Goal: Task Accomplishment & Management: Complete application form

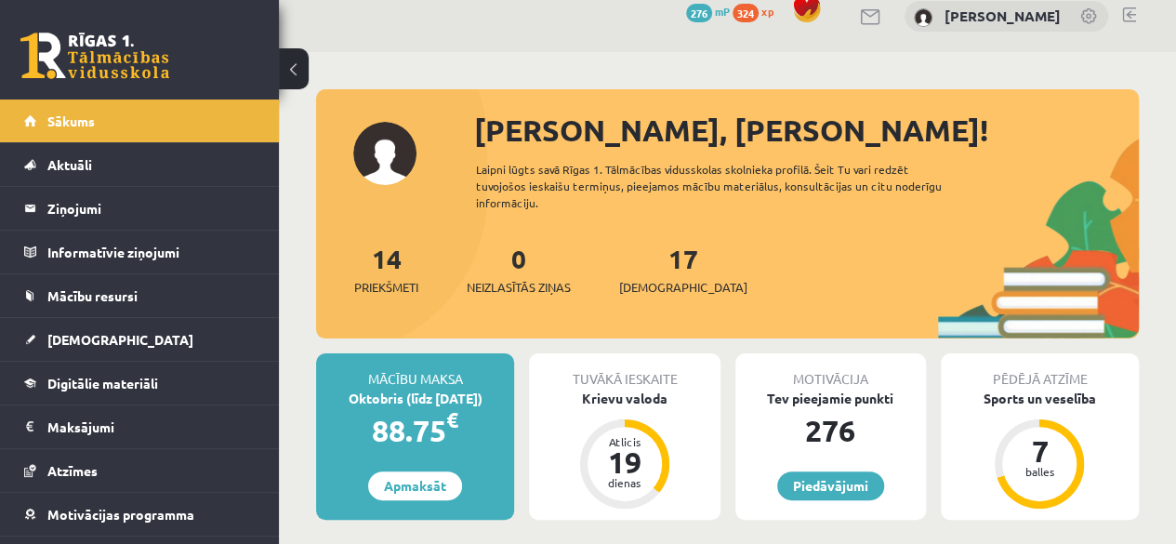
scroll to position [11, 0]
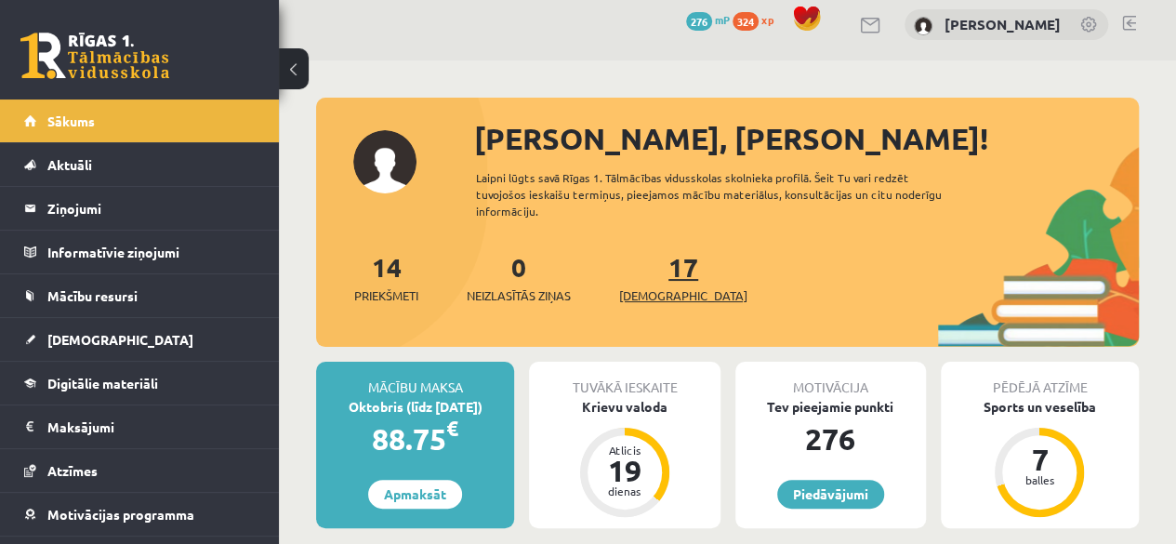
click at [636, 287] on span "[DEMOGRAPHIC_DATA]" at bounding box center [683, 295] width 128 height 19
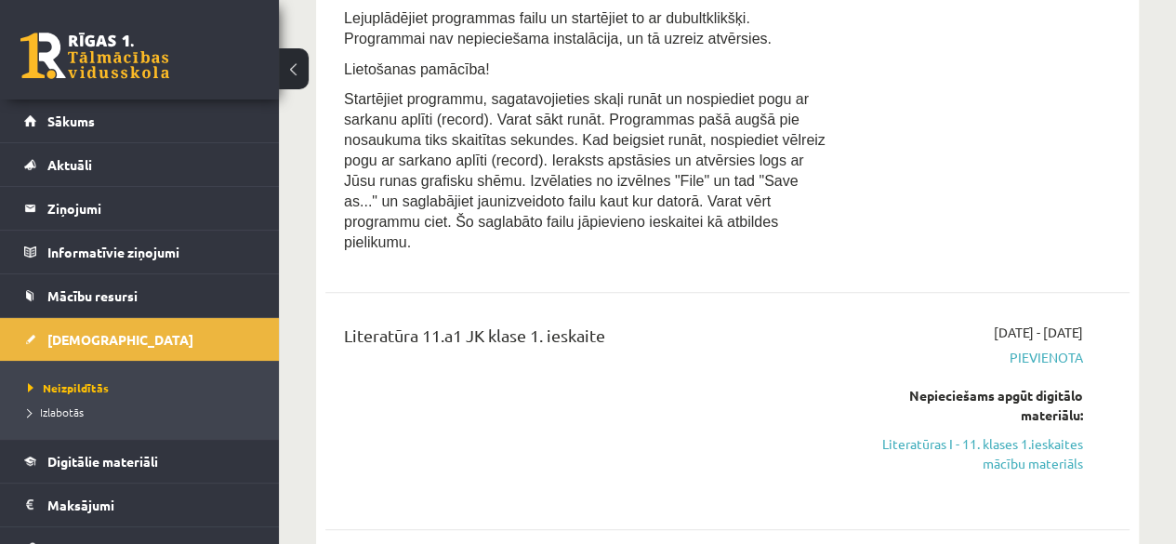
scroll to position [4081, 0]
click at [748, 382] on div "Literatūra 11.a1 JK klase 1. ieskaite" at bounding box center [585, 412] width 511 height 177
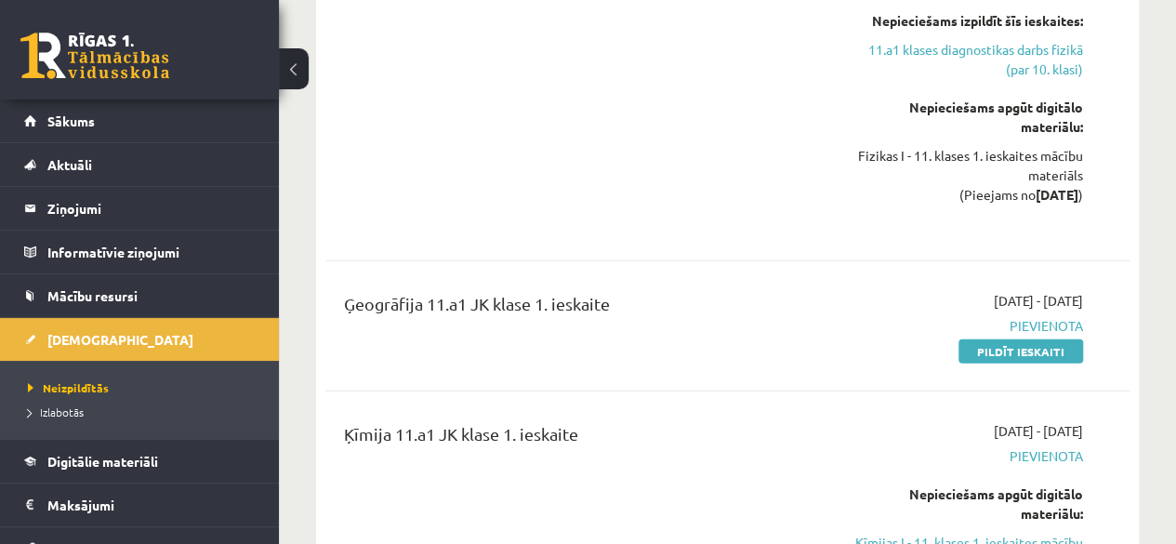
scroll to position [2692, 0]
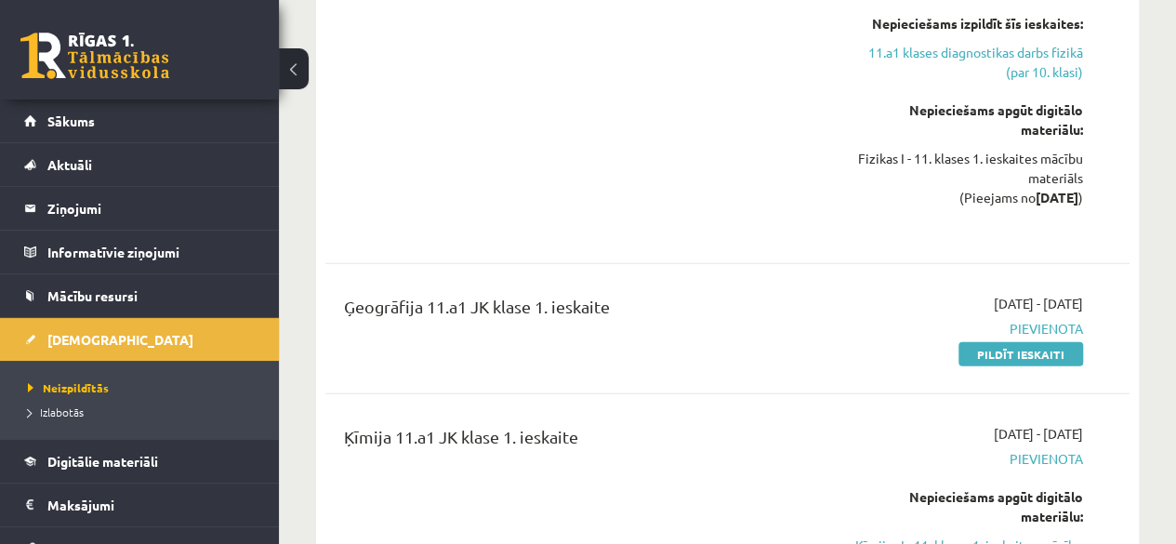
drag, startPoint x: 995, startPoint y: 312, endPoint x: 679, endPoint y: 104, distance: 378.6
click at [995, 342] on link "Pildīt ieskaiti" at bounding box center [1021, 354] width 125 height 24
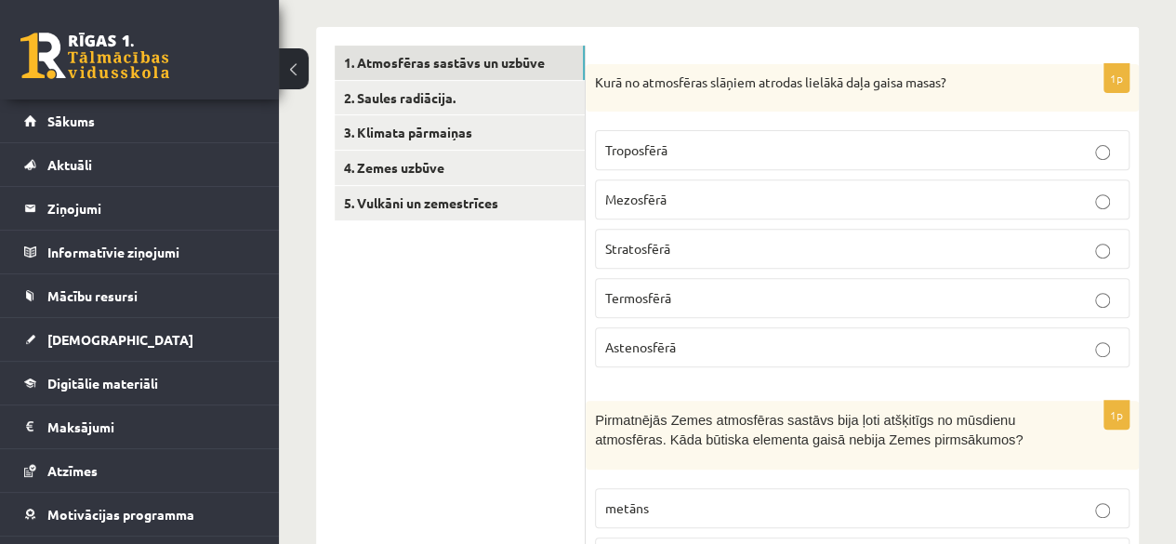
scroll to position [279, 0]
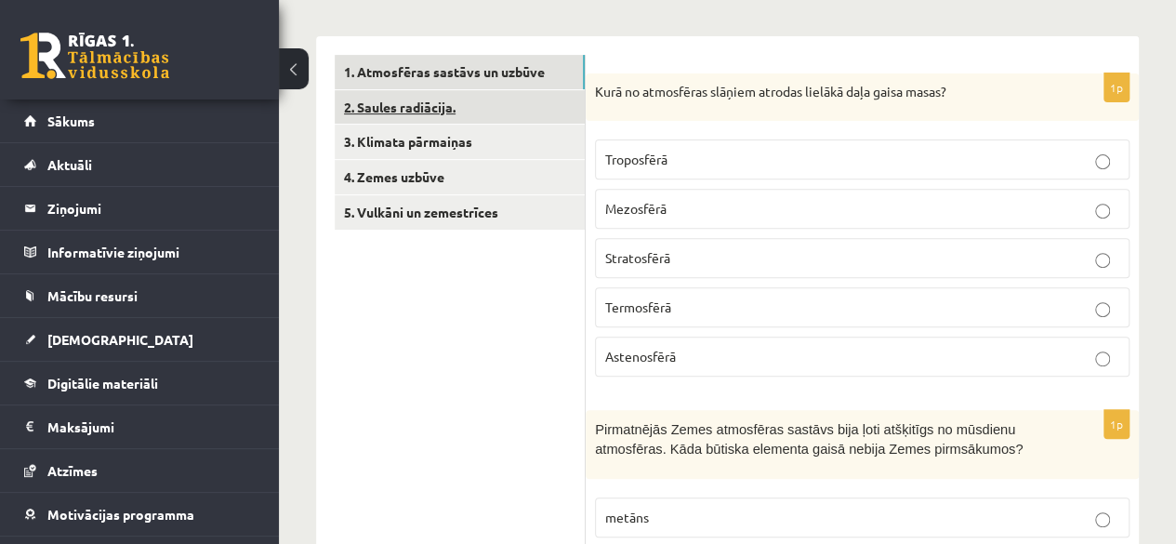
click at [417, 94] on link "2. Saules radiācija." at bounding box center [460, 107] width 250 height 34
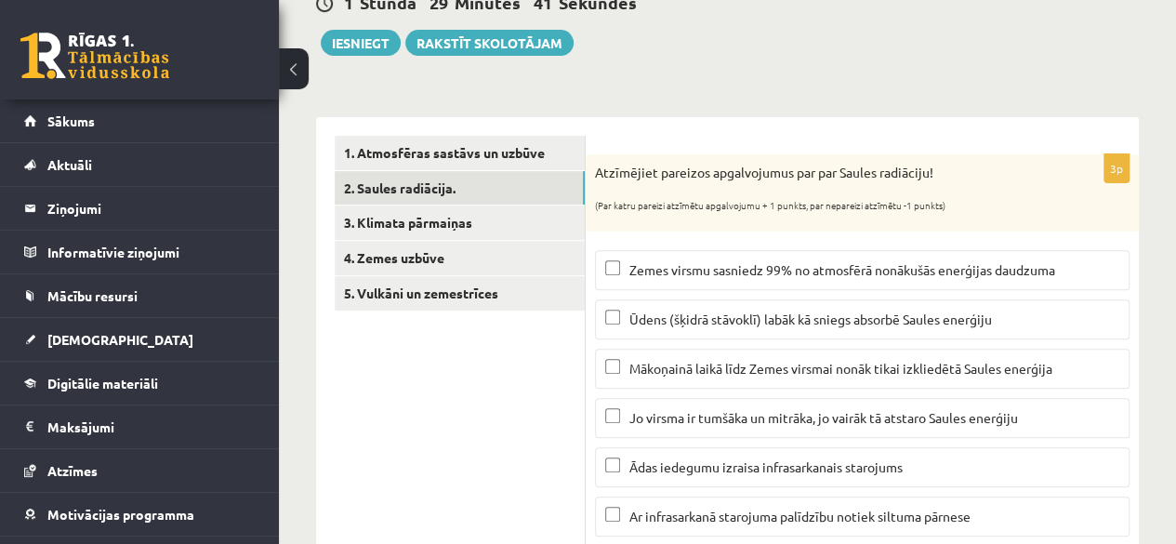
scroll to position [194, 0]
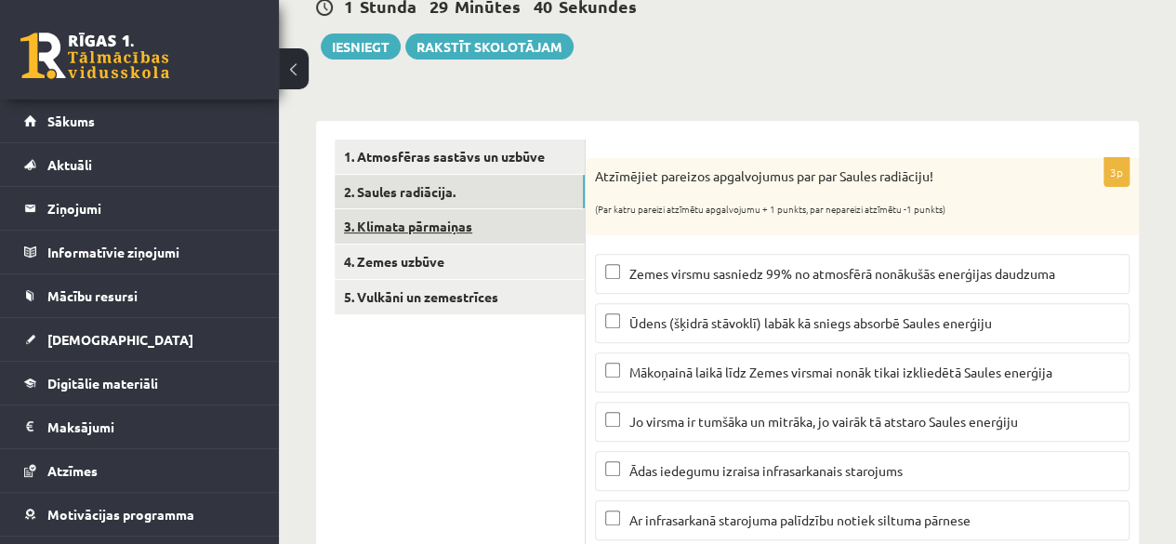
click at [406, 210] on link "3. Klimata pārmaiņas" at bounding box center [460, 226] width 250 height 34
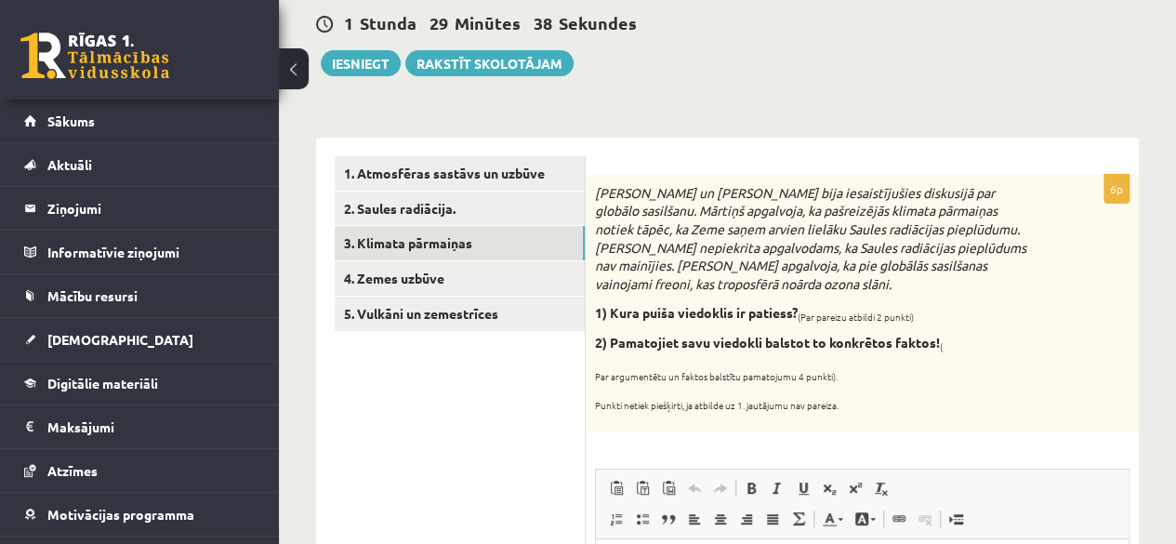
scroll to position [174, 0]
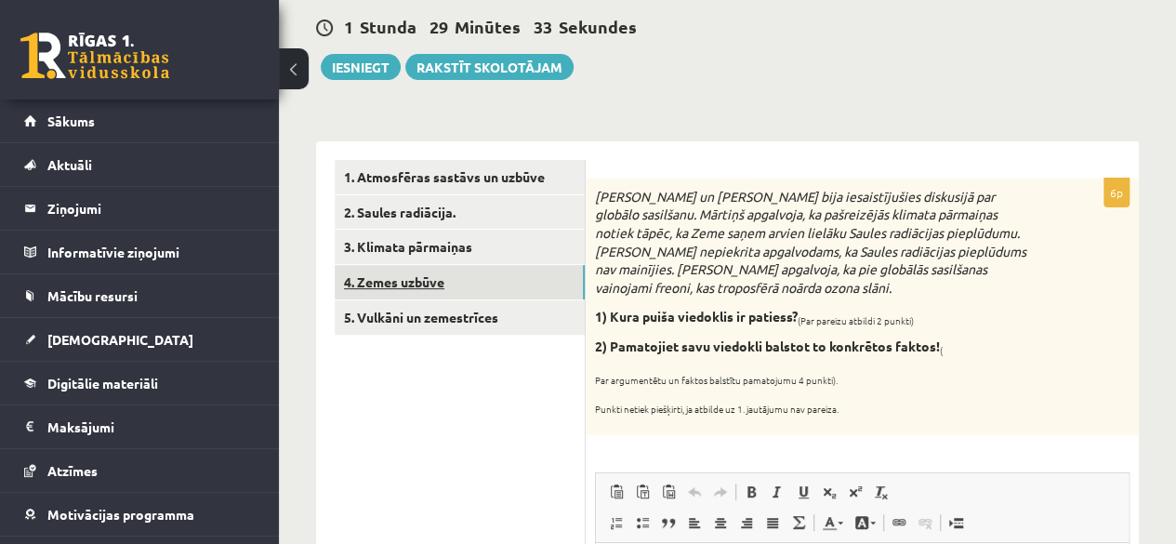
click at [417, 276] on link "4. Zemes uzbūve" at bounding box center [460, 282] width 250 height 34
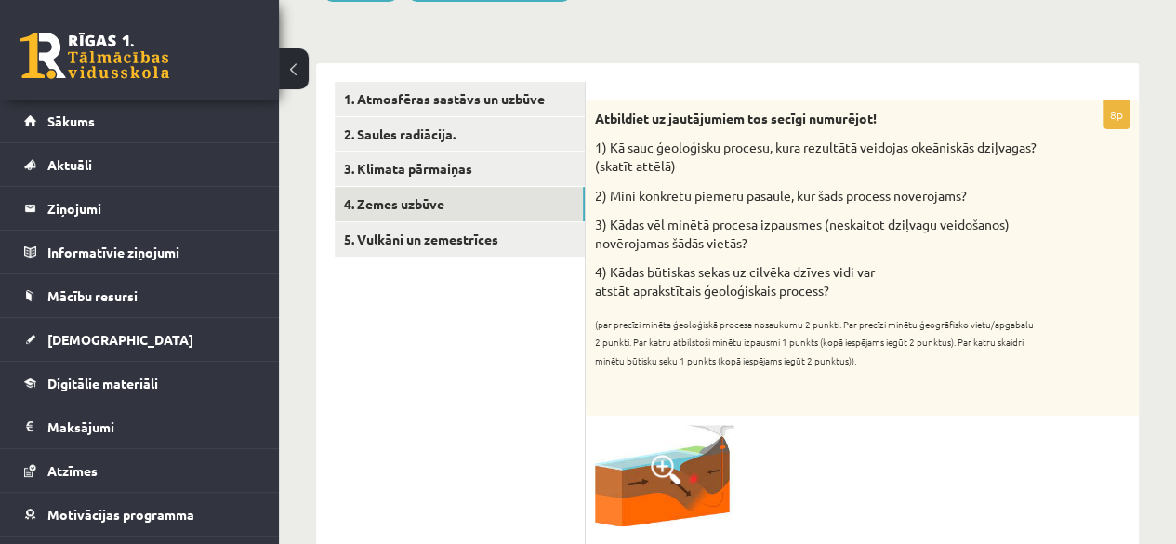
scroll to position [251, 0]
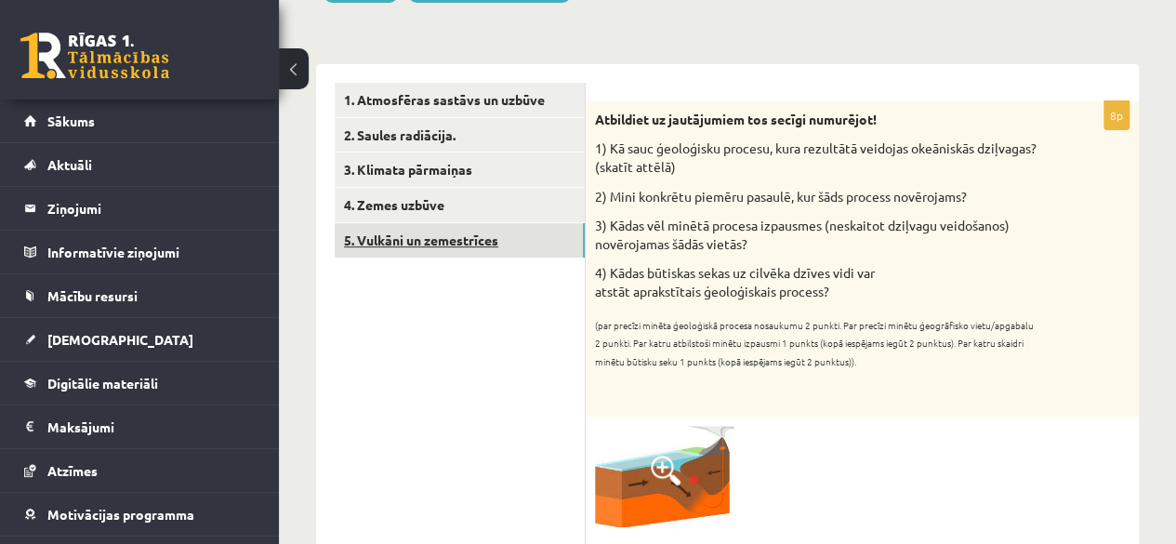
click at [425, 232] on link "5. Vulkāni un zemestrīces" at bounding box center [460, 240] width 250 height 34
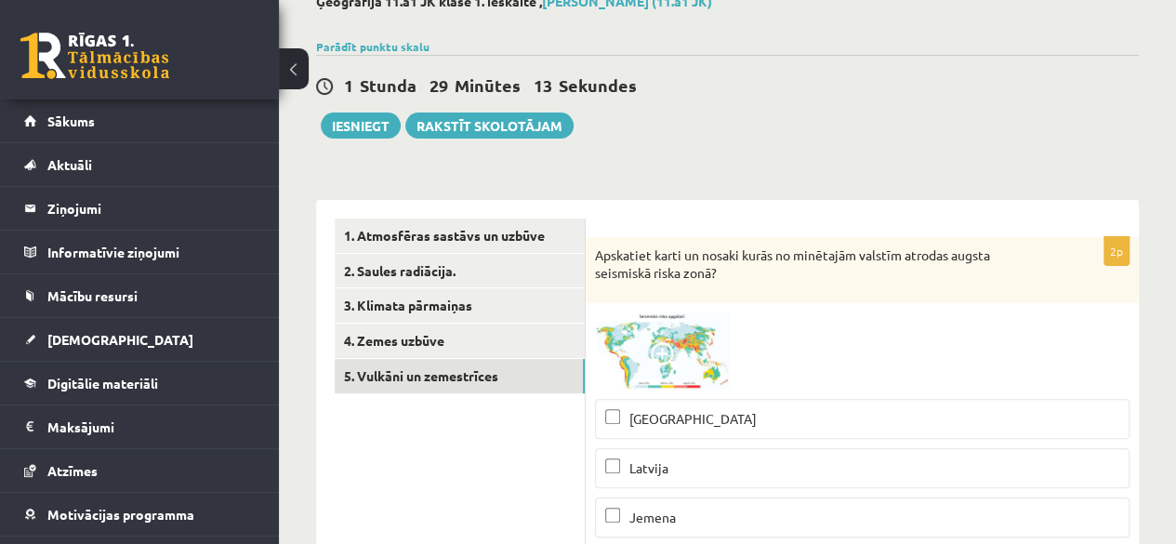
scroll to position [117, 0]
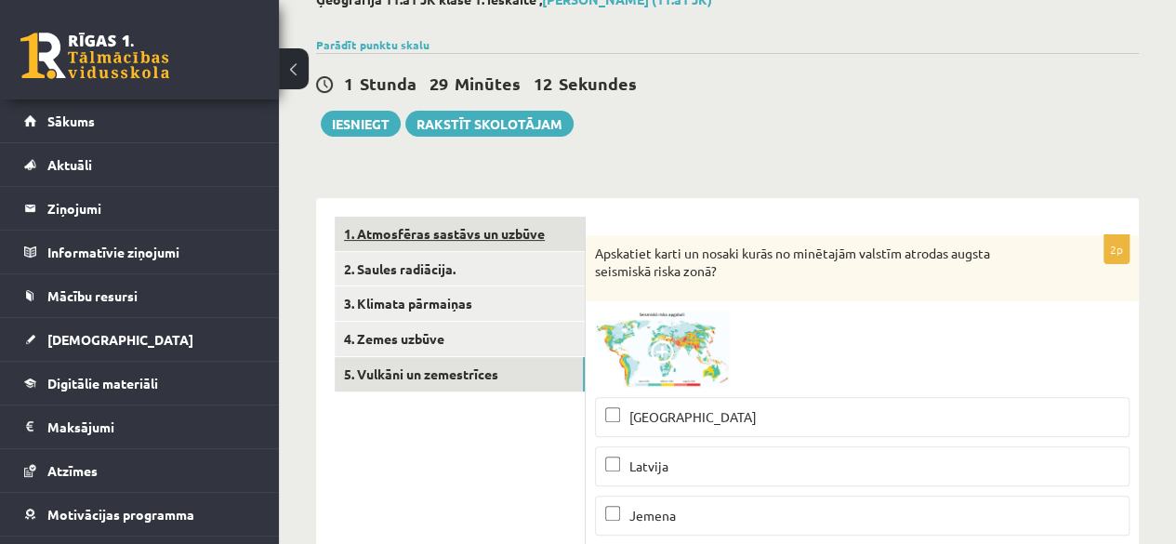
click at [459, 226] on link "1. Atmosfēras sastāvs un uzbūve" at bounding box center [460, 234] width 250 height 34
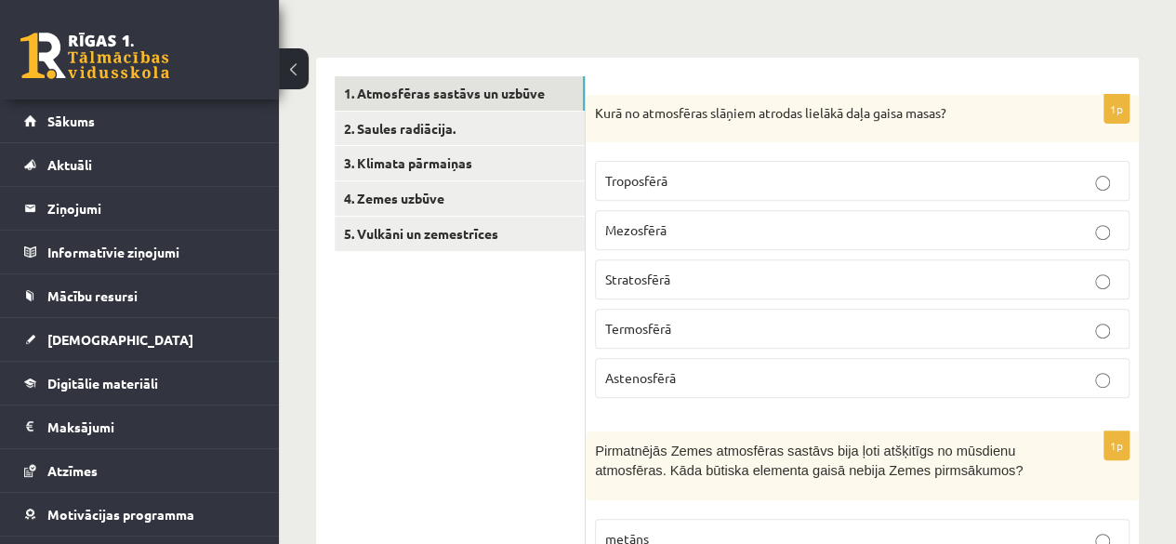
scroll to position [258, 0]
click at [950, 184] on p "Troposfērā" at bounding box center [862, 180] width 514 height 20
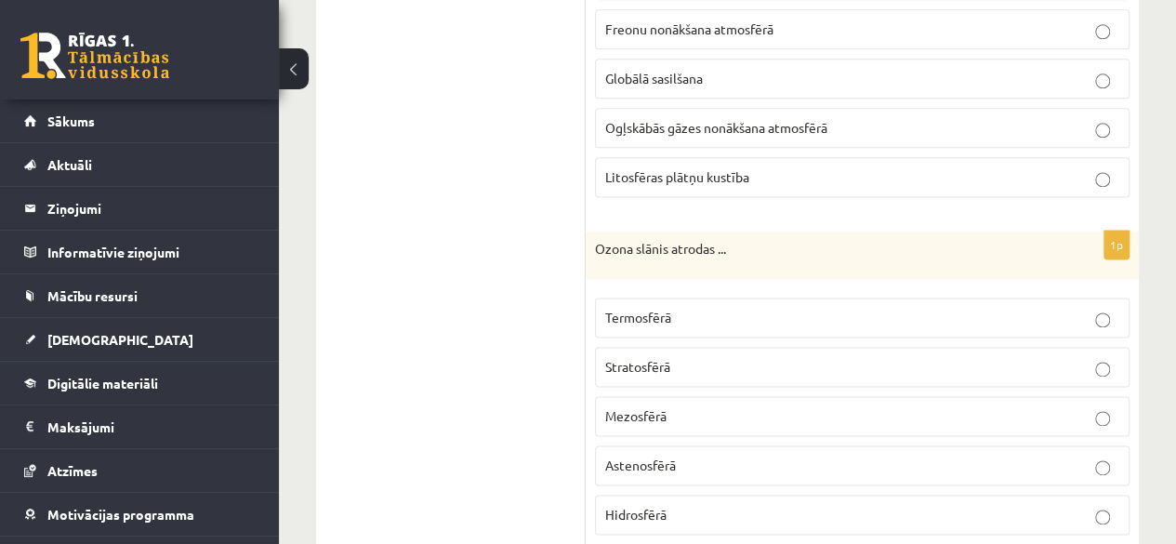
scroll to position [1166, 0]
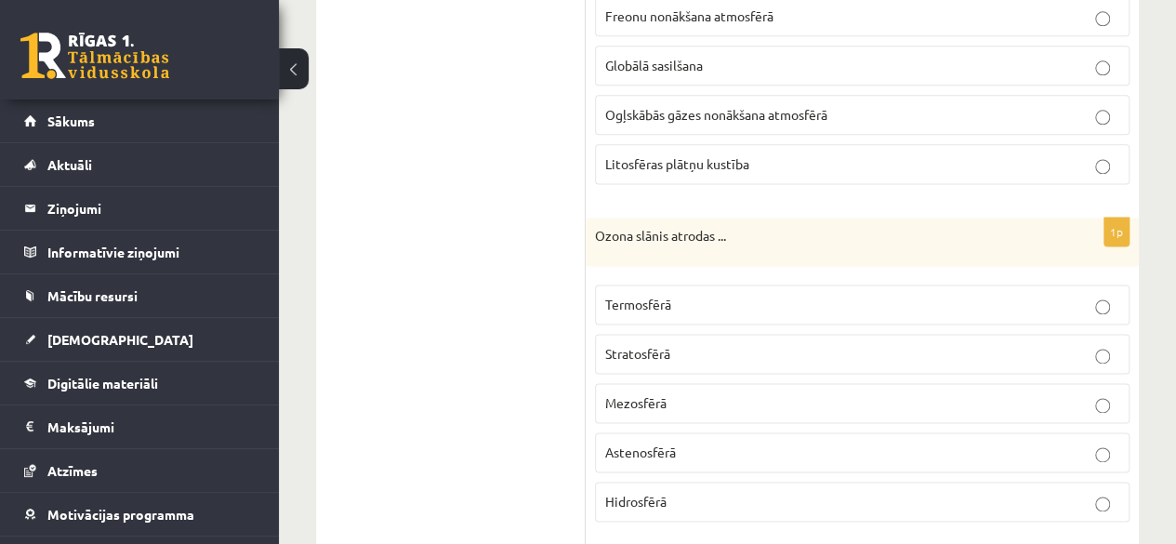
click at [707, 344] on p "Stratosfērā" at bounding box center [862, 354] width 514 height 20
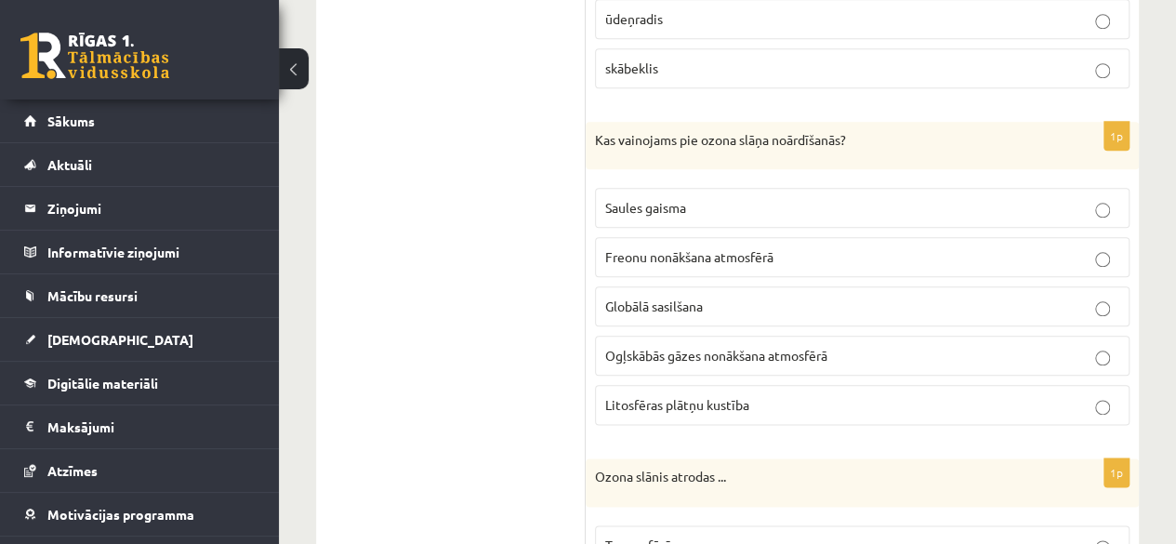
scroll to position [923, 0]
click at [668, 250] on span "Freonu nonākšana atmosfērā" at bounding box center [689, 258] width 168 height 17
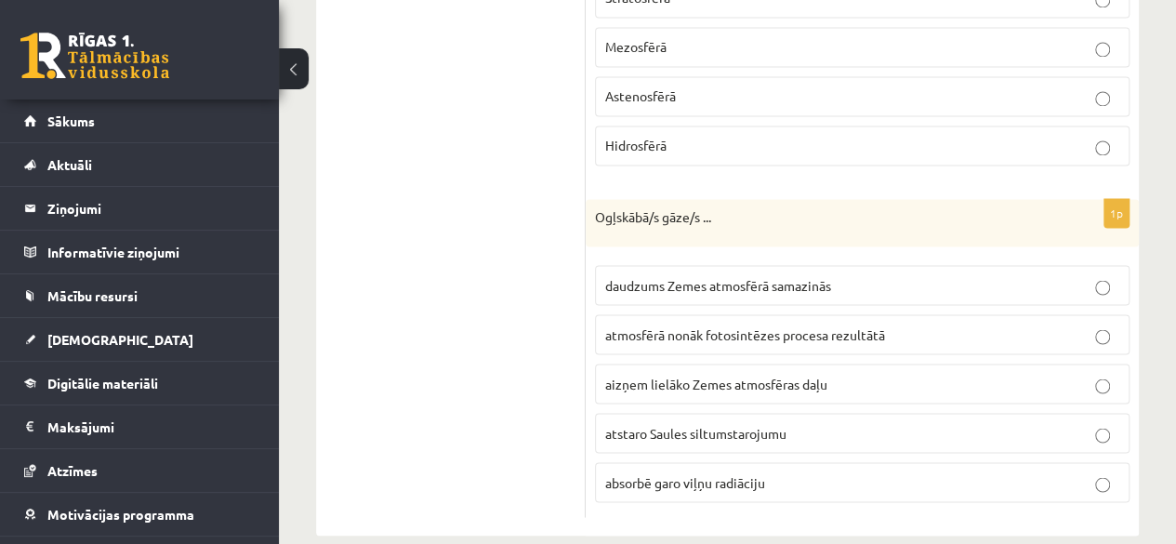
scroll to position [1536, 0]
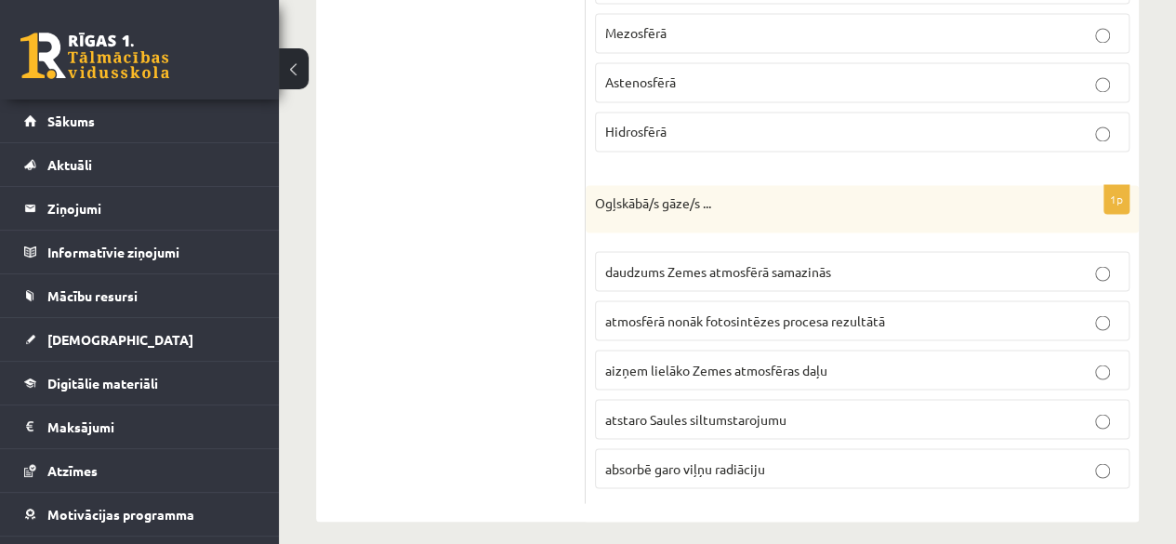
click at [694, 459] on span "absorbē garo viļņu radiāciju" at bounding box center [685, 467] width 160 height 17
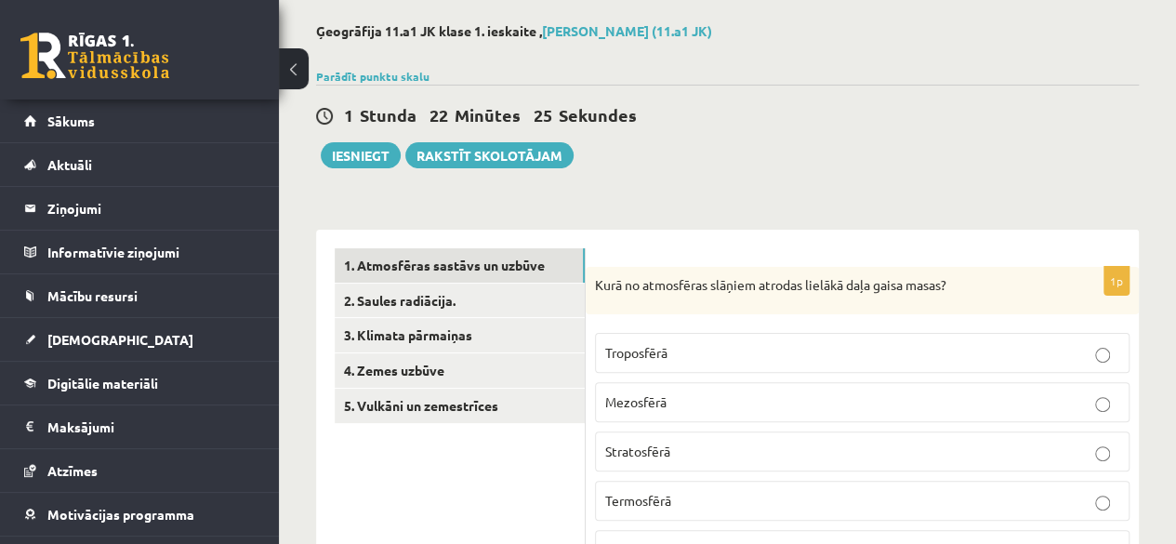
scroll to position [85, 0]
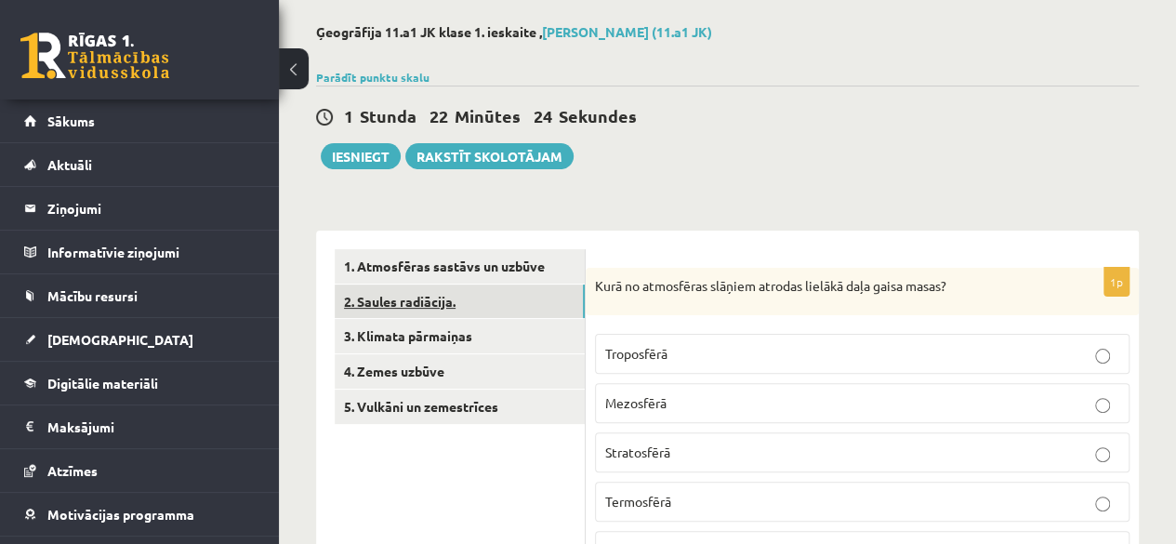
click at [412, 297] on link "2. Saules radiācija." at bounding box center [460, 302] width 250 height 34
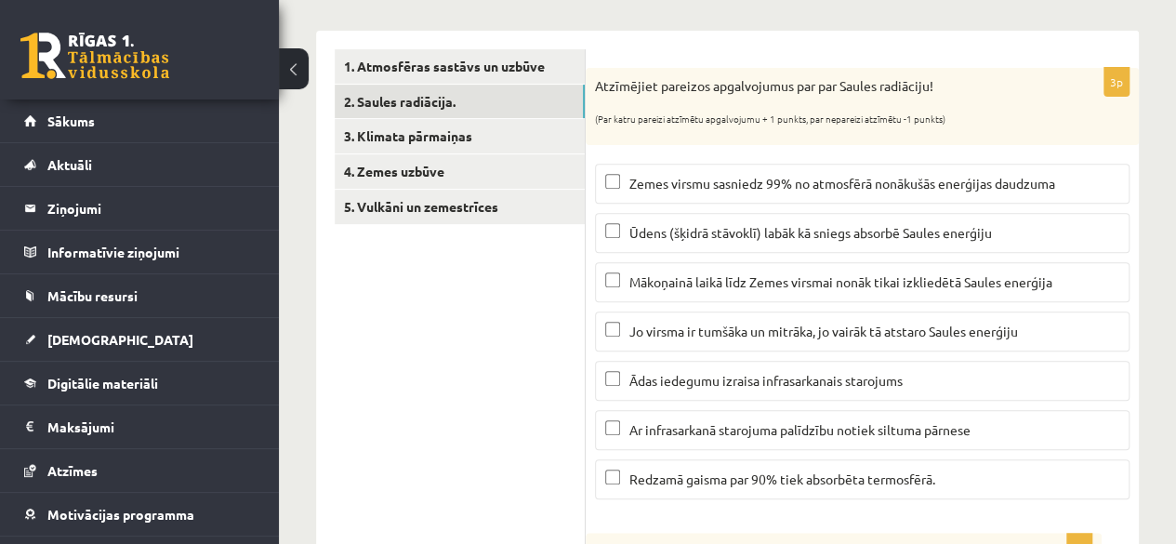
scroll to position [284, 0]
click at [648, 285] on span "Mākoņainā laikā līdz Zemes virsmai nonāk tikai izkliedētā Saules enerģija" at bounding box center [840, 282] width 423 height 17
click at [615, 291] on label "Mākoņainā laikā līdz Zemes virsmai nonāk tikai izkliedētā Saules enerģija" at bounding box center [862, 283] width 535 height 40
click at [603, 326] on label "Jo virsma ir tumšāka un mitrāka, jo vairāk tā atstaro Saules enerģiju" at bounding box center [862, 332] width 535 height 40
click at [629, 427] on span "Ar infrasarkanā starojuma palīdzību notiek siltuma pārnese" at bounding box center [799, 430] width 341 height 17
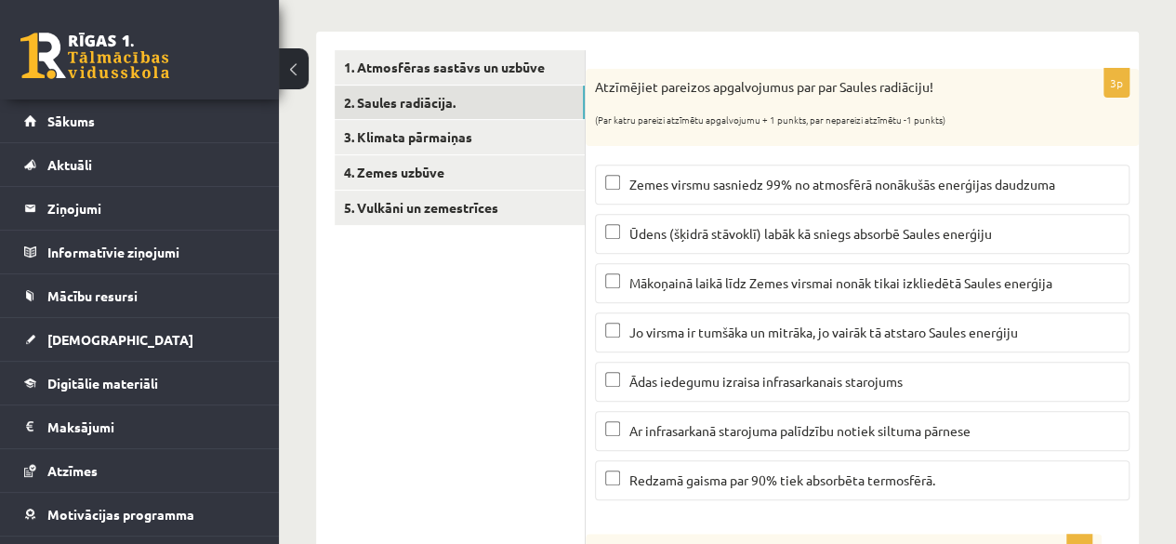
click at [868, 226] on span "Ūdens (šķidrā stāvoklī) labāk kā sniegs absorbē Saules enerģiju" at bounding box center [810, 233] width 363 height 17
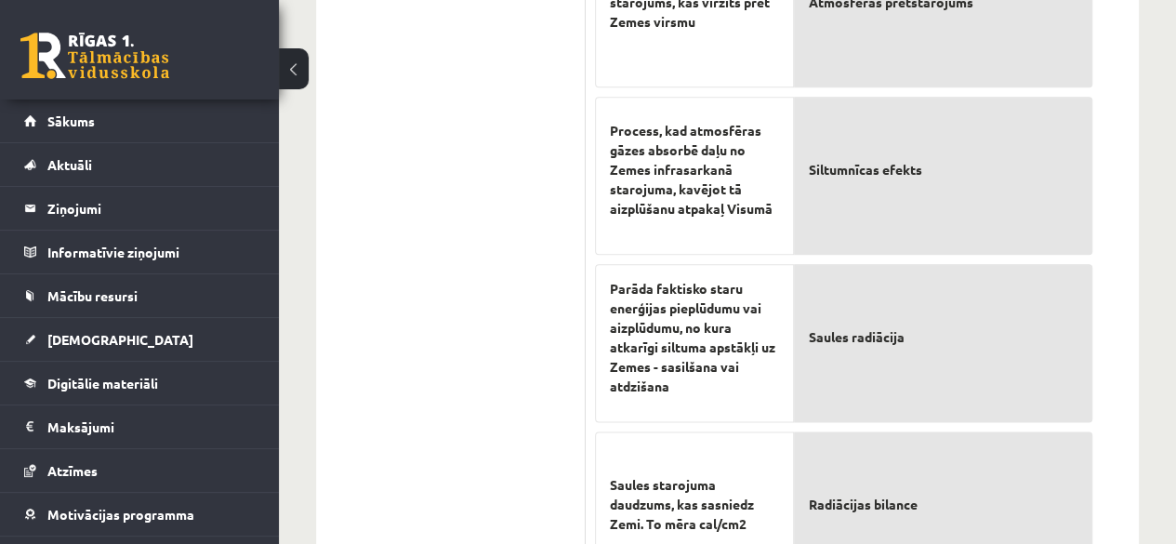
scroll to position [956, 0]
drag, startPoint x: 1118, startPoint y: 242, endPoint x: 1167, endPoint y: 133, distance: 119.4
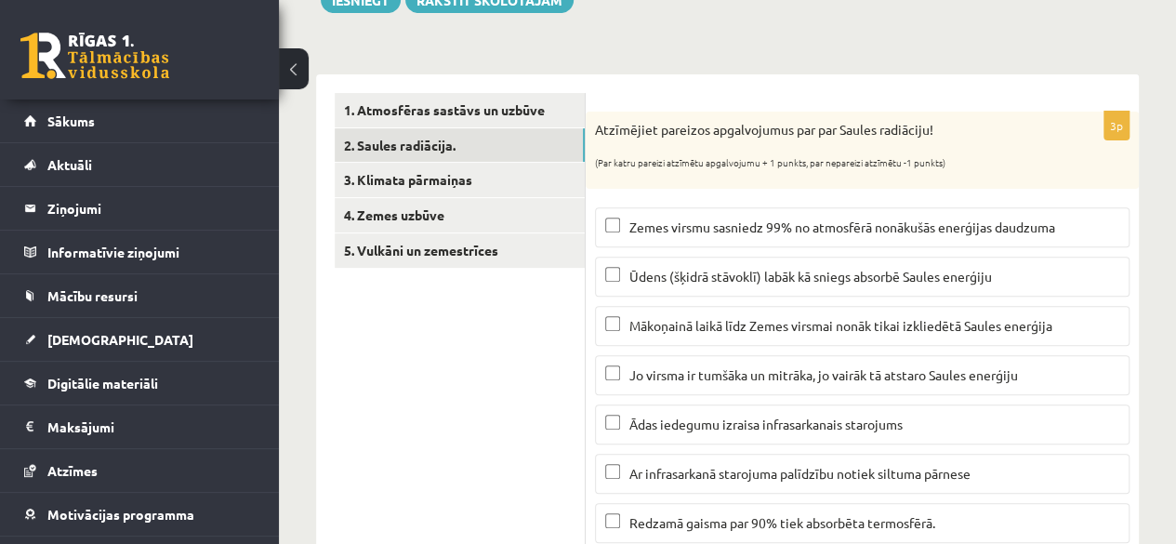
scroll to position [218, 0]
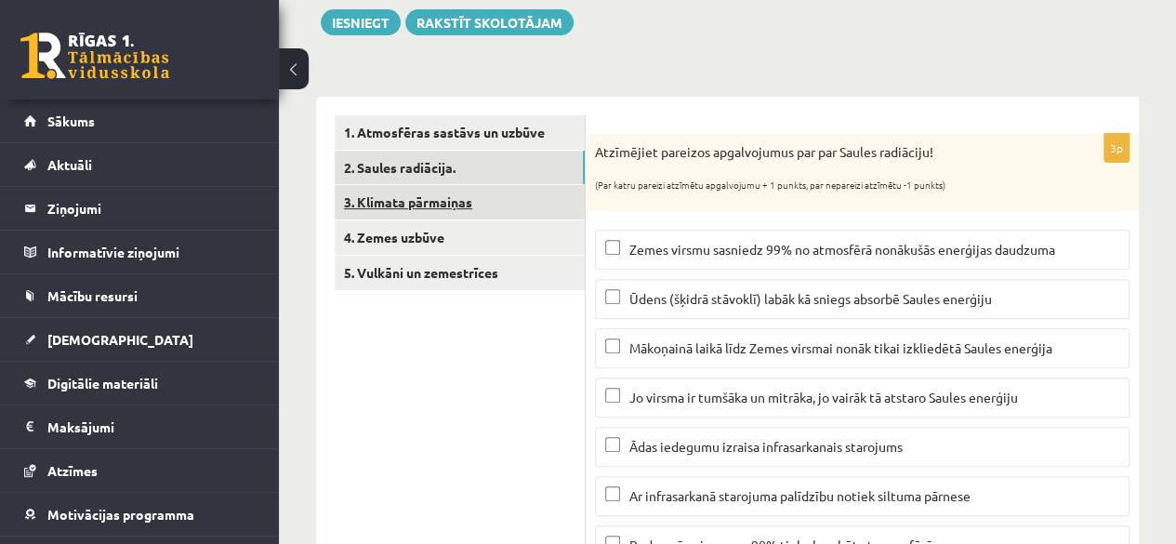
click at [440, 200] on link "3. Klimata pārmaiņas" at bounding box center [460, 202] width 250 height 34
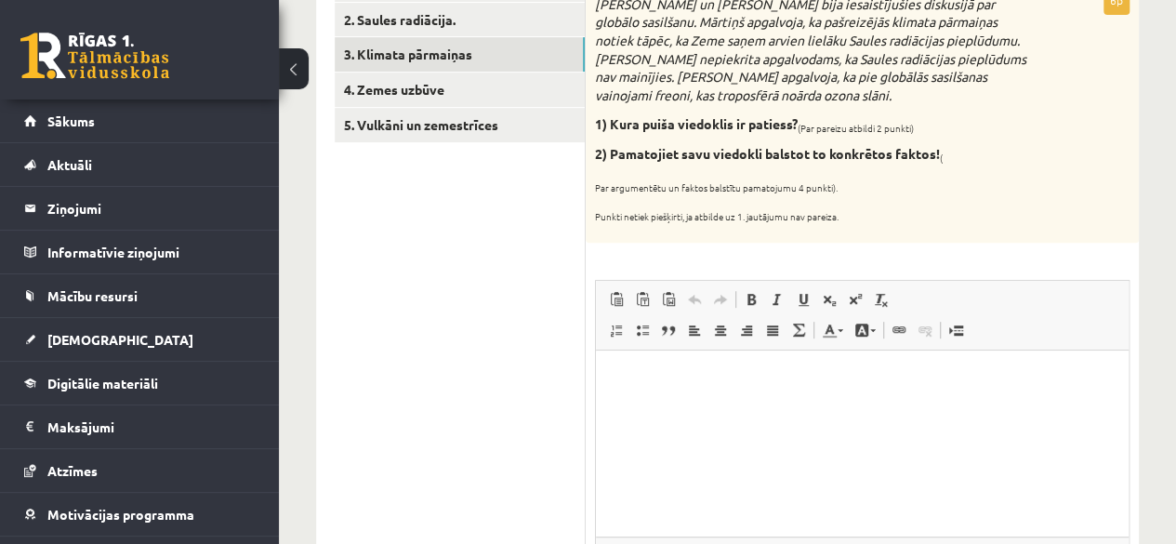
scroll to position [382, 0]
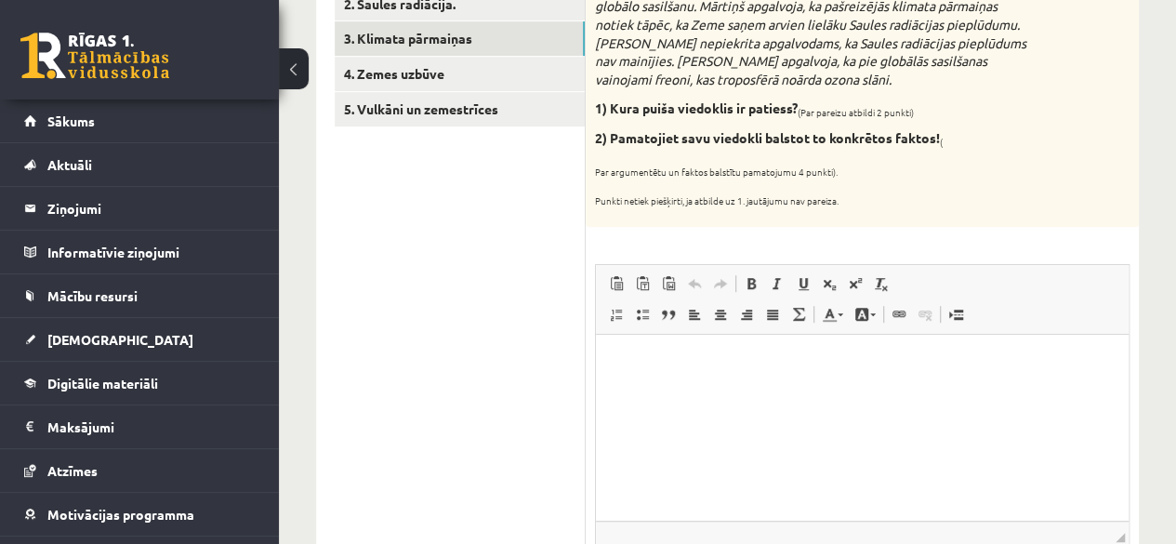
click at [642, 378] on html at bounding box center [862, 362] width 533 height 57
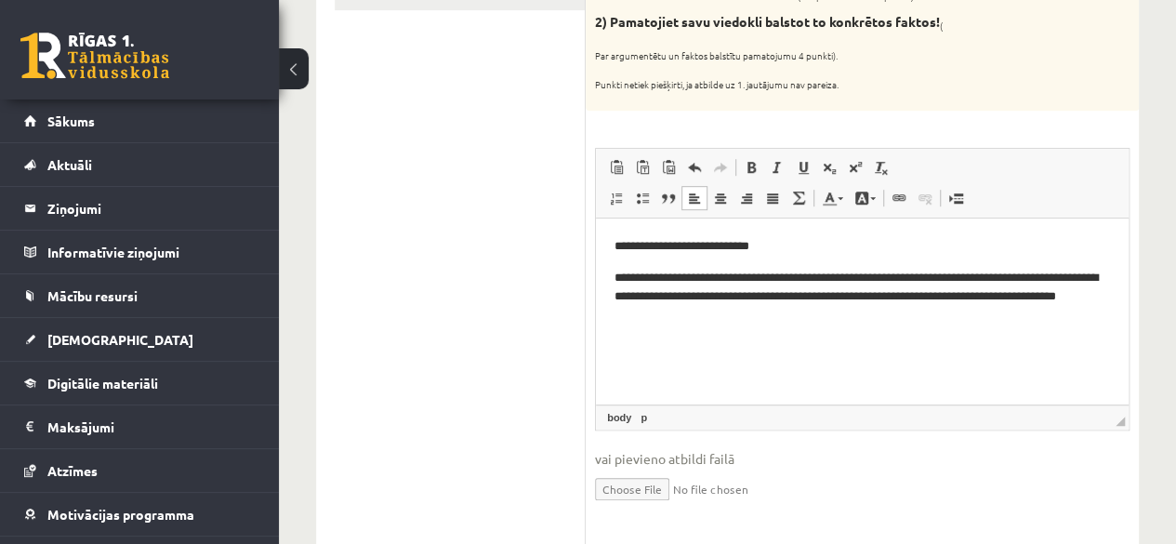
scroll to position [544, 0]
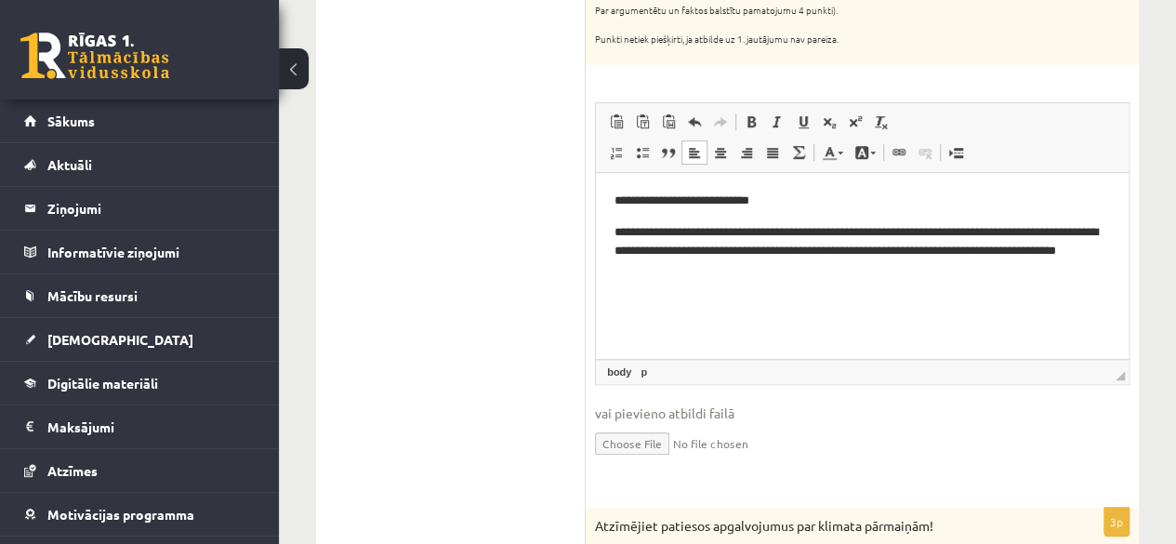
click at [506, 339] on ul "1. Atmosfēras sastāvs un uzbūve 2. Saules radiācija. 3. Klimata pārmaiņas 4. Ze…" at bounding box center [460, 357] width 251 height 1134
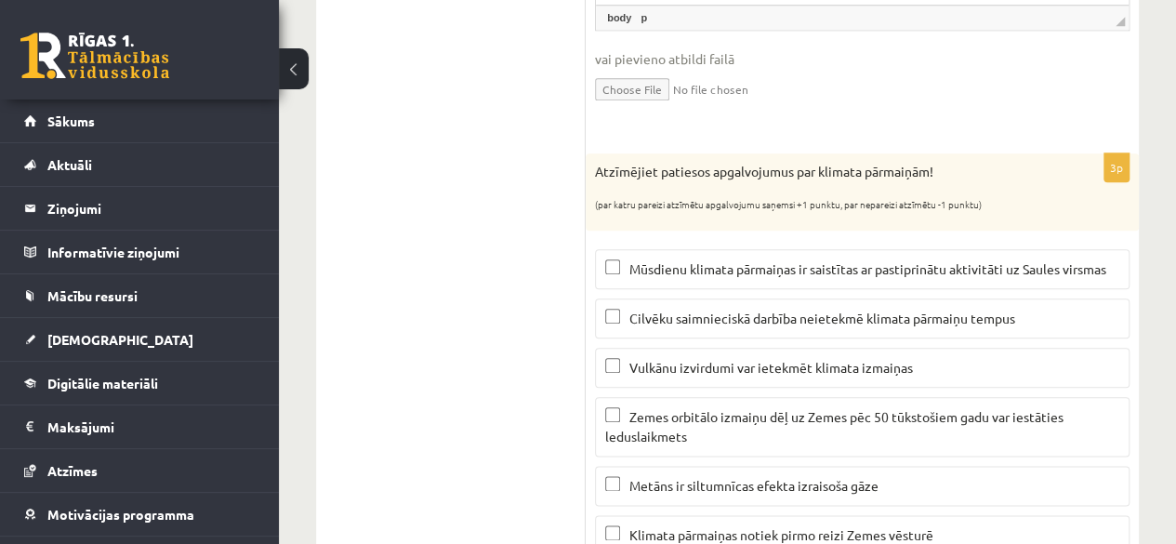
scroll to position [975, 0]
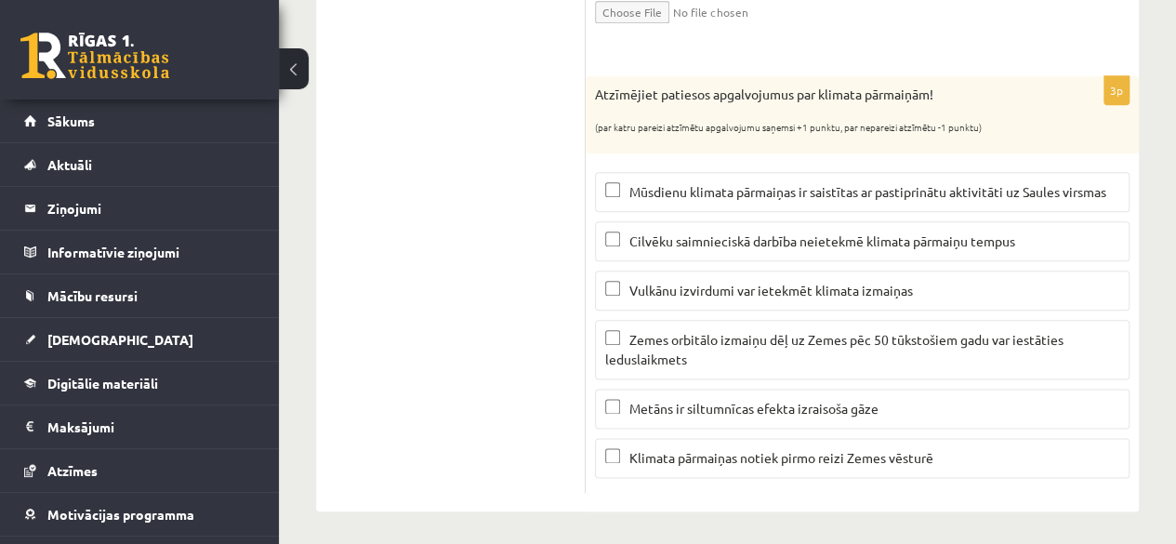
click at [674, 294] on span "Vulkānu izvirdumi var ietekmēt klimata izmaiņas" at bounding box center [771, 290] width 284 height 17
click at [672, 412] on p "Metāns ir siltumnīcas efekta izraisoša gāze" at bounding box center [862, 409] width 514 height 20
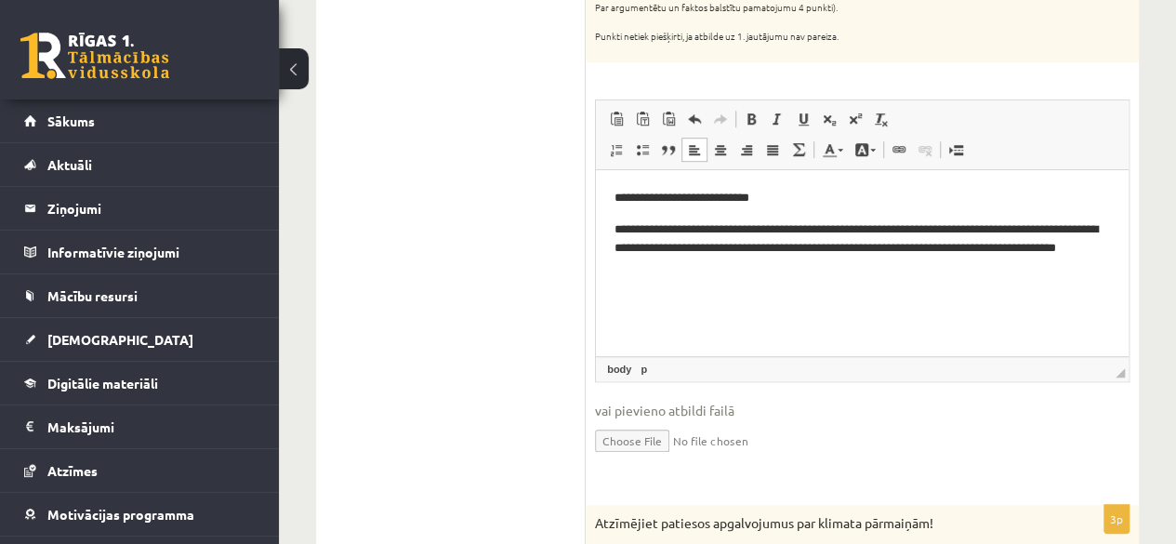
scroll to position [546, 0]
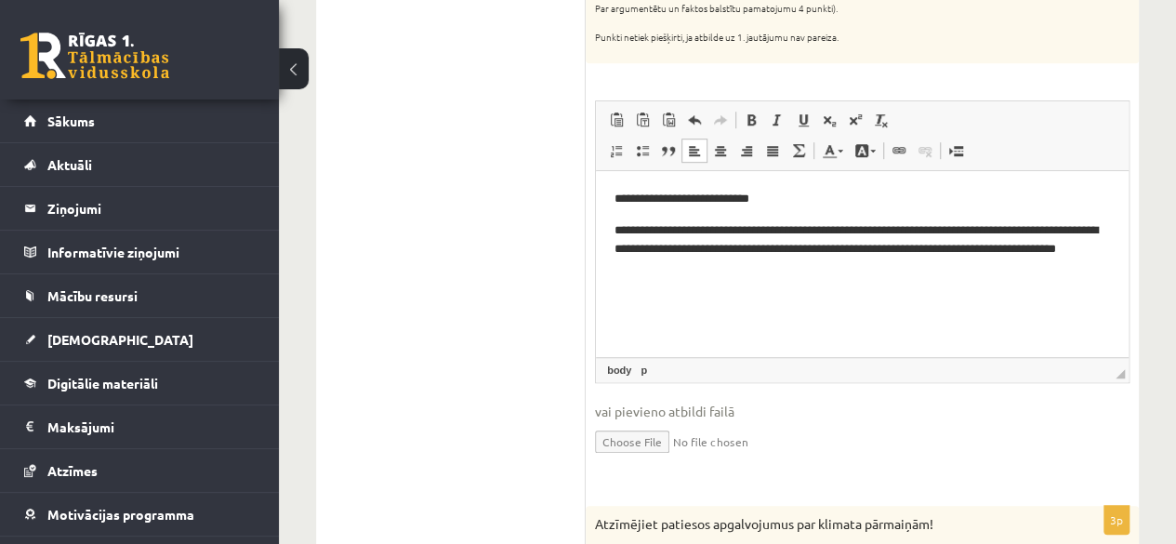
click at [793, 230] on p "**********" at bounding box center [863, 249] width 496 height 58
click at [762, 297] on html "**********" at bounding box center [862, 233] width 533 height 126
click at [548, 285] on ul "1. Atmosfēras sastāvs un uzbūve 2. Saules radiācija. 3. Klimata pārmaiņas 4. Ze…" at bounding box center [460, 355] width 251 height 1134
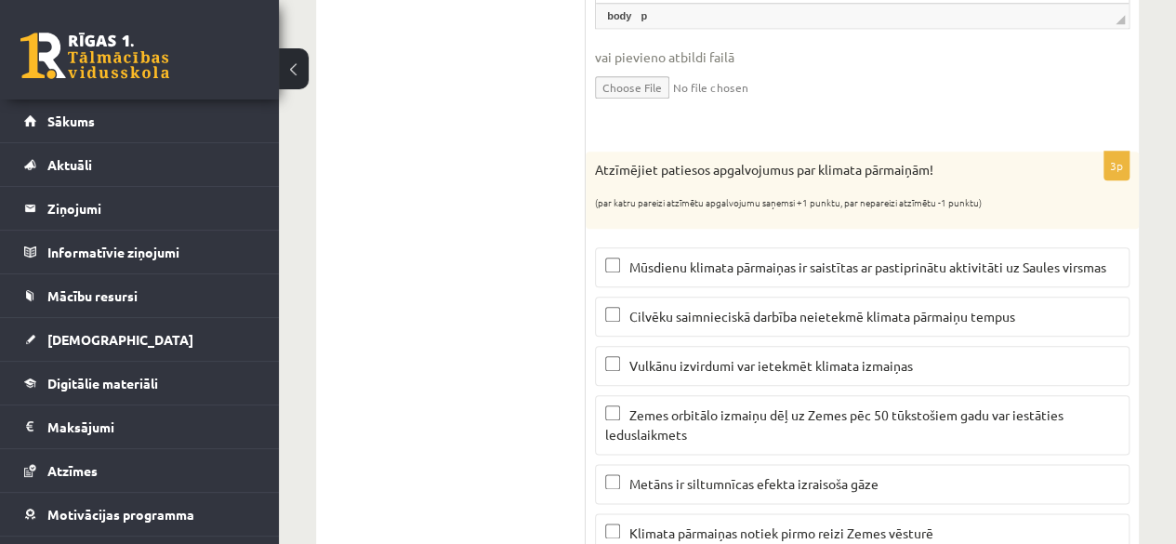
scroll to position [975, 0]
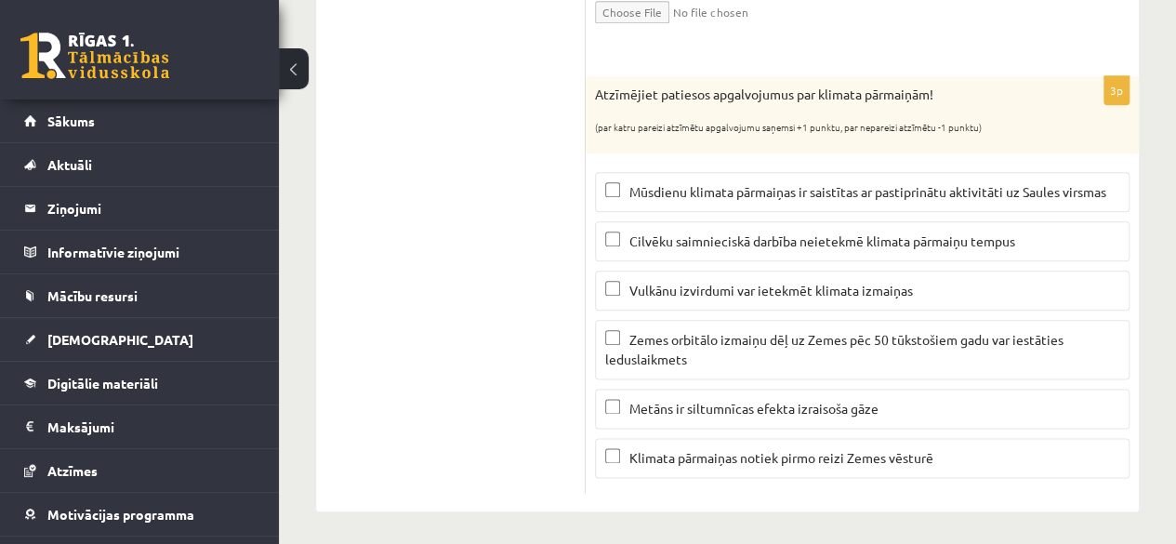
click at [671, 355] on span "Zemes orbitālo izmaiņu dēļ uz Zemes pēc 50 tūkstošiem gadu var iestāties ledusl…" at bounding box center [834, 349] width 458 height 36
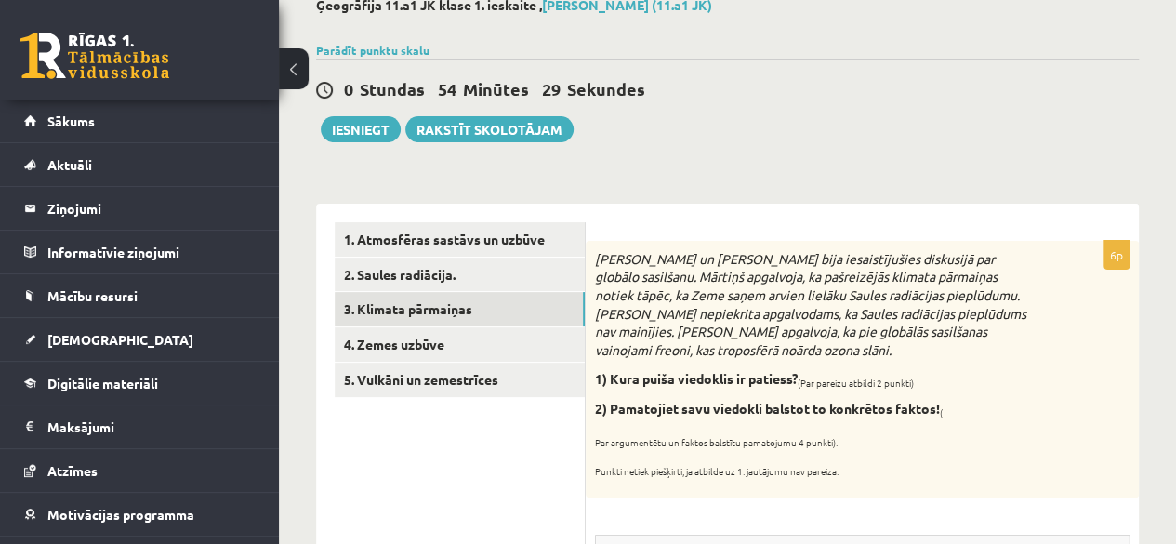
scroll to position [109, 0]
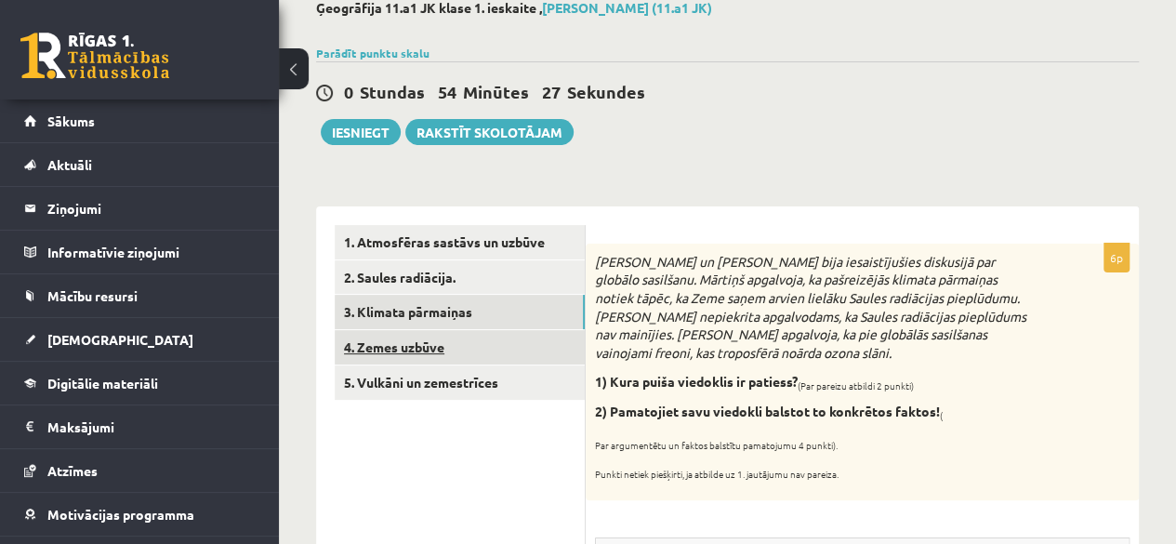
click at [376, 343] on link "4. Zemes uzbūve" at bounding box center [460, 347] width 250 height 34
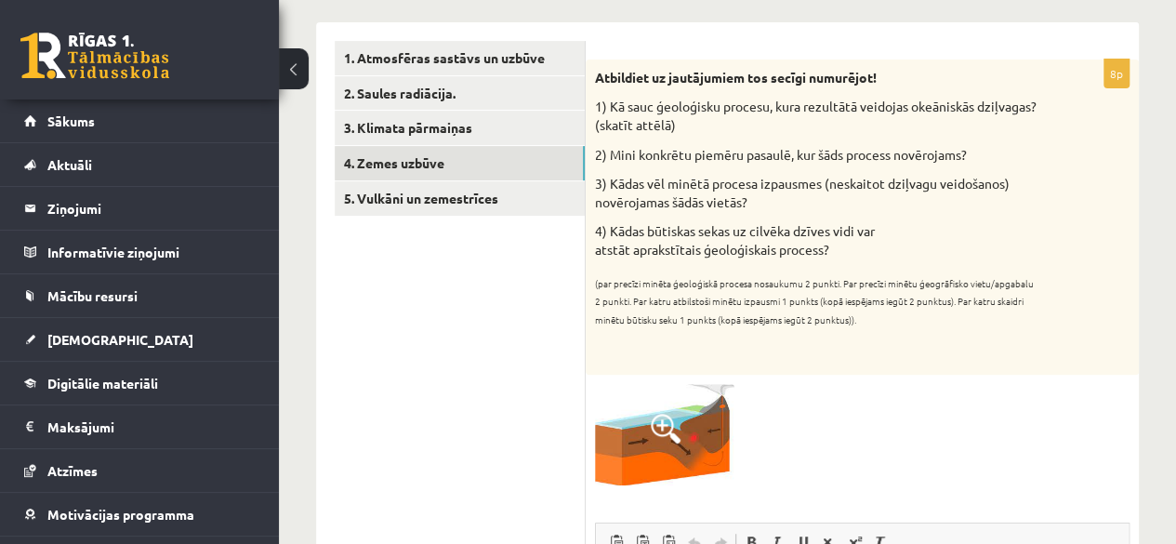
scroll to position [286, 0]
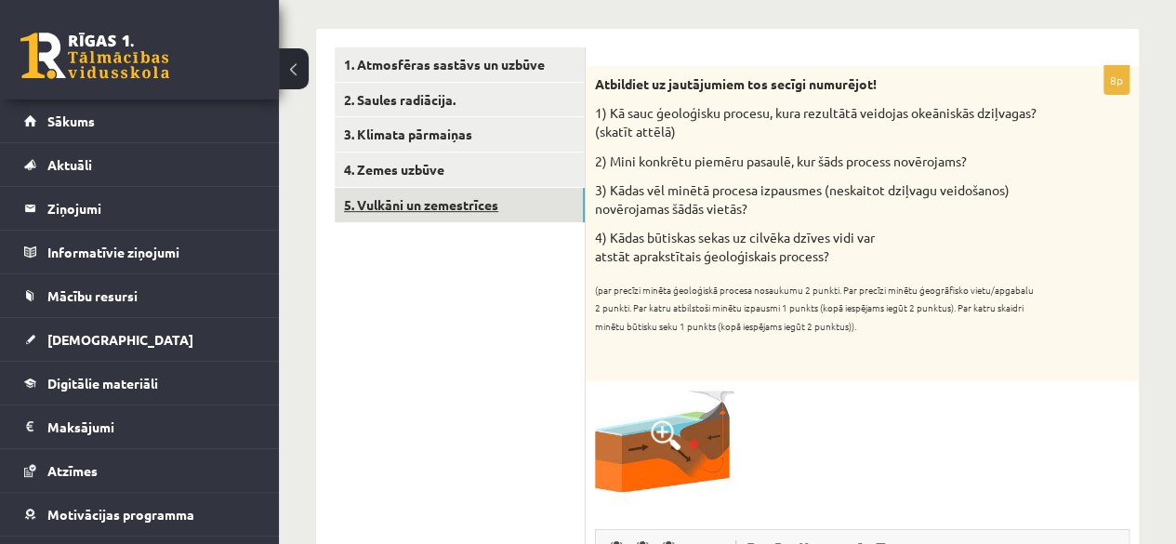
click at [407, 210] on link "5. Vulkāni un zemestrīces" at bounding box center [460, 205] width 250 height 34
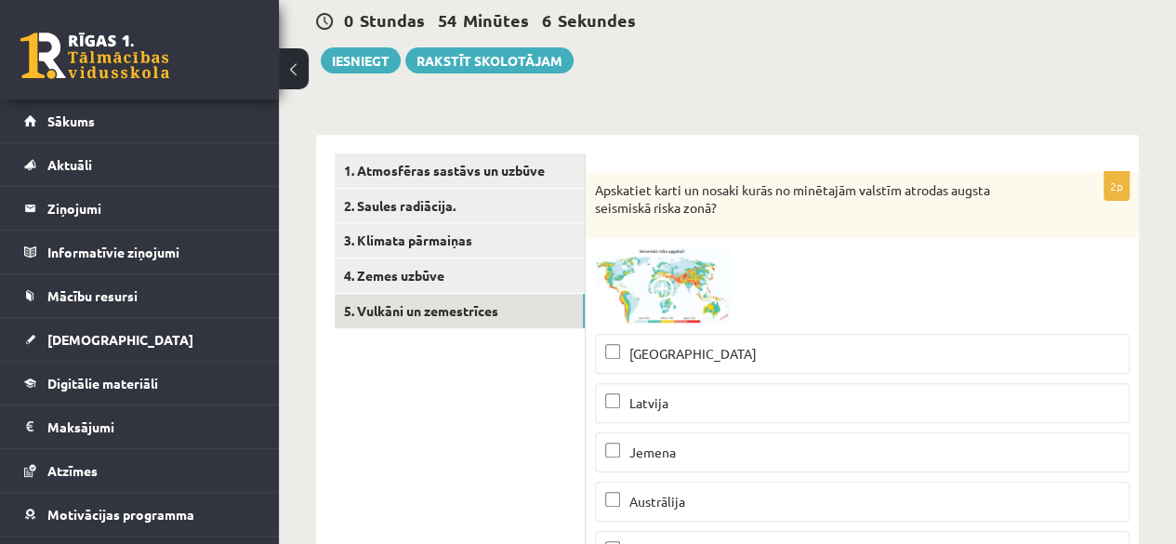
scroll to position [180, 0]
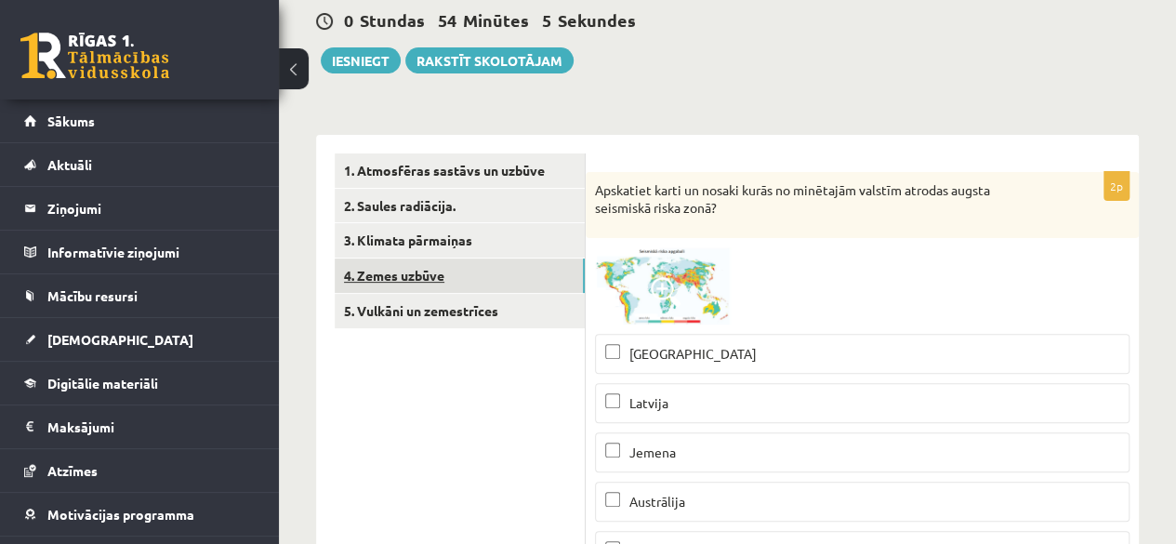
click at [371, 272] on link "4. Zemes uzbūve" at bounding box center [460, 275] width 250 height 34
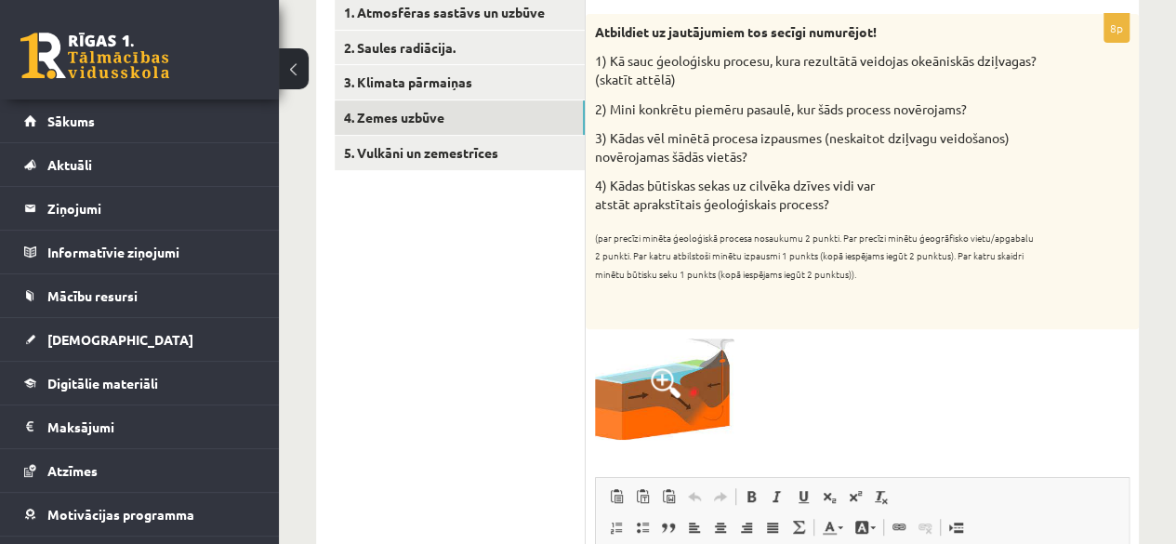
scroll to position [338, 0]
click at [659, 377] on span at bounding box center [666, 383] width 30 height 30
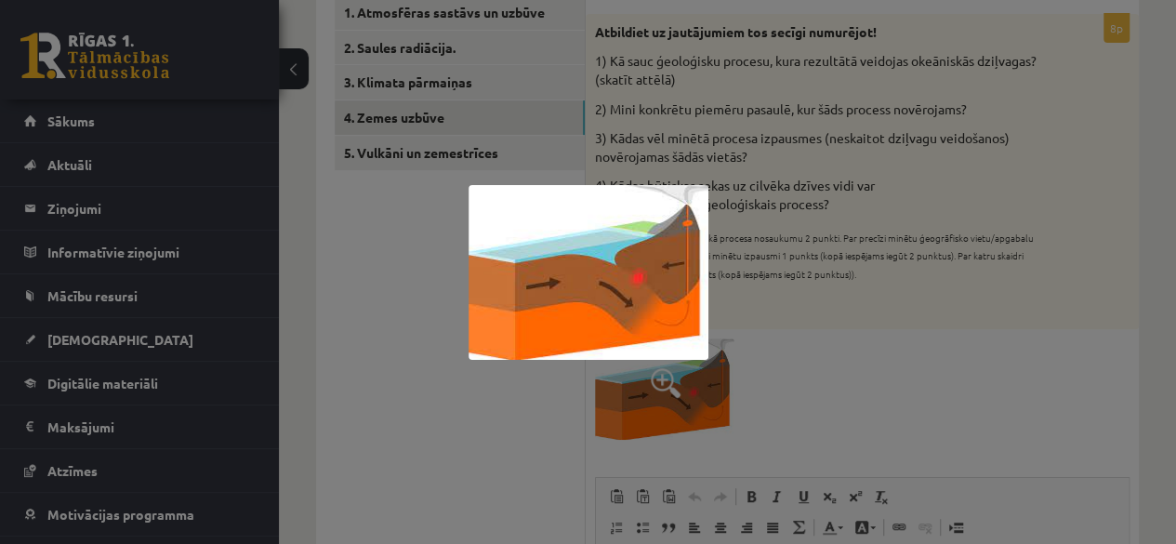
click at [659, 377] on div at bounding box center [588, 272] width 1176 height 544
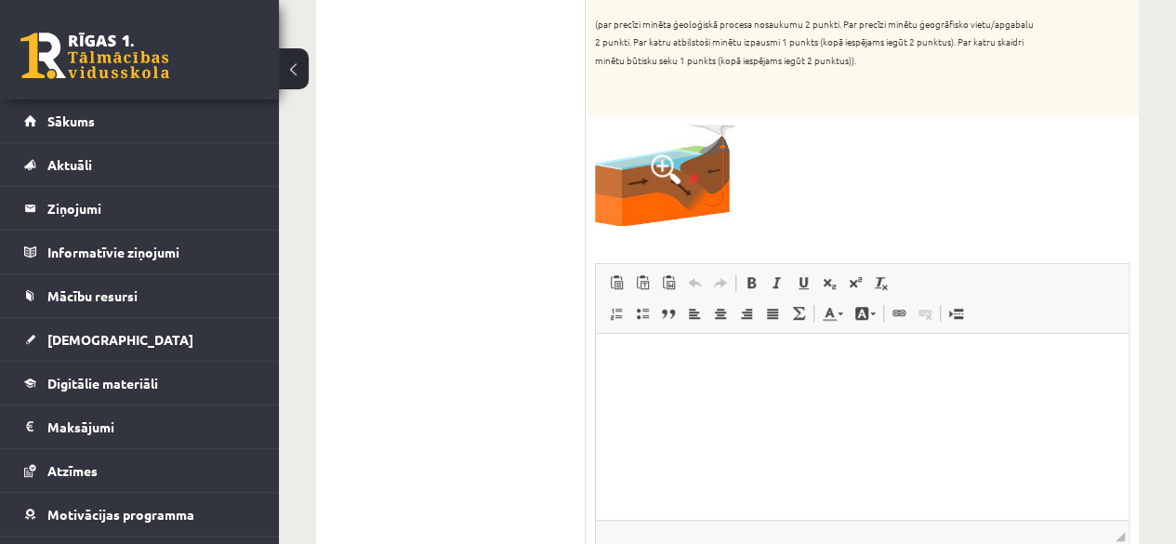
scroll to position [582, 0]
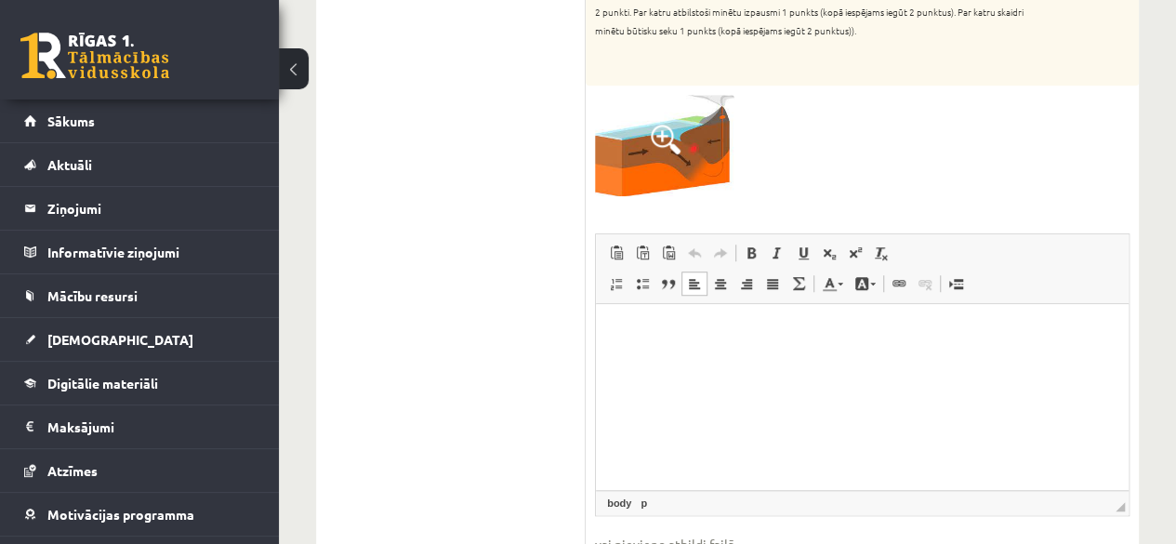
click at [618, 329] on p "Bagātinātā teksta redaktors, wiswyg-editor-user-answer-47433800771840" at bounding box center [863, 333] width 496 height 20
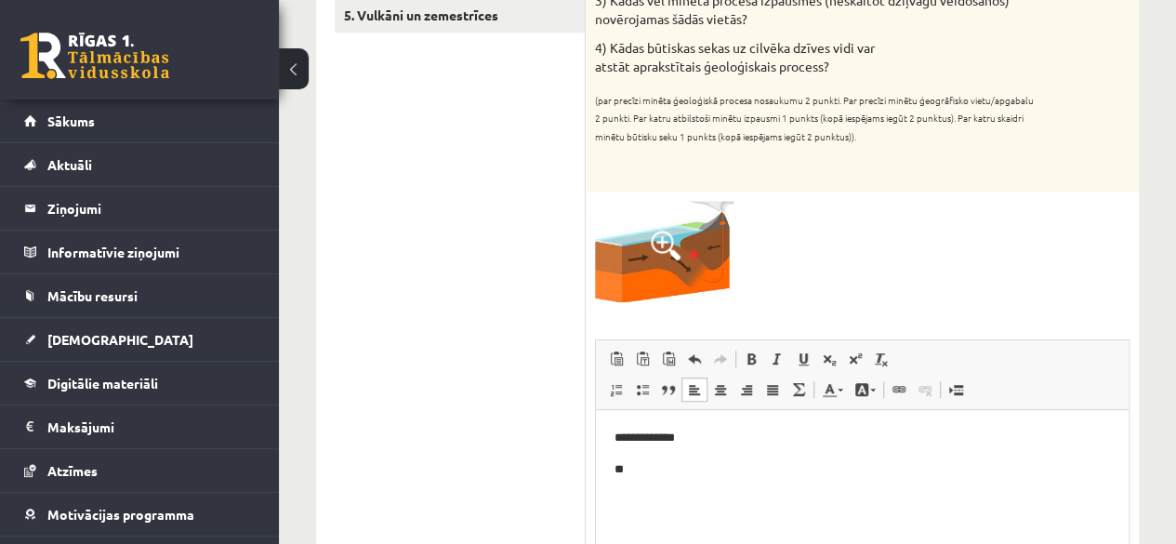
scroll to position [476, 0]
drag, startPoint x: 523, startPoint y: 238, endPoint x: 457, endPoint y: 492, distance: 262.3
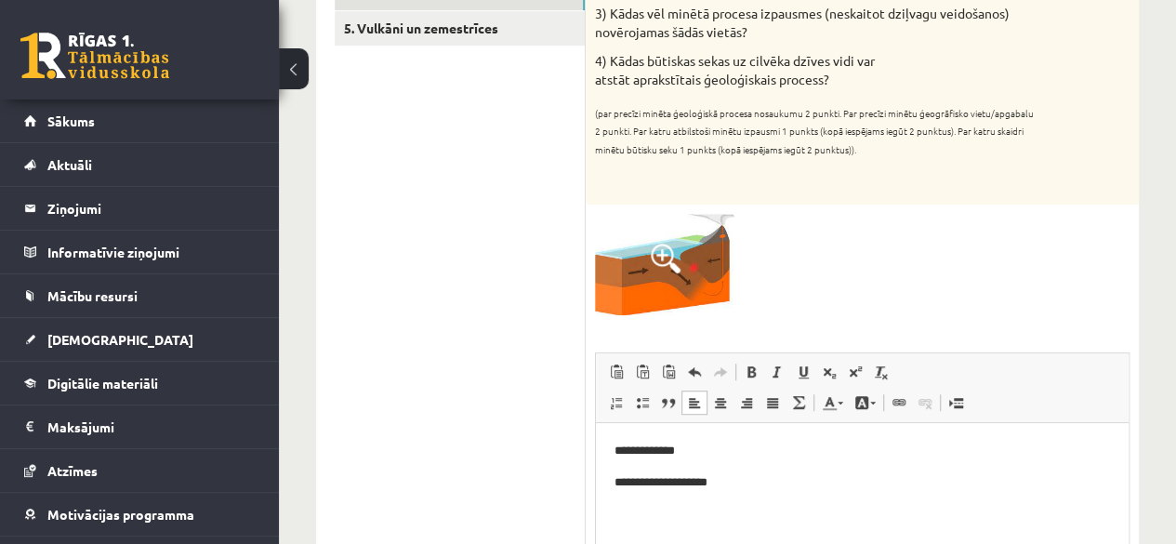
scroll to position [465, 0]
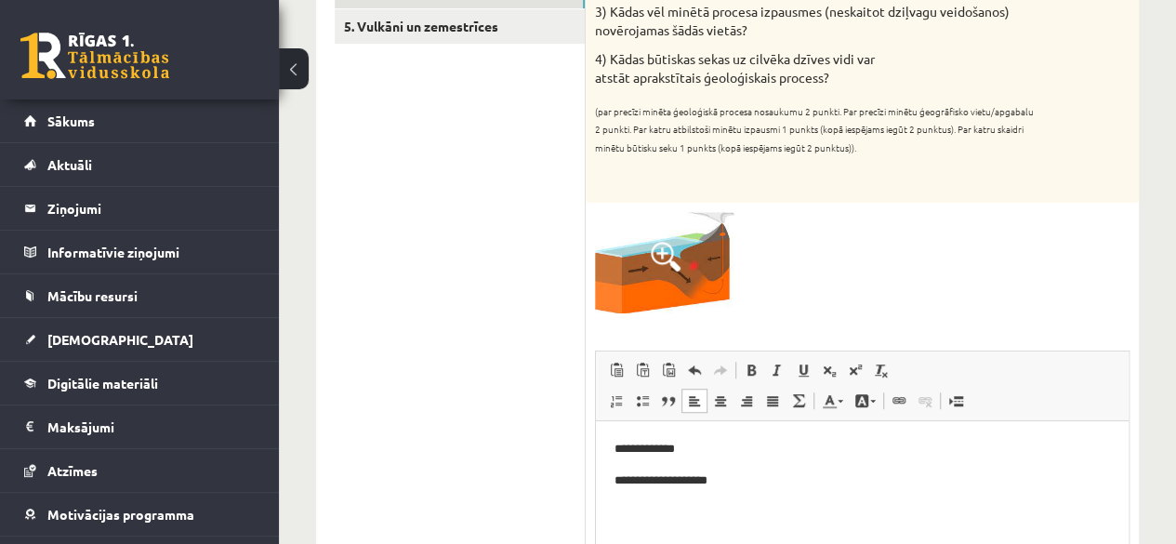
click at [748, 473] on p "**********" at bounding box center [863, 481] width 496 height 20
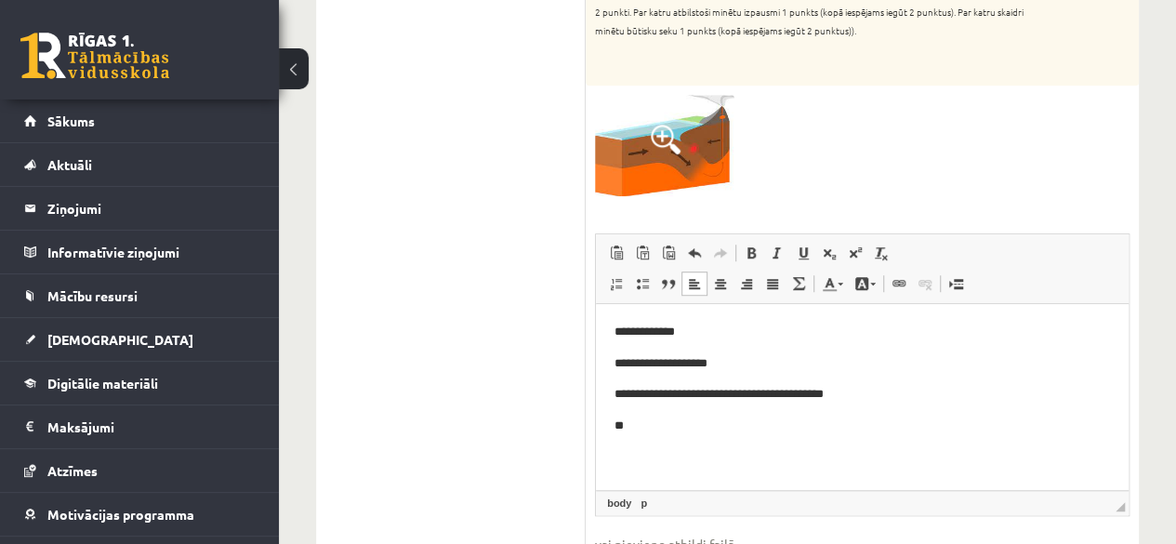
scroll to position [588, 0]
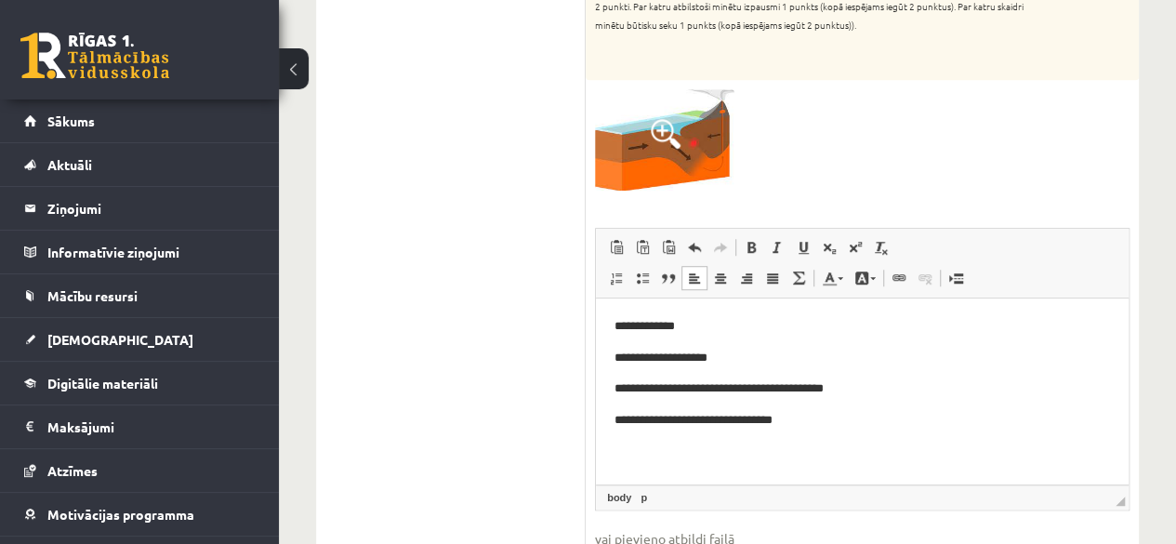
click at [708, 412] on p "**********" at bounding box center [863, 421] width 496 height 20
click at [801, 418] on p "**********" at bounding box center [863, 421] width 496 height 20
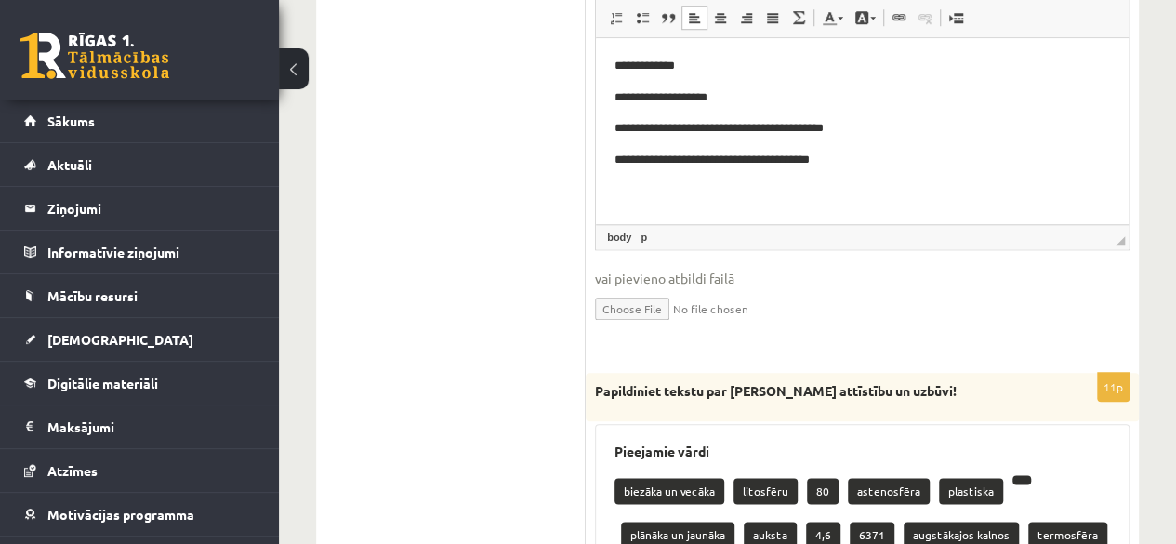
scroll to position [850, 0]
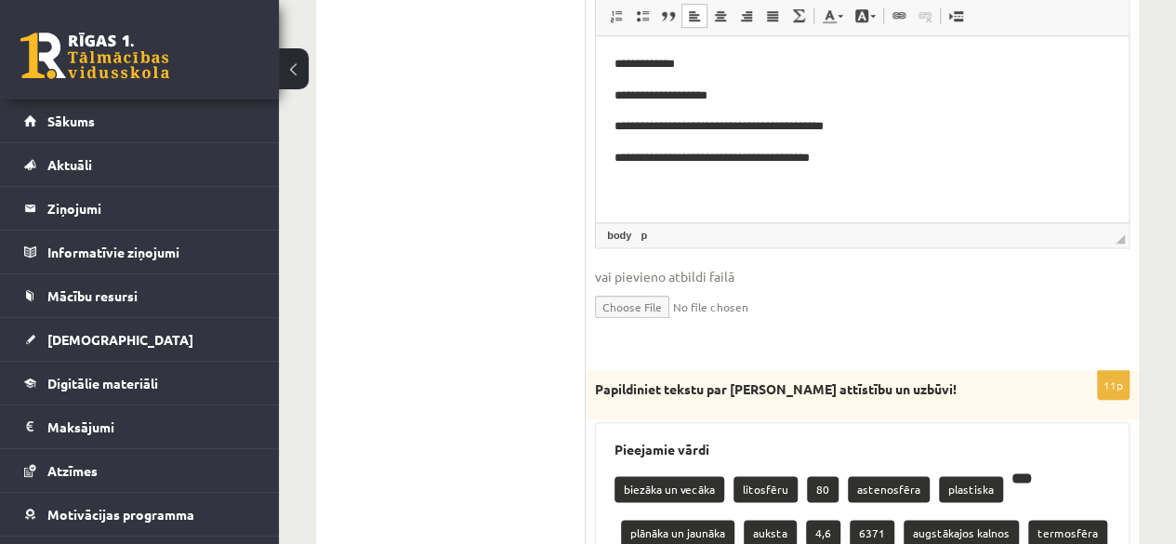
click at [506, 226] on ul "1. Atmosfēras sastāvs un uzbūve 2. Saules radiācija. 3. Klimata pārmaiņas 4. Ze…" at bounding box center [460, 267] width 251 height 1566
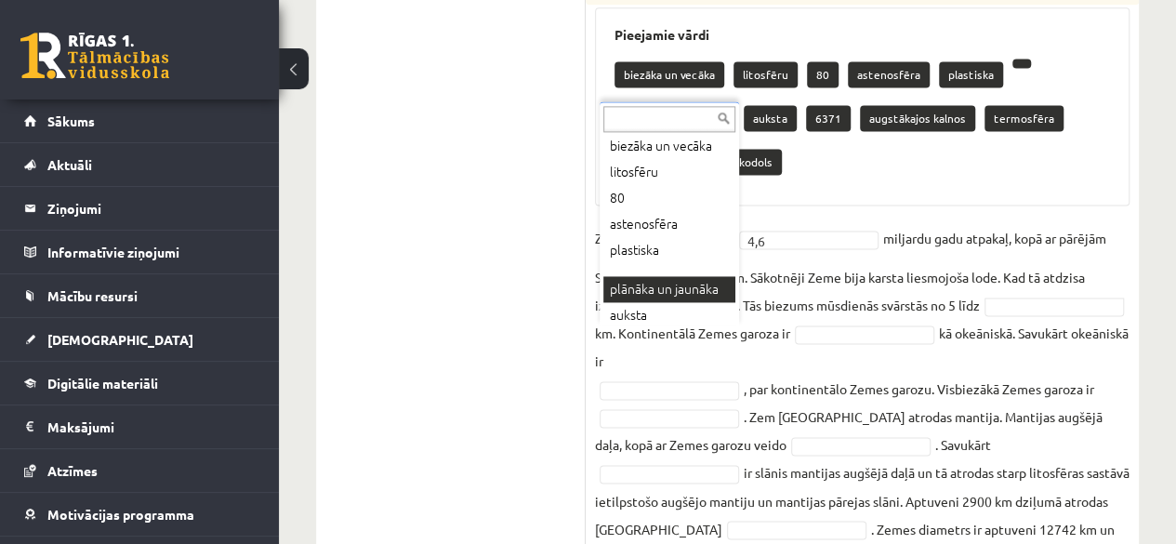
scroll to position [29, 0]
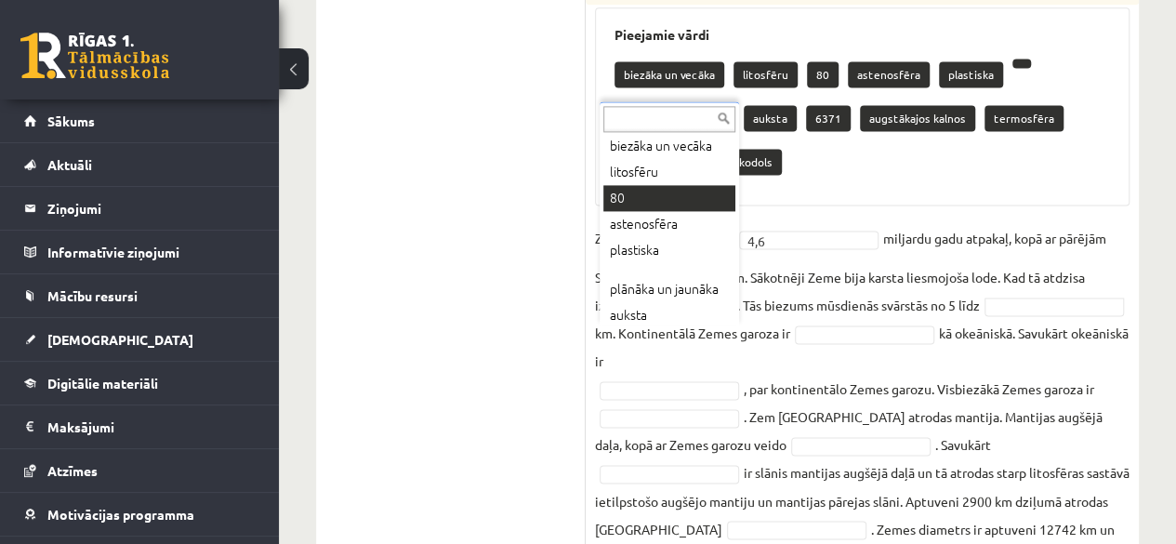
drag, startPoint x: 684, startPoint y: 333, endPoint x: 655, endPoint y: 201, distance: 135.3
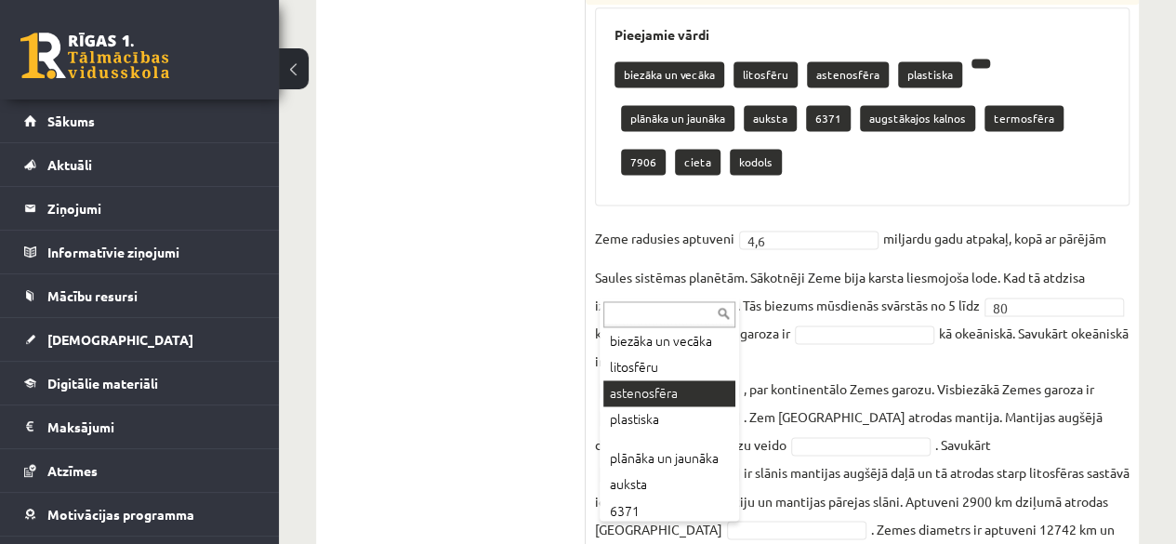
drag, startPoint x: 663, startPoint y: 291, endPoint x: 668, endPoint y: 429, distance: 137.7
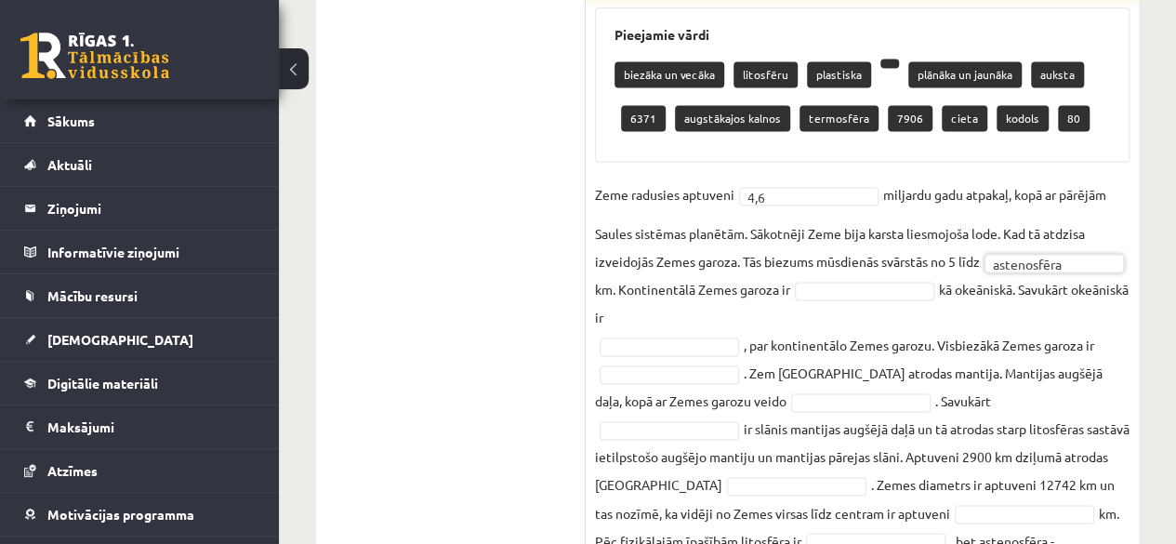
scroll to position [1300, 0]
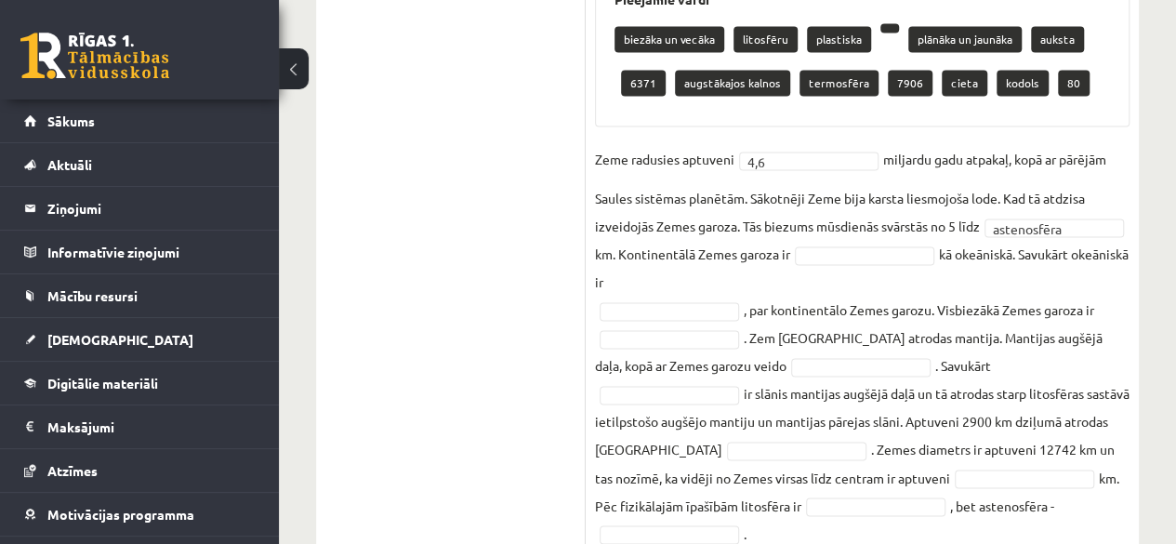
click at [694, 267] on fieldset "**********" at bounding box center [862, 346] width 535 height 402
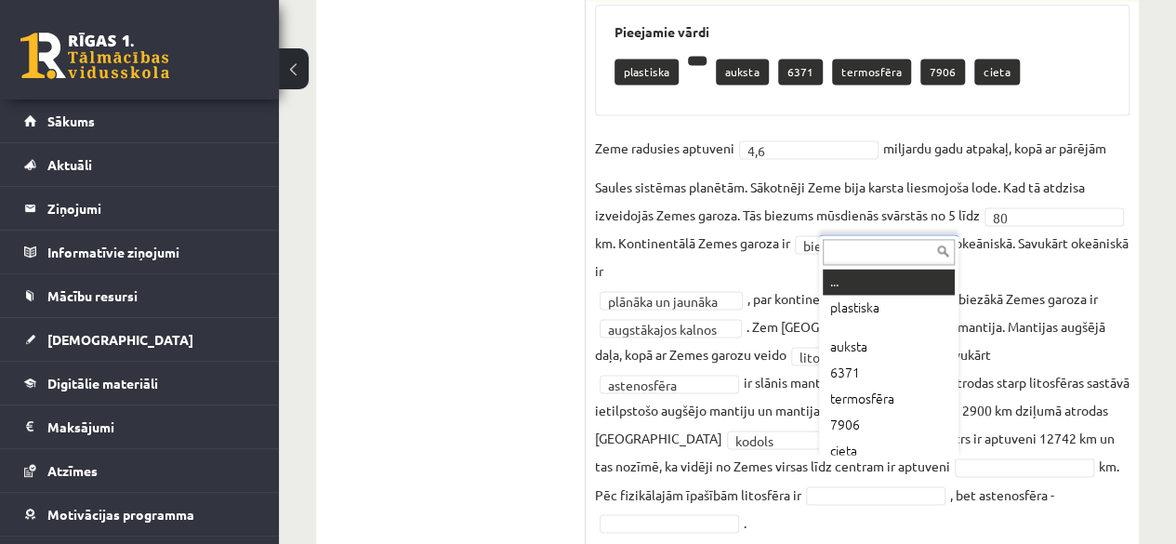
scroll to position [9, 0]
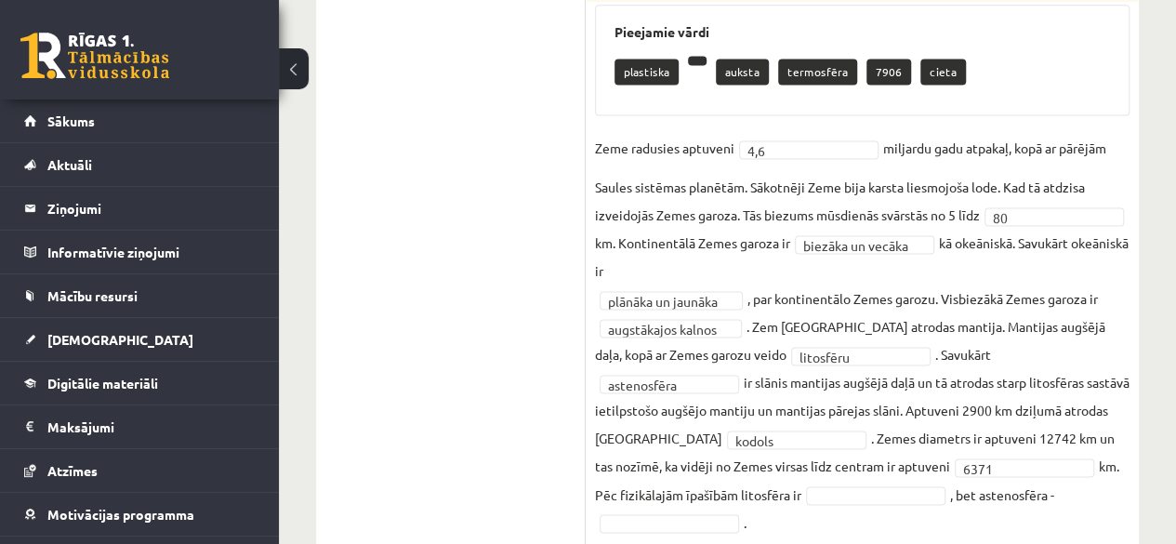
drag, startPoint x: 909, startPoint y: 365, endPoint x: 1106, endPoint y: 401, distance: 199.3
click at [1106, 401] on fieldset "**********" at bounding box center [862, 335] width 535 height 402
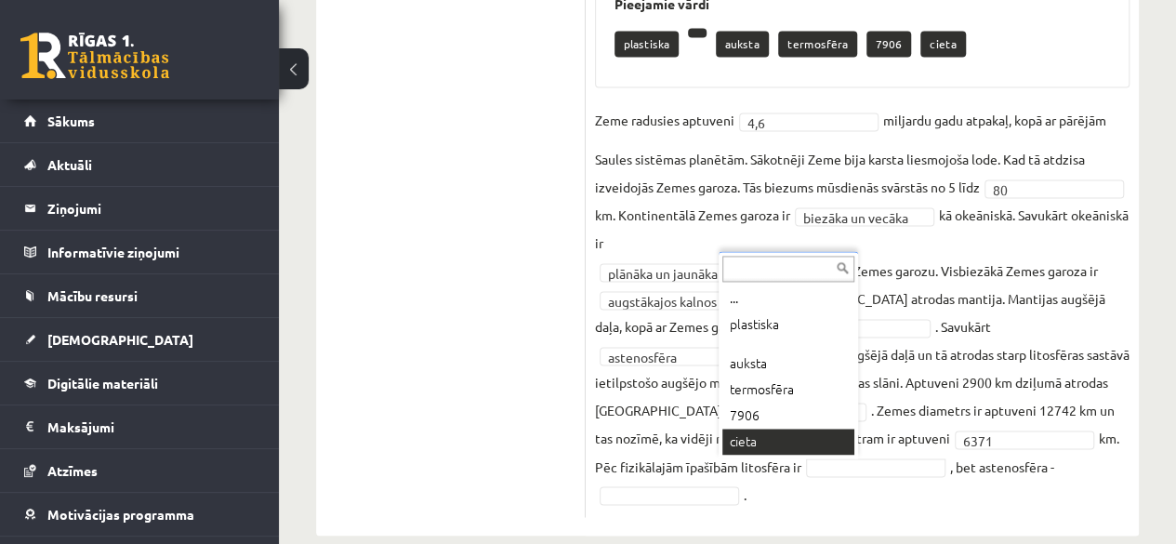
drag, startPoint x: 792, startPoint y: 430, endPoint x: 841, endPoint y: 449, distance: 51.8
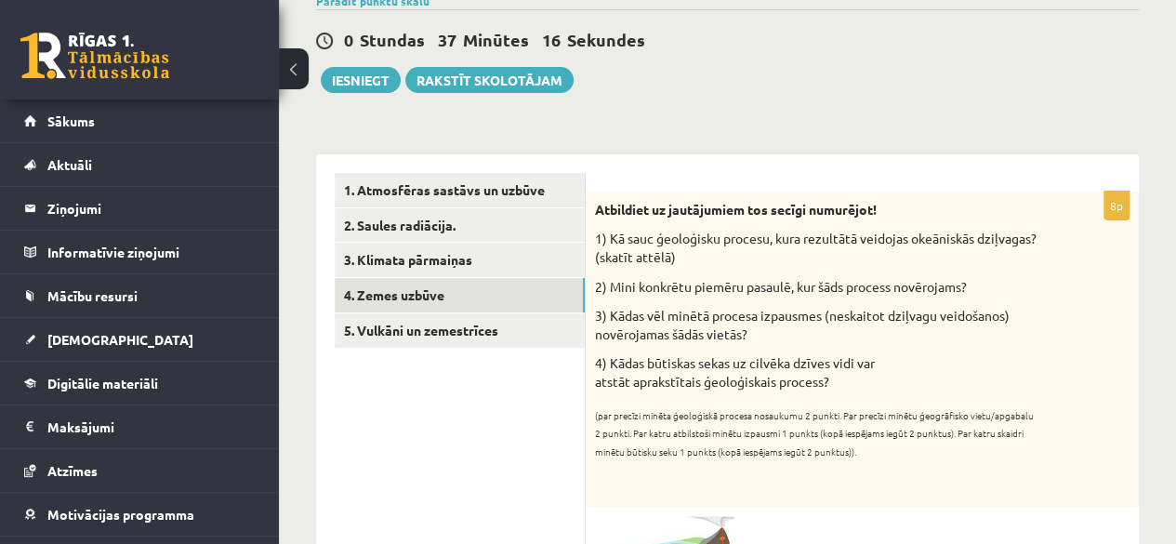
scroll to position [159, 0]
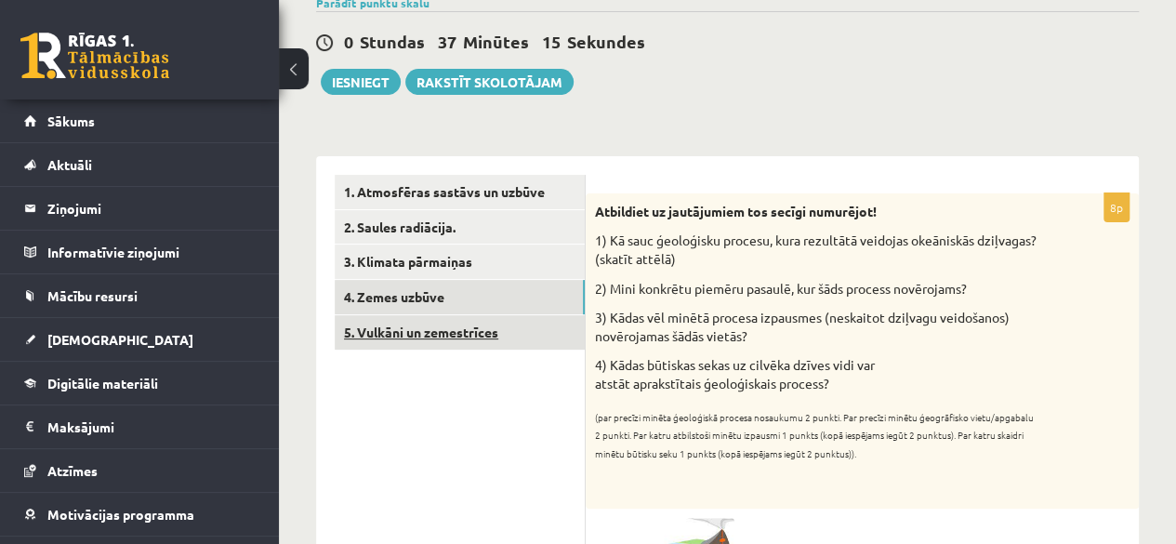
click at [456, 332] on link "5. Vulkāni un zemestrīces" at bounding box center [460, 332] width 250 height 34
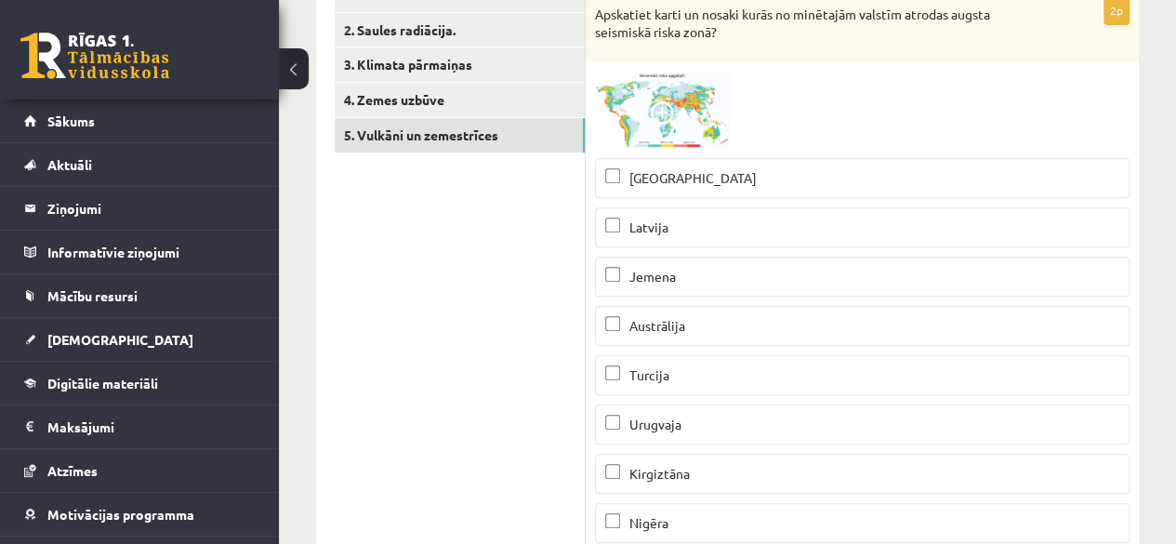
scroll to position [360, 0]
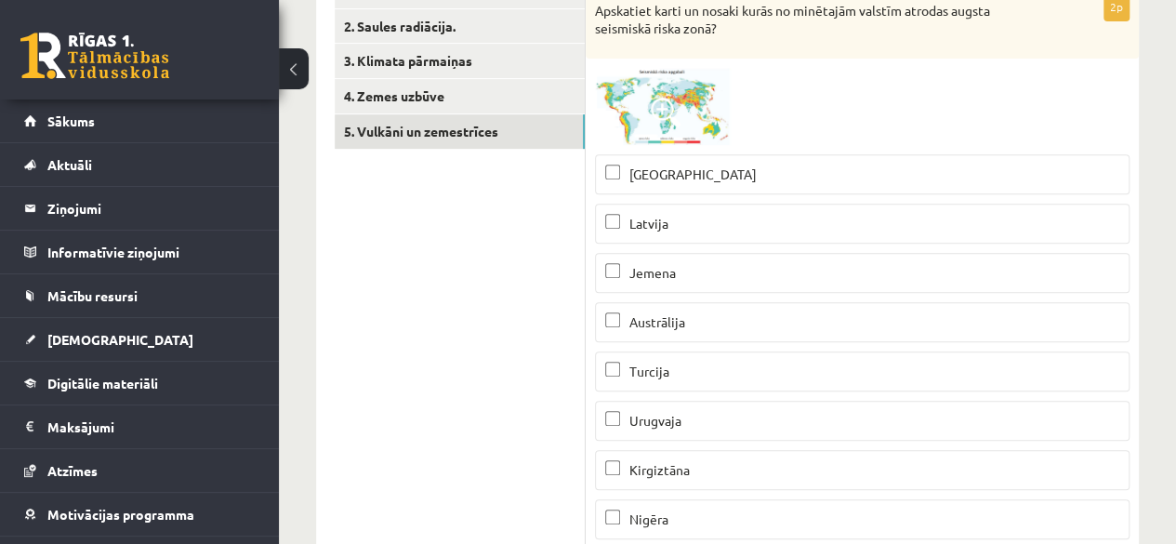
click at [670, 96] on img at bounding box center [664, 106] width 139 height 77
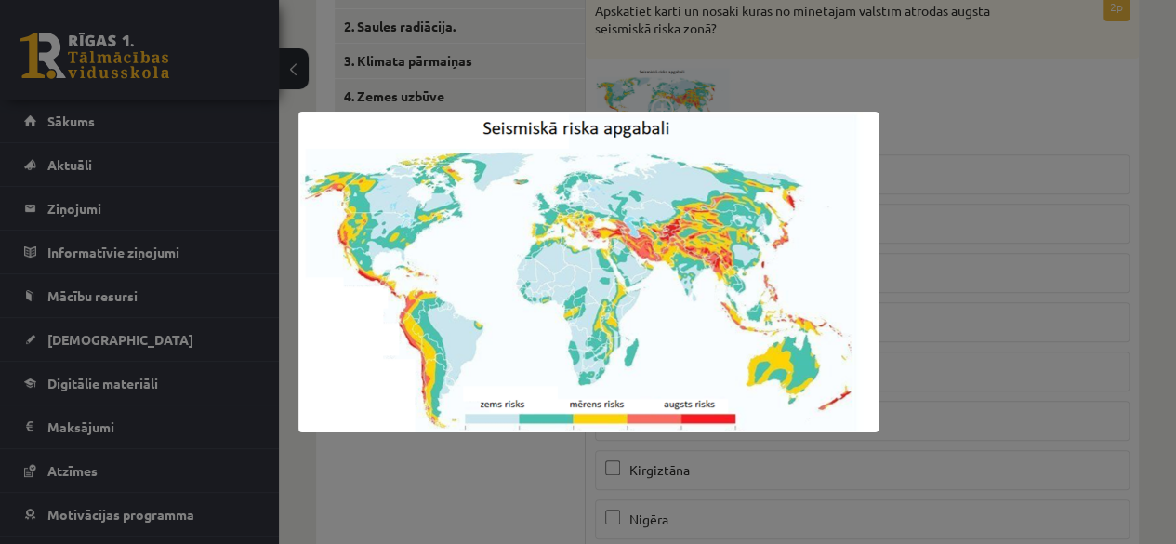
click at [962, 116] on div at bounding box center [588, 272] width 1176 height 544
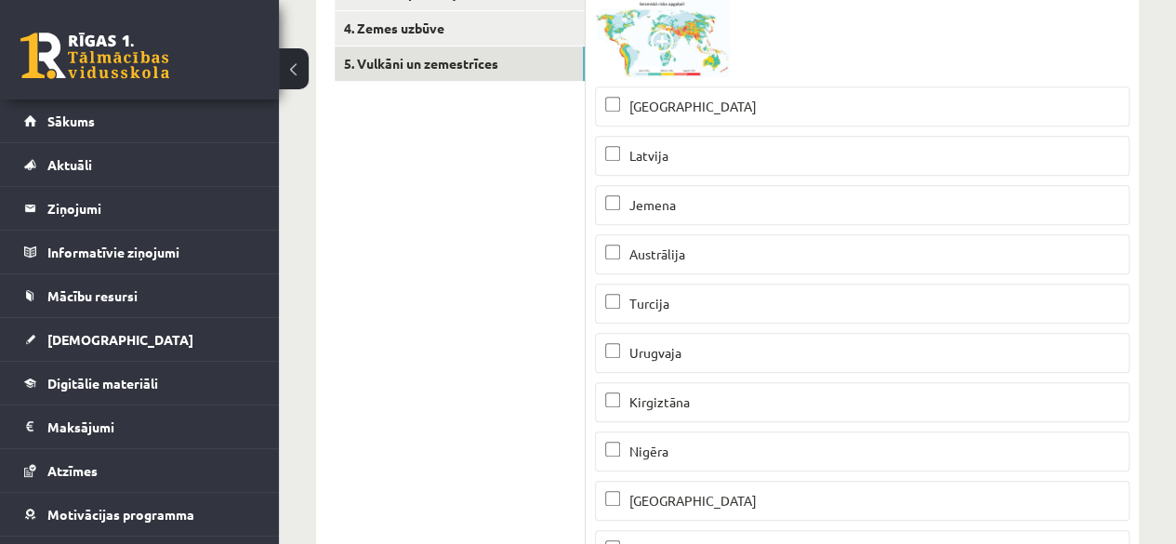
scroll to position [273, 0]
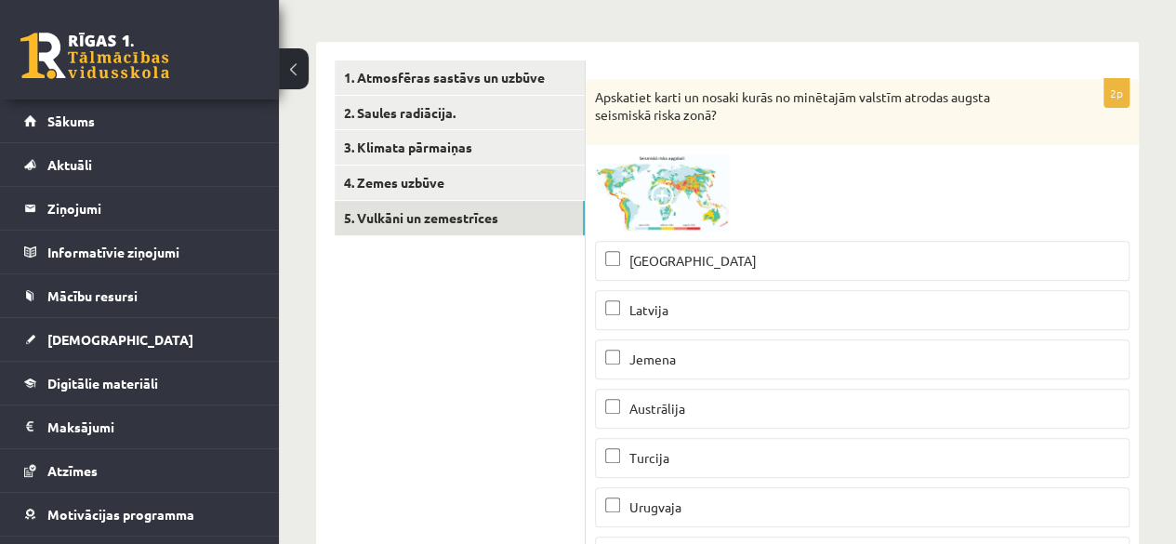
click at [627, 267] on p "Peru" at bounding box center [862, 261] width 514 height 20
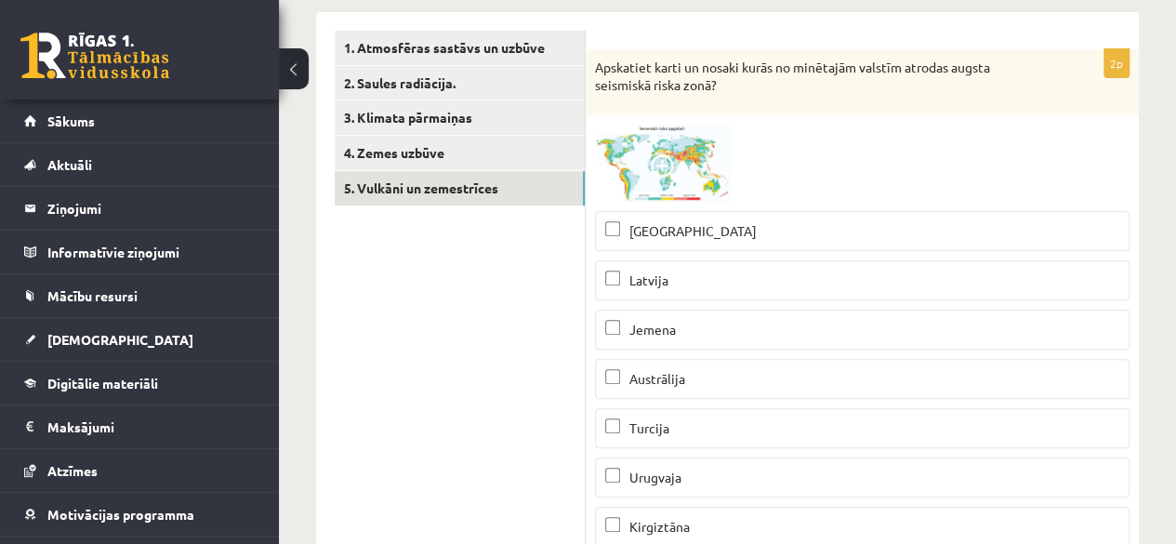
click at [624, 430] on p "Turcija" at bounding box center [862, 428] width 514 height 20
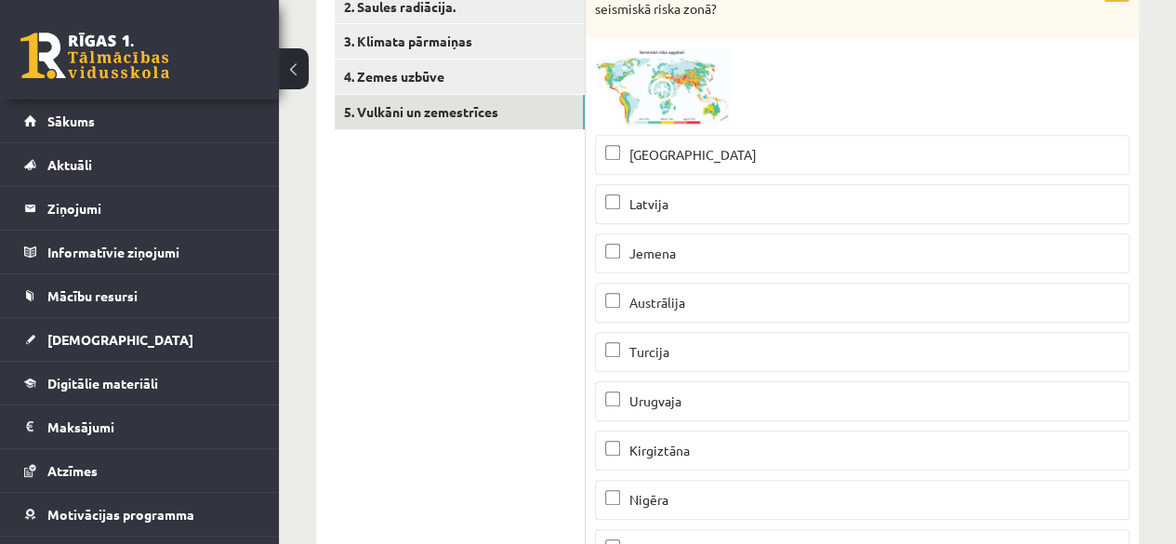
scroll to position [381, 0]
click at [633, 439] on p "Kirgiztāna" at bounding box center [862, 449] width 514 height 20
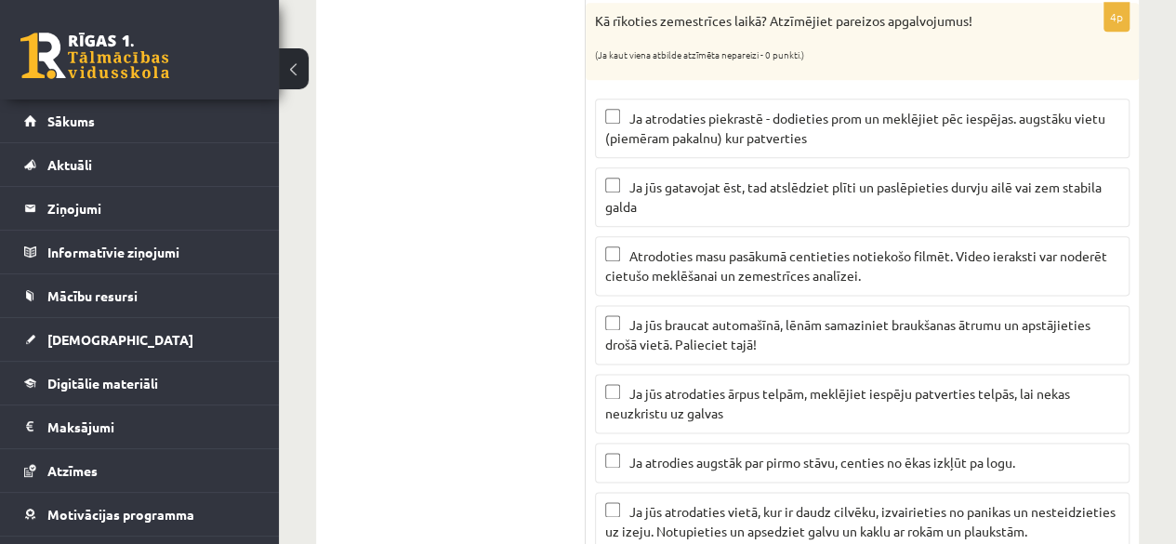
scroll to position [1025, 0]
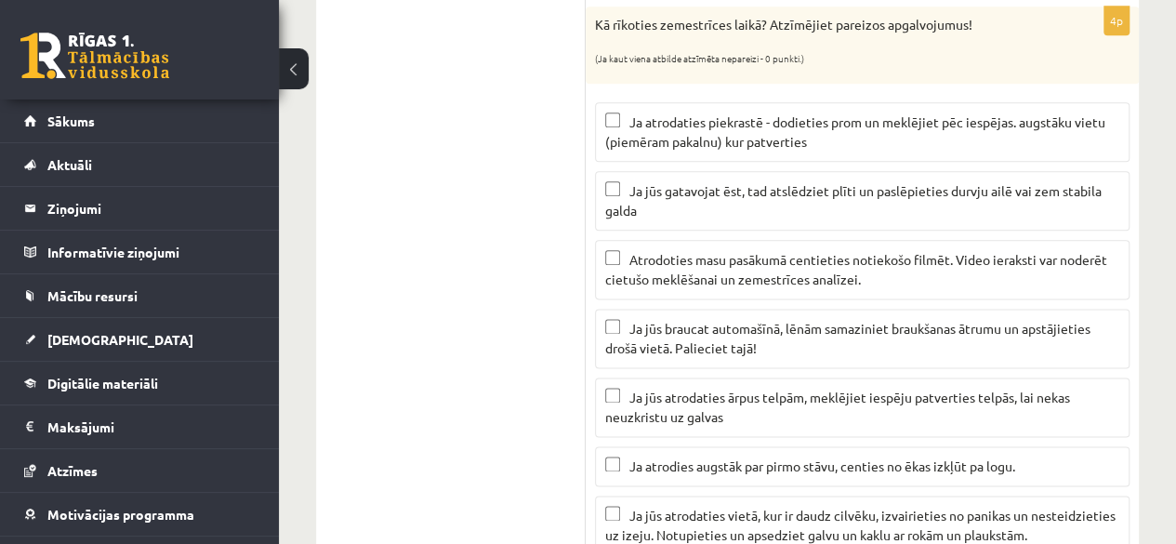
click at [716, 133] on span "Ja atrodaties piekrastē - dodieties prom un meklējiet pēc iespējas. augstāku vi…" at bounding box center [855, 131] width 500 height 36
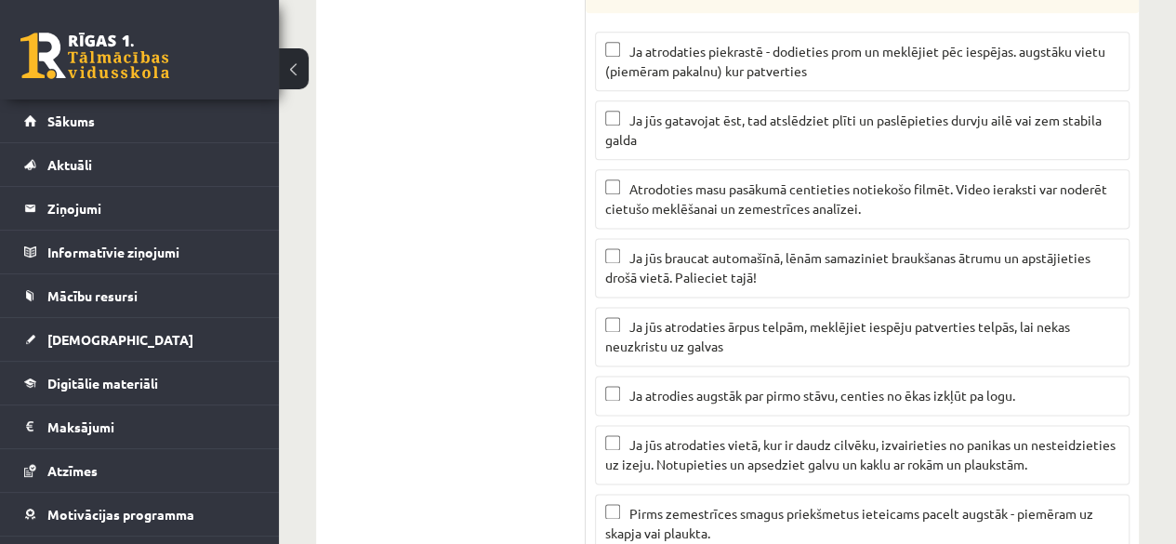
scroll to position [1105, 0]
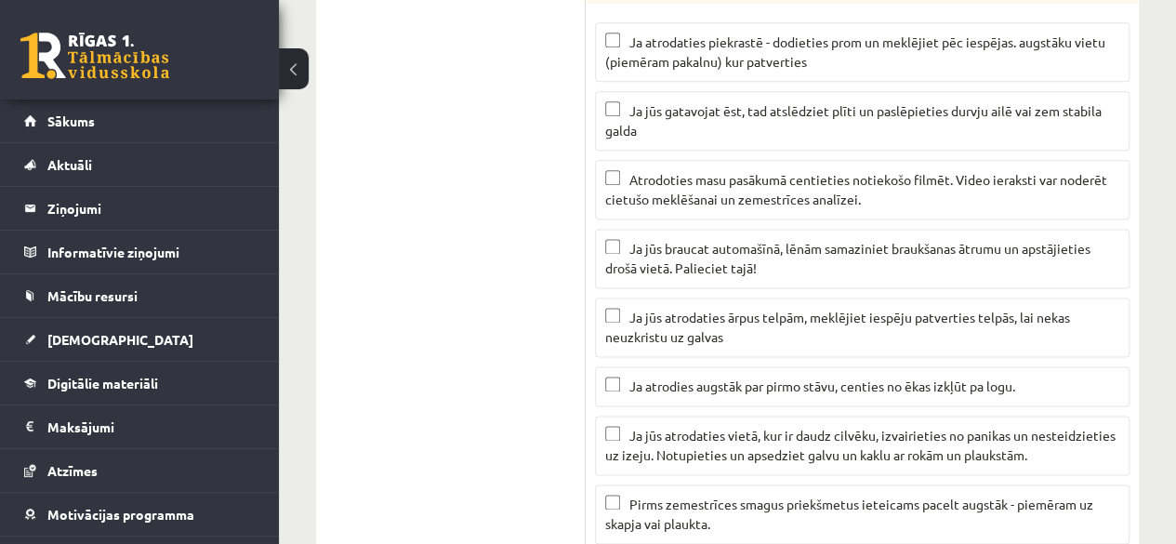
click at [681, 118] on p "Ja jūs gatavojat ēst, tad atslēdziet plīti un paslēpieties durvju ailē vai zem …" at bounding box center [862, 120] width 514 height 39
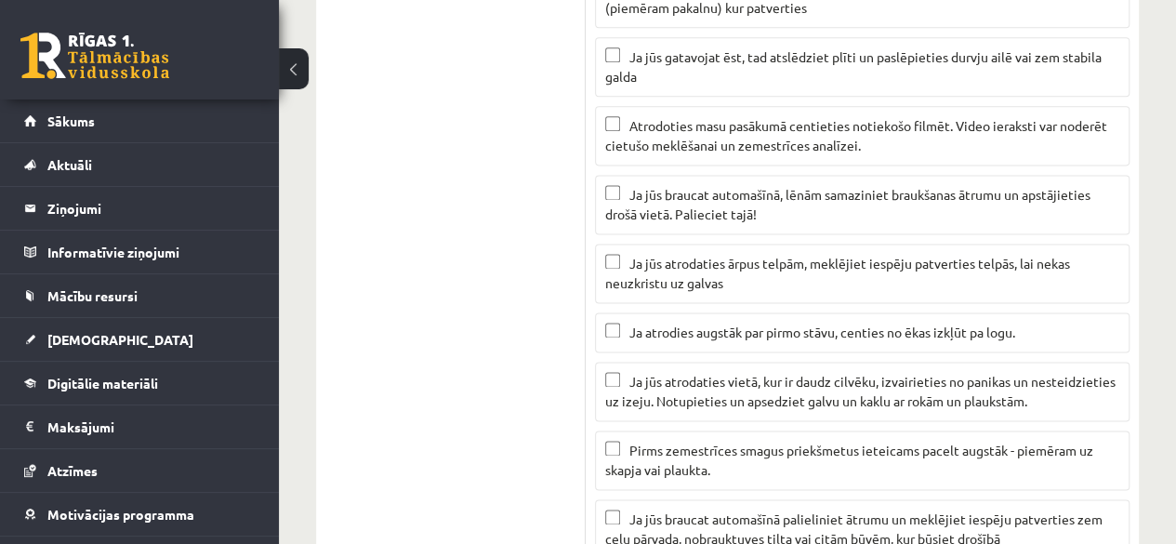
scroll to position [1158, 0]
click at [689, 203] on span "Ja jūs braucat automašīnā, lēnām samaziniet braukšanas ātrumu un apstājieties d…" at bounding box center [847, 204] width 485 height 36
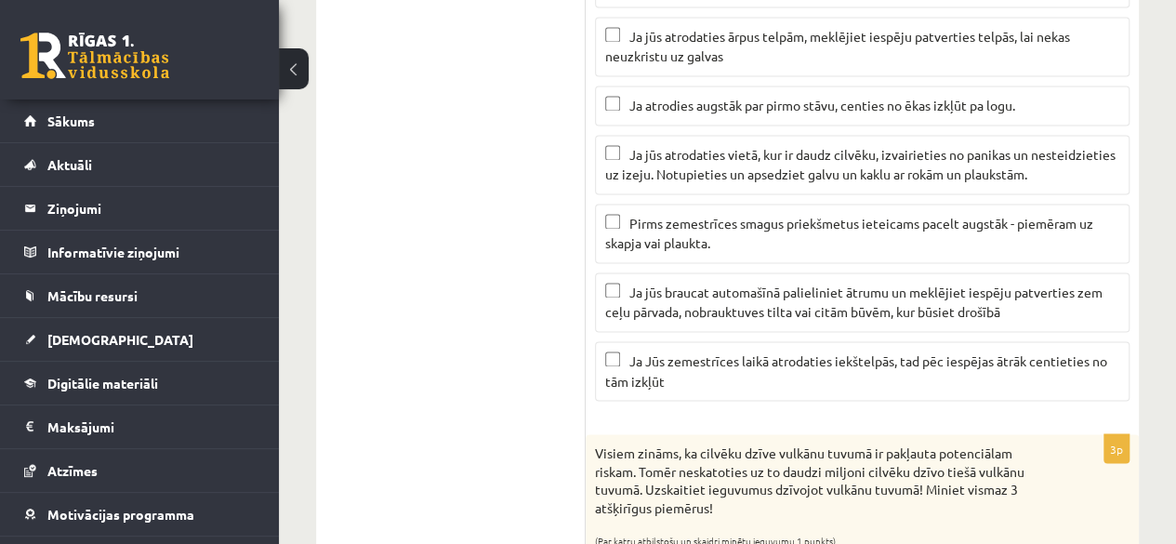
scroll to position [1387, 0]
click at [666, 351] on span "Ja Jūs zemestrīces laikā atrodaties iekštelpās, tad pēc iespējas ātrāk centieti…" at bounding box center [856, 369] width 502 height 36
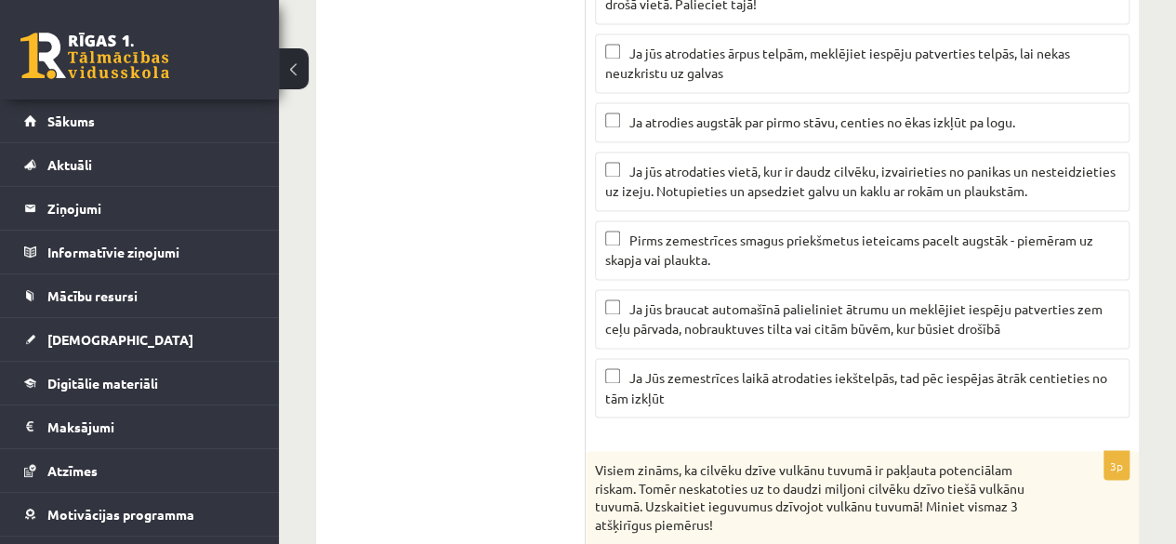
scroll to position [1367, 0]
click at [620, 168] on p "Ja jūs atrodaties vietā, kur ir daudz cilvēku, izvairieties no panikas un neste…" at bounding box center [862, 183] width 514 height 39
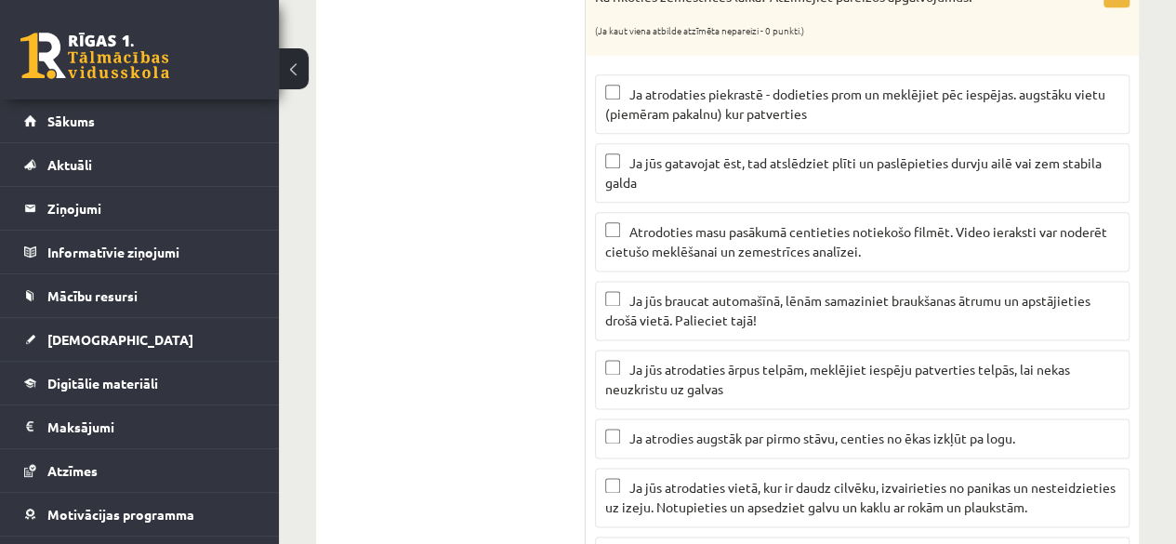
scroll to position [1053, 0]
click at [649, 103] on span "Ja atrodaties piekrastē - dodieties prom un meklējiet pēc iespējas. augstāku vi…" at bounding box center [855, 104] width 500 height 36
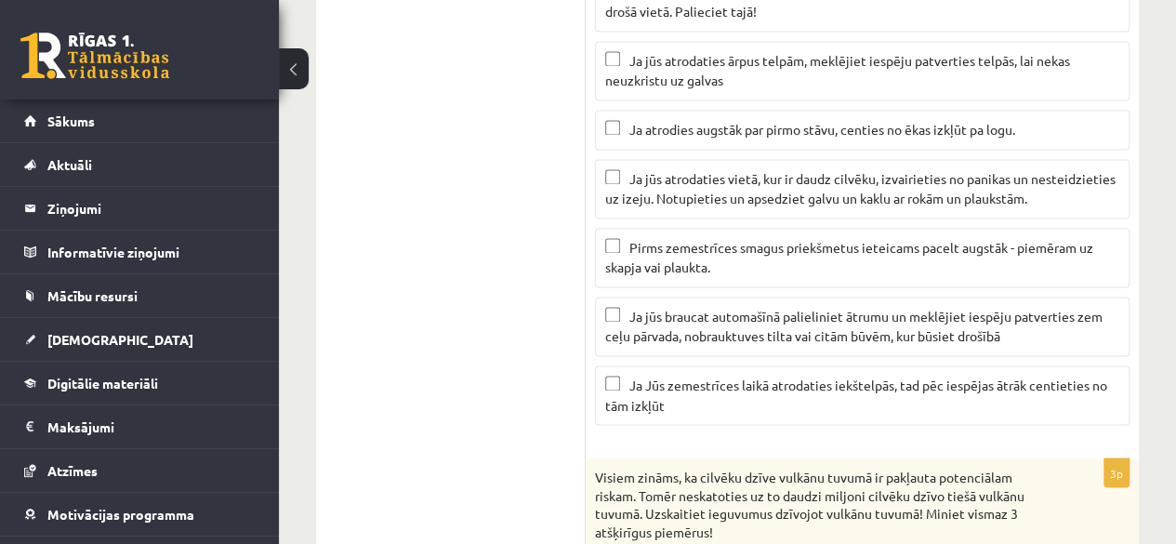
scroll to position [1363, 0]
click at [642, 375] on span "Ja Jūs zemestrīces laikā atrodaties iekštelpās, tad pēc iespējas ātrāk centieti…" at bounding box center [856, 393] width 502 height 36
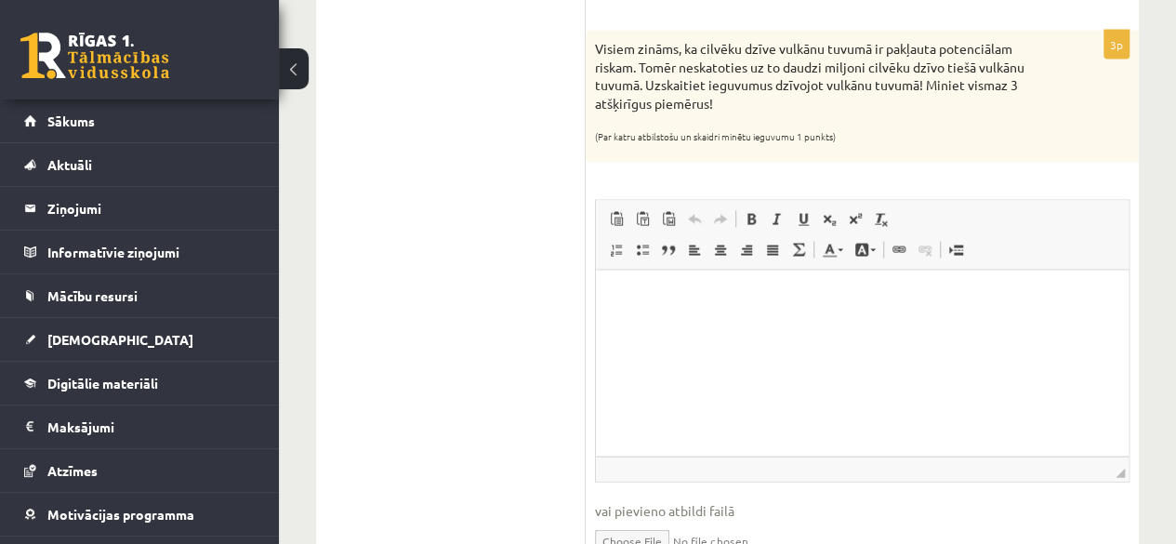
scroll to position [1791, 0]
drag, startPoint x: 644, startPoint y: 324, endPoint x: 610, endPoint y: 299, distance: 42.6
click at [610, 299] on html at bounding box center [862, 297] width 533 height 57
click at [721, 295] on p "**********" at bounding box center [863, 297] width 496 height 20
click at [704, 295] on p "**********" at bounding box center [863, 297] width 496 height 20
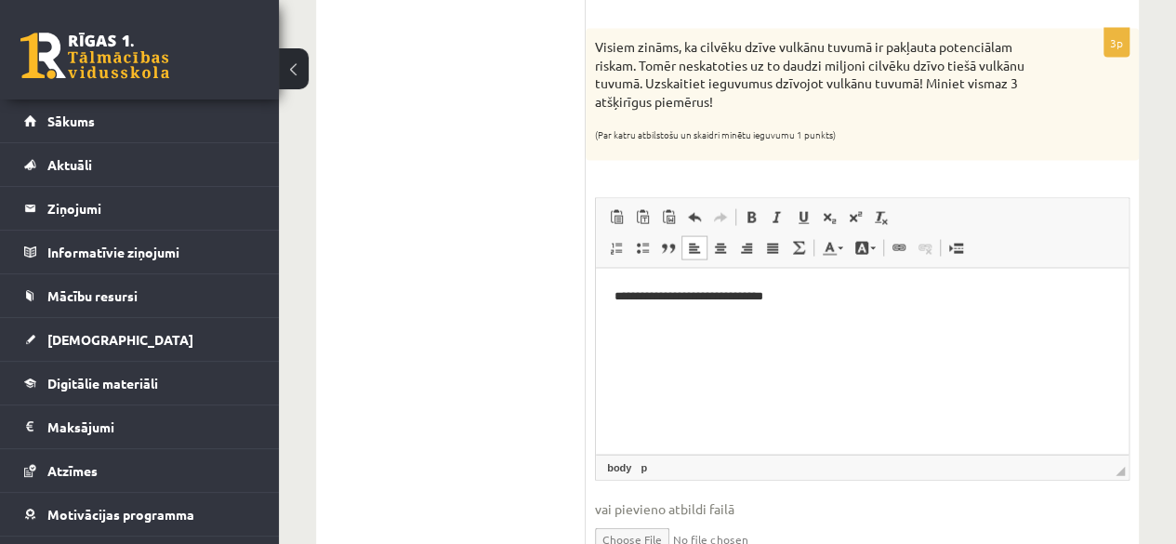
click at [804, 292] on p "**********" at bounding box center [863, 297] width 496 height 20
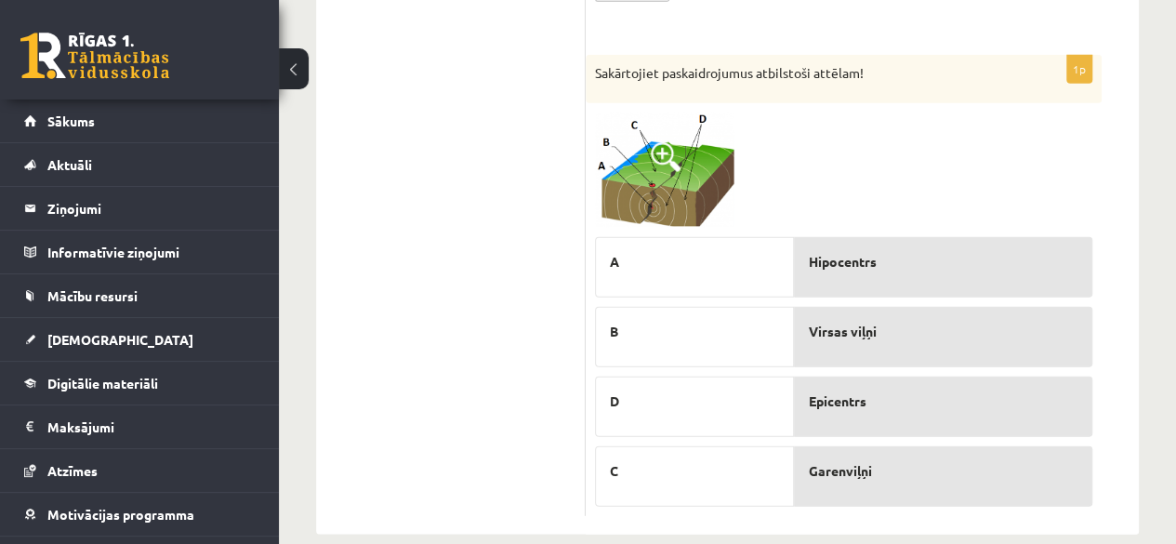
scroll to position [2354, 0]
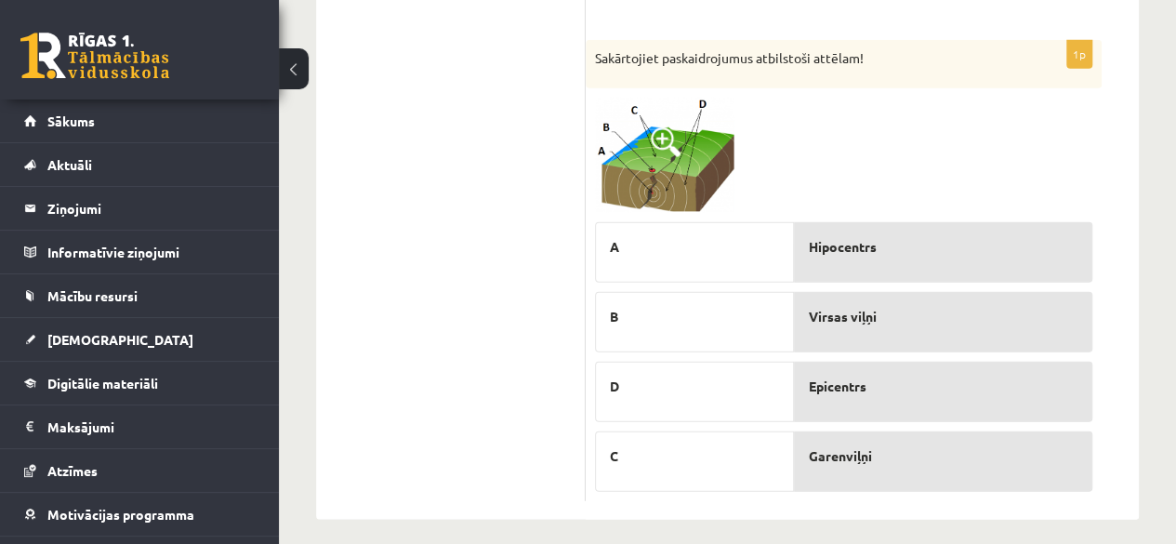
click at [654, 127] on span at bounding box center [666, 142] width 30 height 30
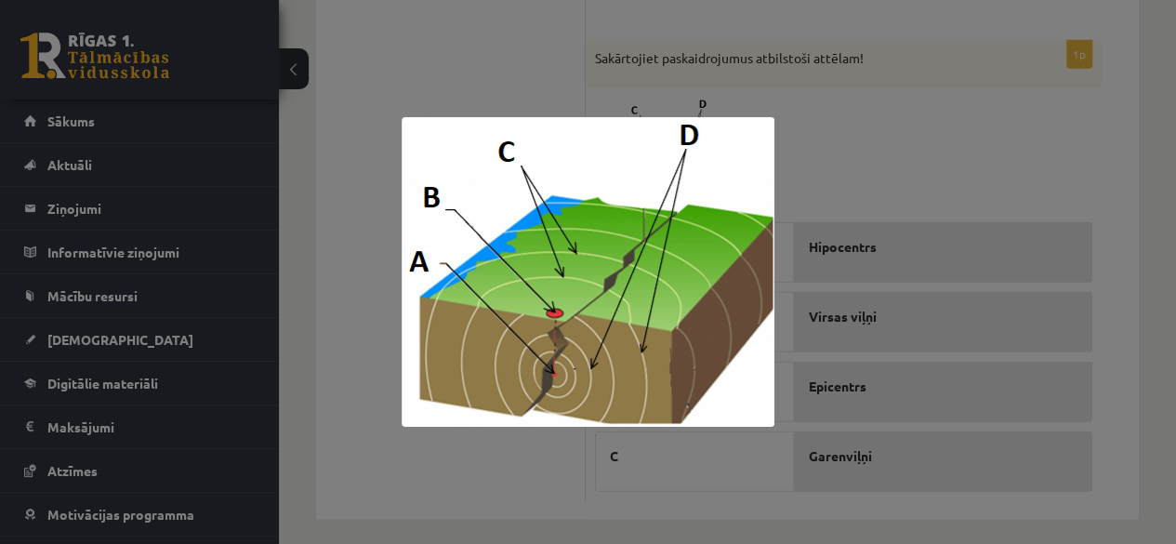
click at [881, 113] on div at bounding box center [588, 272] width 1176 height 544
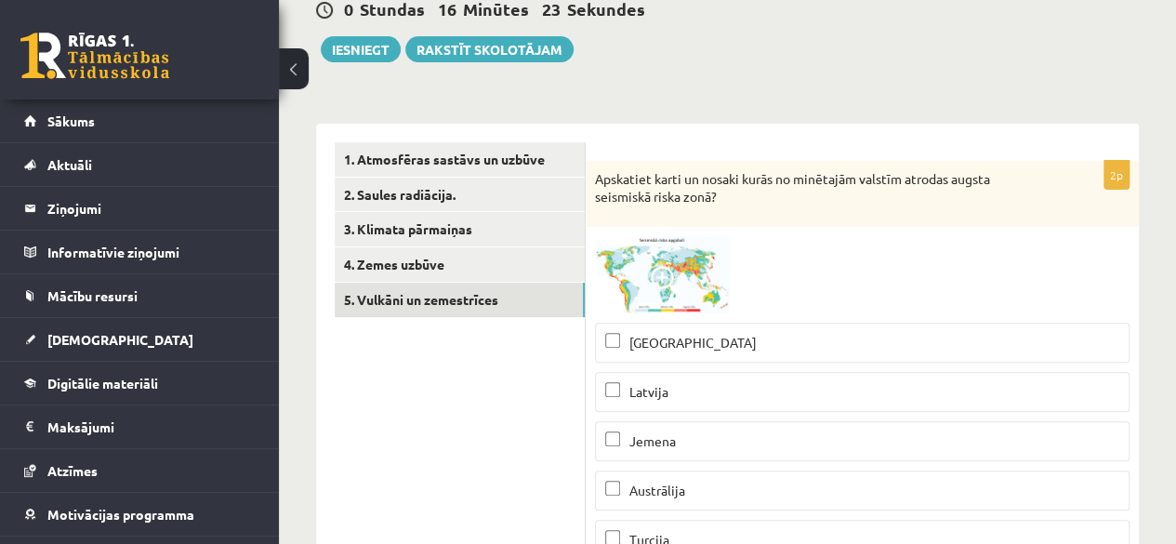
scroll to position [186, 0]
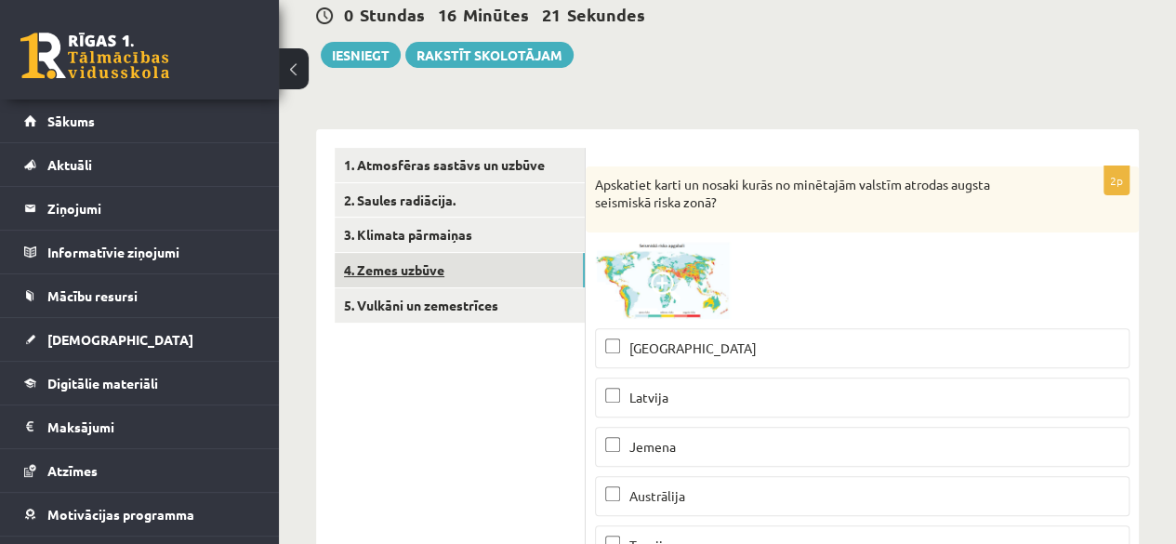
click at [418, 263] on link "4. Zemes uzbūve" at bounding box center [460, 270] width 250 height 34
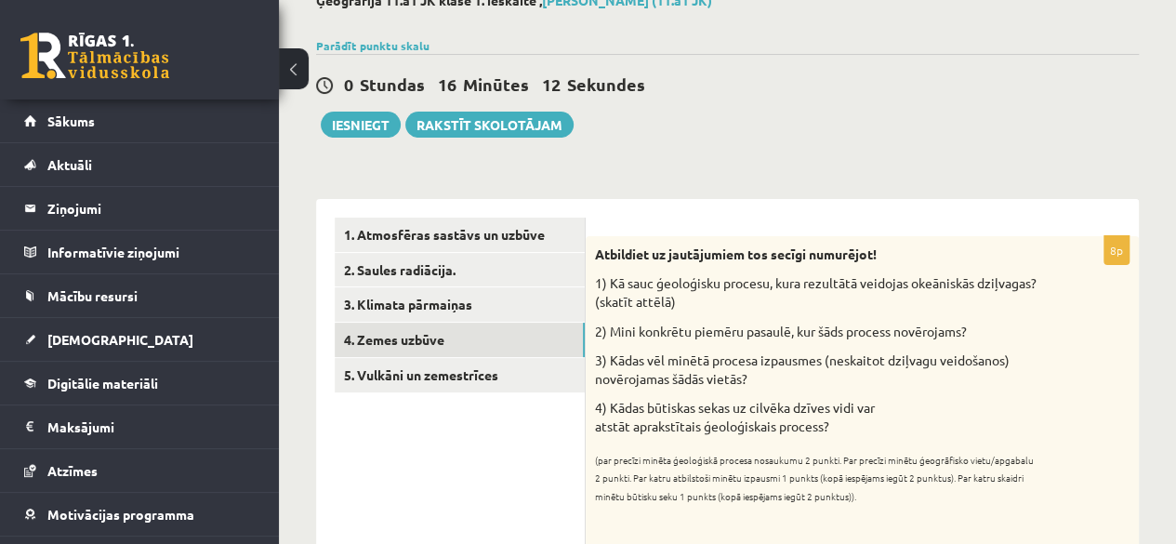
scroll to position [114, 0]
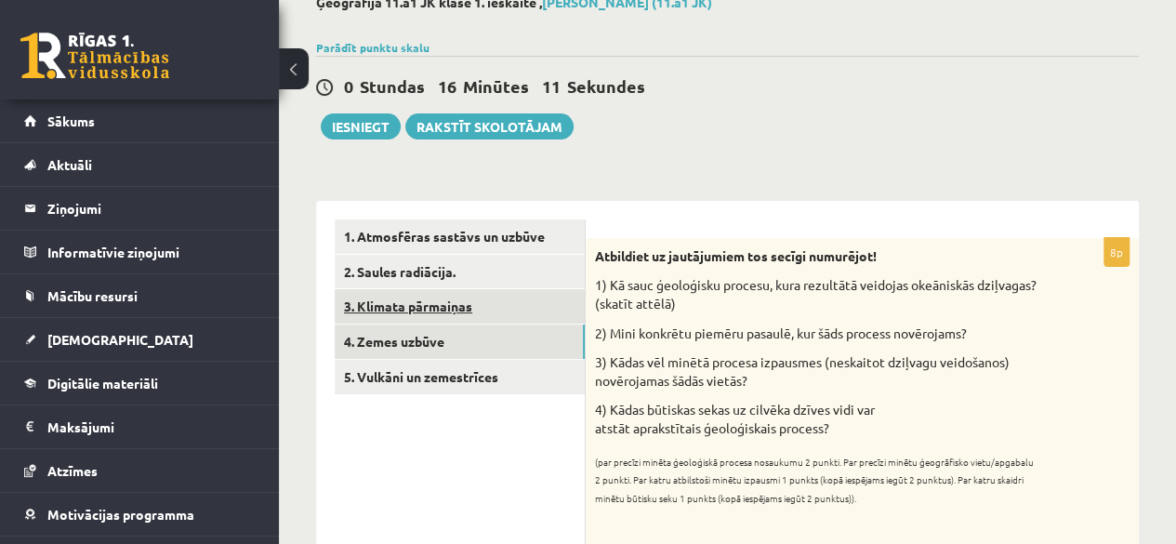
click at [443, 312] on link "3. Klimata pārmaiņas" at bounding box center [460, 306] width 250 height 34
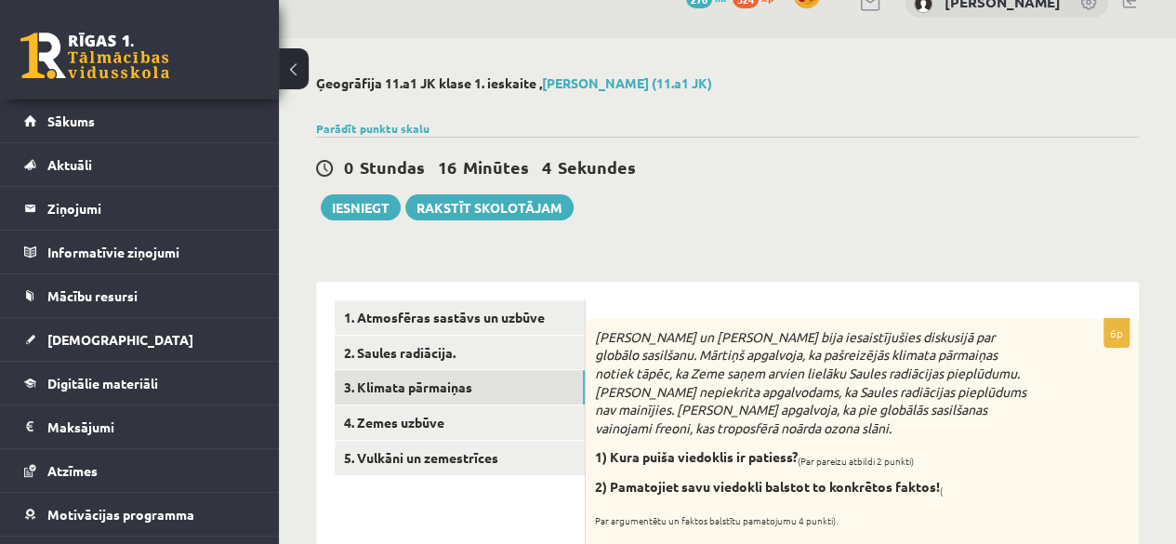
scroll to position [30, 0]
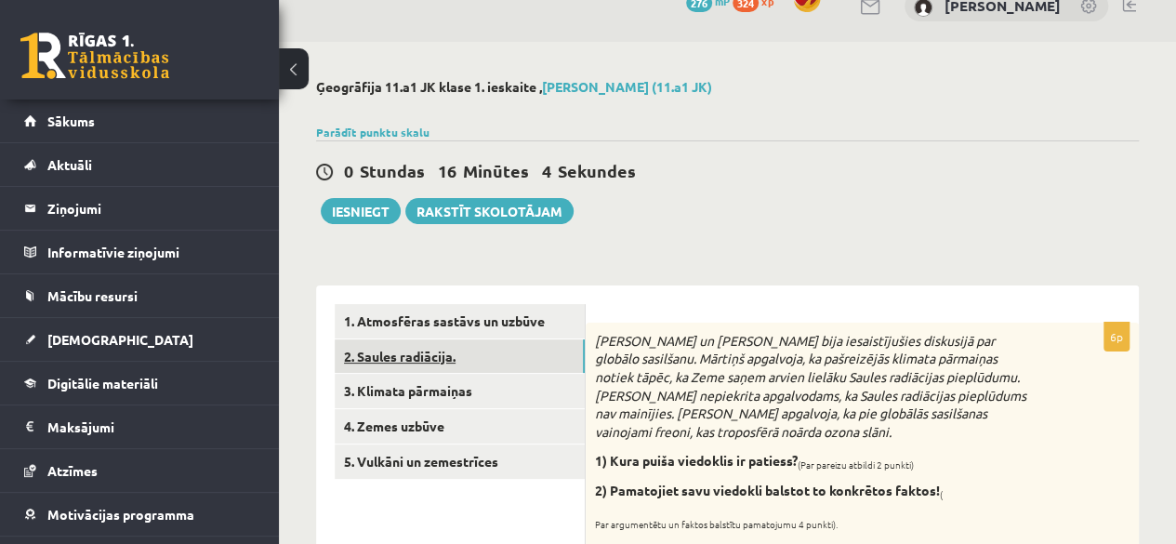
click at [435, 349] on link "2. Saules radiācija." at bounding box center [460, 356] width 250 height 34
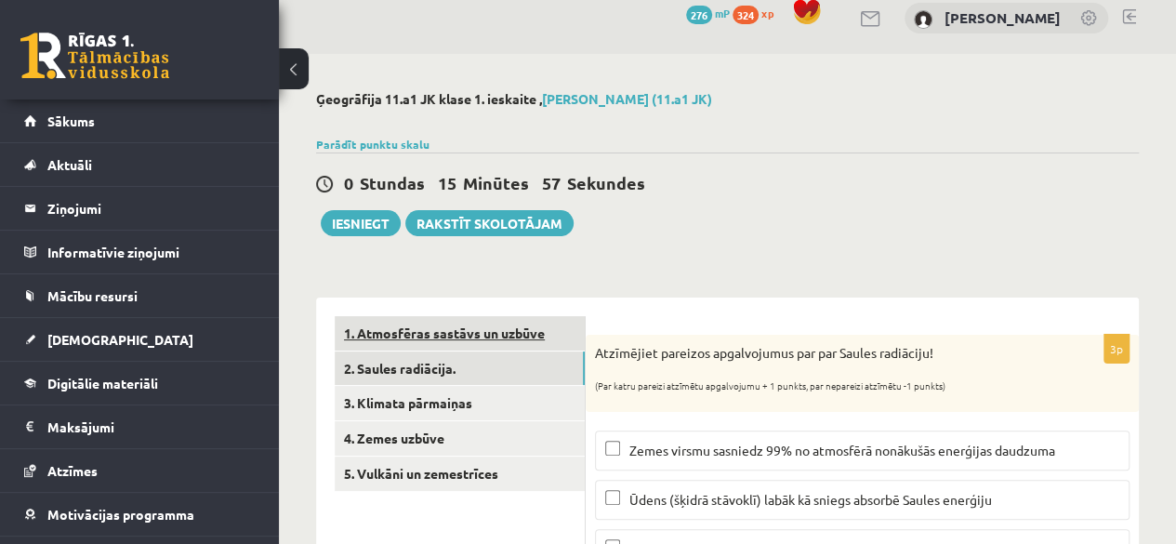
scroll to position [17, 0]
click at [468, 322] on link "1. Atmosfēras sastāvs un uzbūve" at bounding box center [460, 334] width 250 height 34
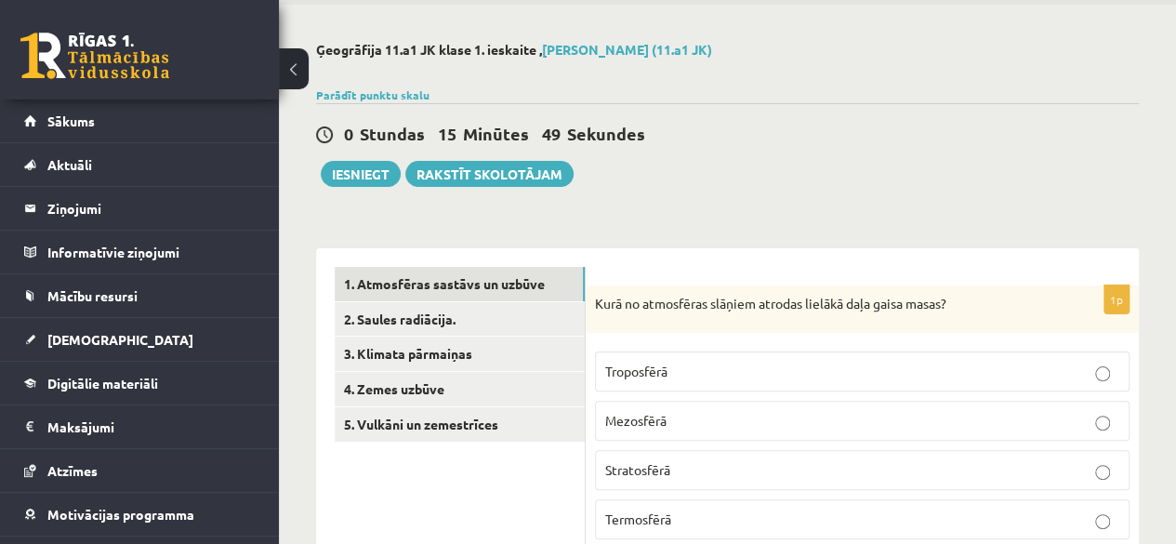
scroll to position [66, 0]
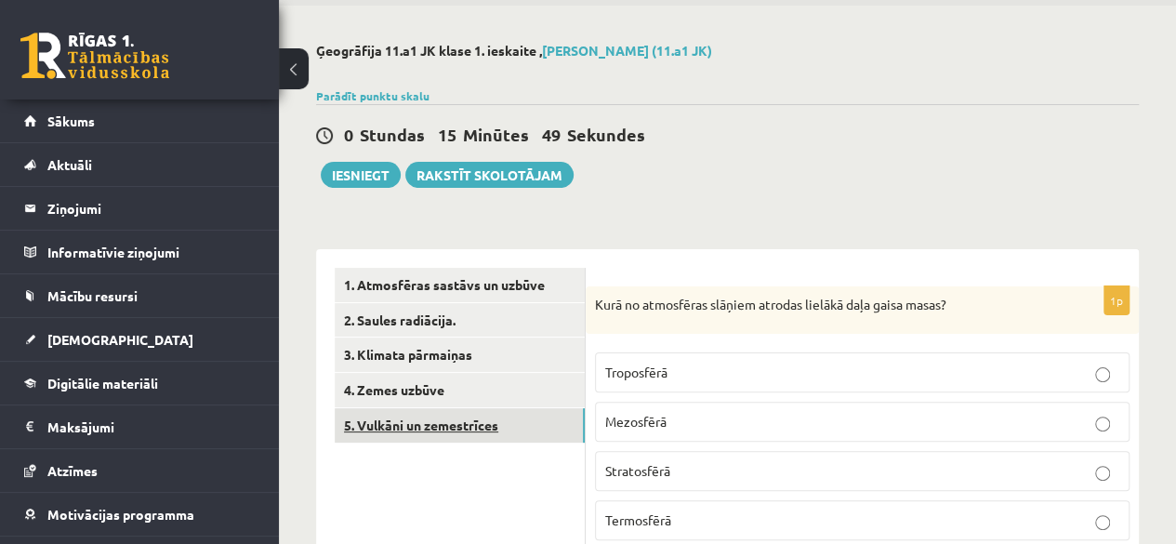
click at [420, 429] on link "5. Vulkāni un zemestrīces" at bounding box center [460, 425] width 250 height 34
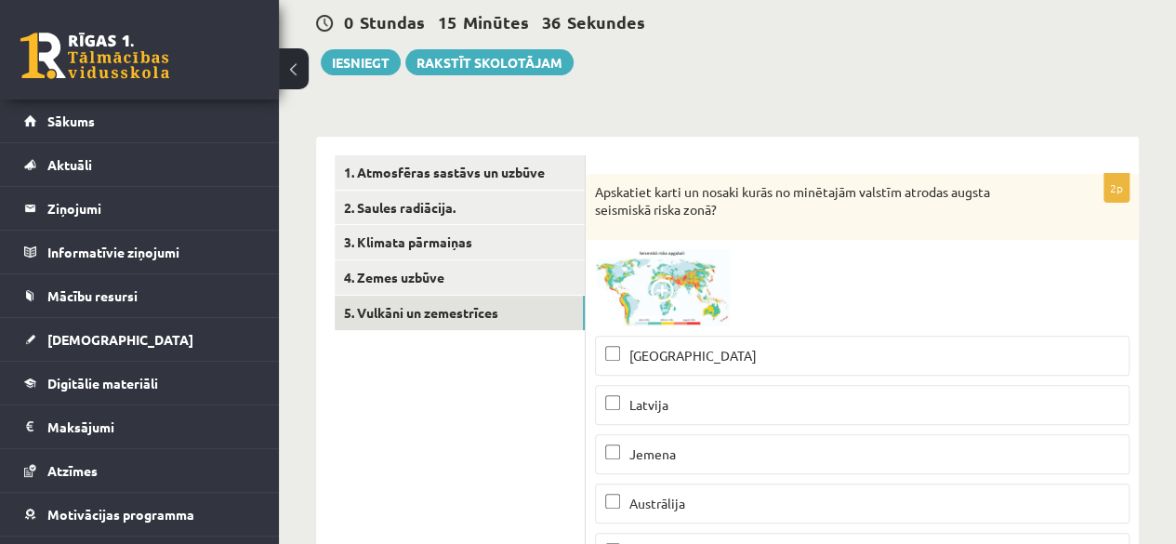
scroll to position [175, 0]
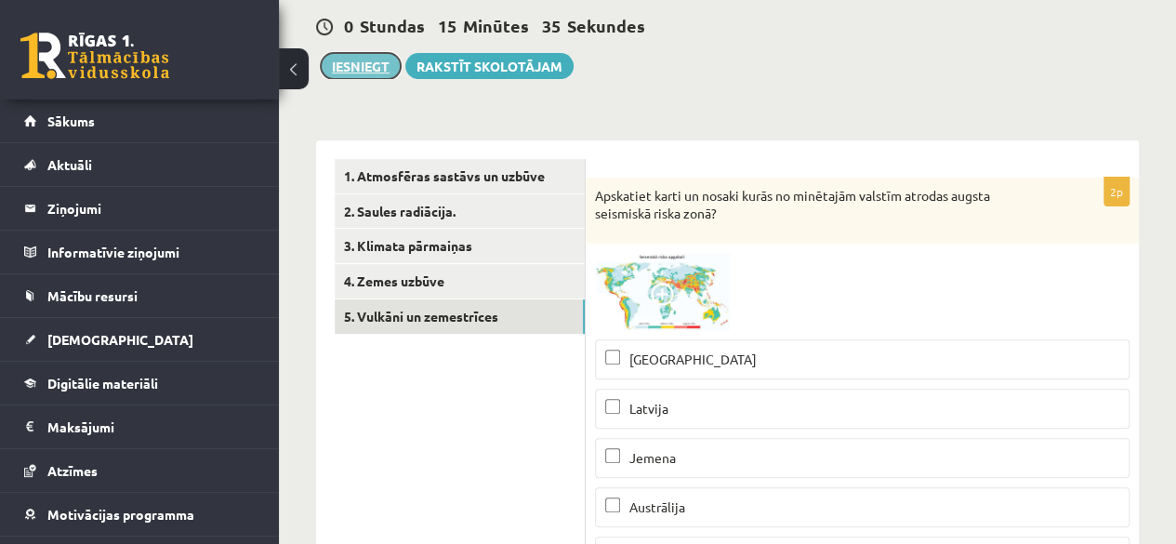
click at [372, 70] on button "Iesniegt" at bounding box center [361, 66] width 80 height 26
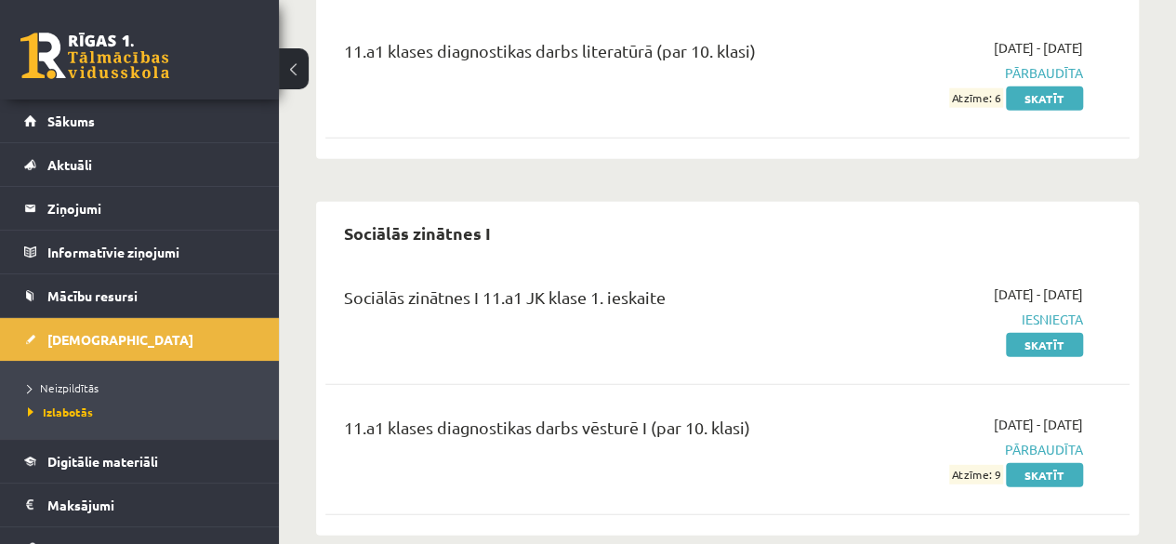
scroll to position [2246, 0]
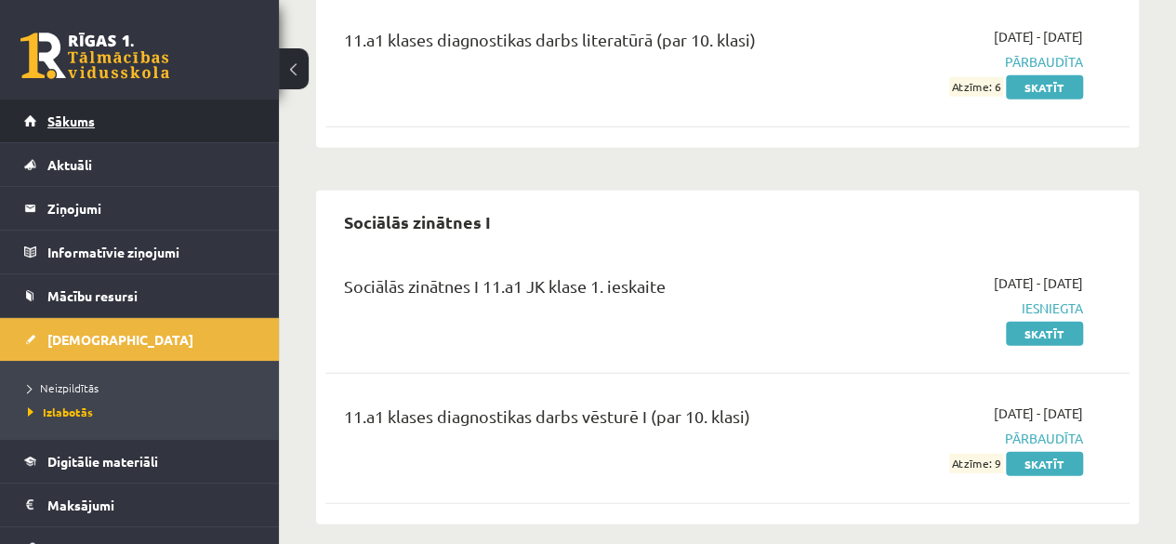
click at [100, 133] on link "Sākums" at bounding box center [140, 120] width 232 height 43
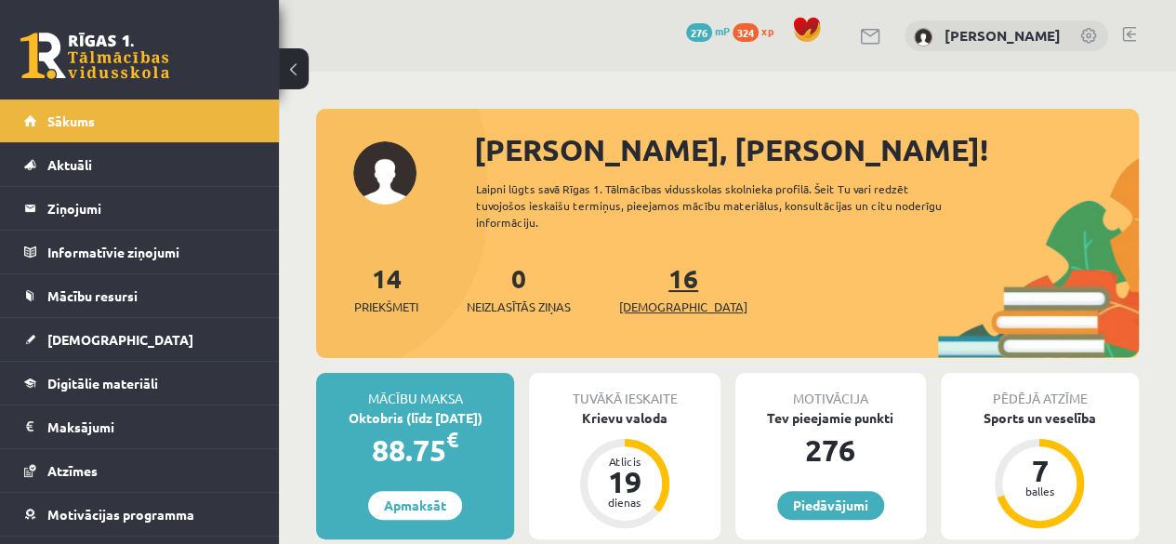
click at [655, 281] on link "16 Ieskaites" at bounding box center [683, 288] width 128 height 55
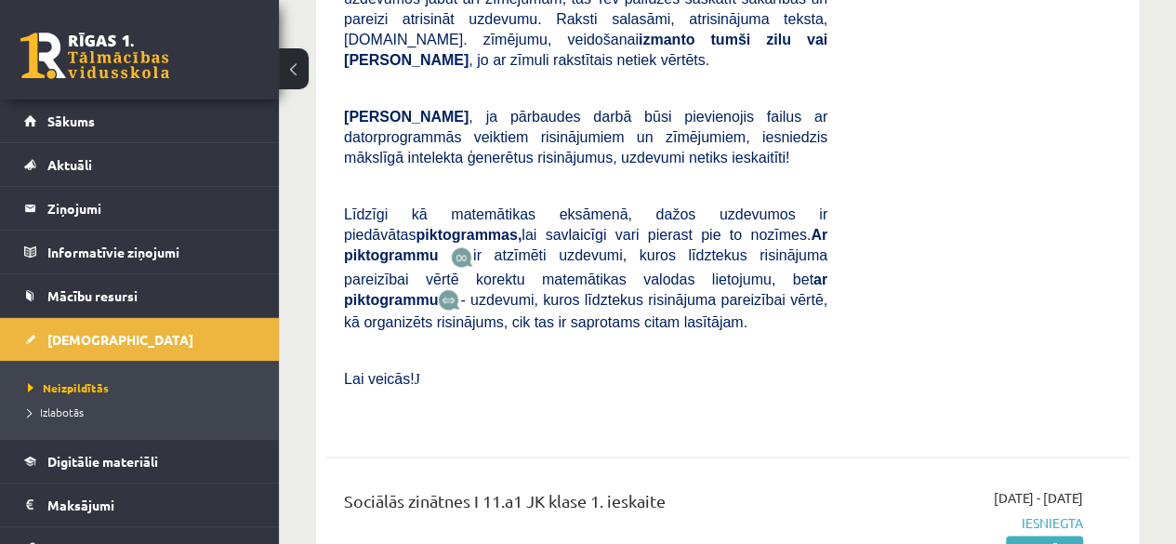
scroll to position [5002, 0]
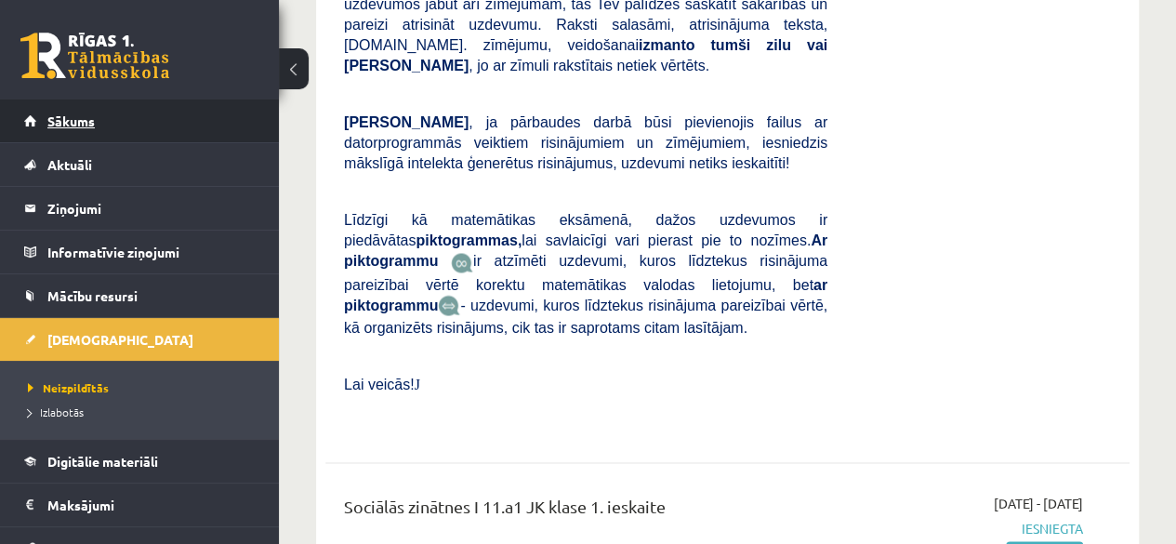
click at [93, 118] on span "Sākums" at bounding box center [70, 121] width 47 height 17
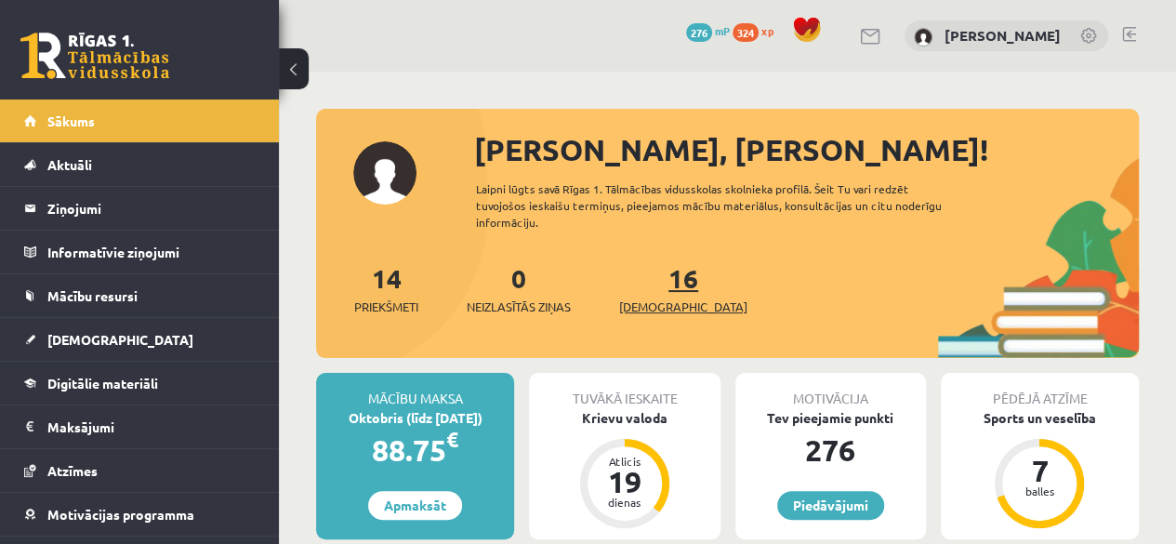
click at [646, 284] on link "16 Ieskaites" at bounding box center [683, 288] width 128 height 55
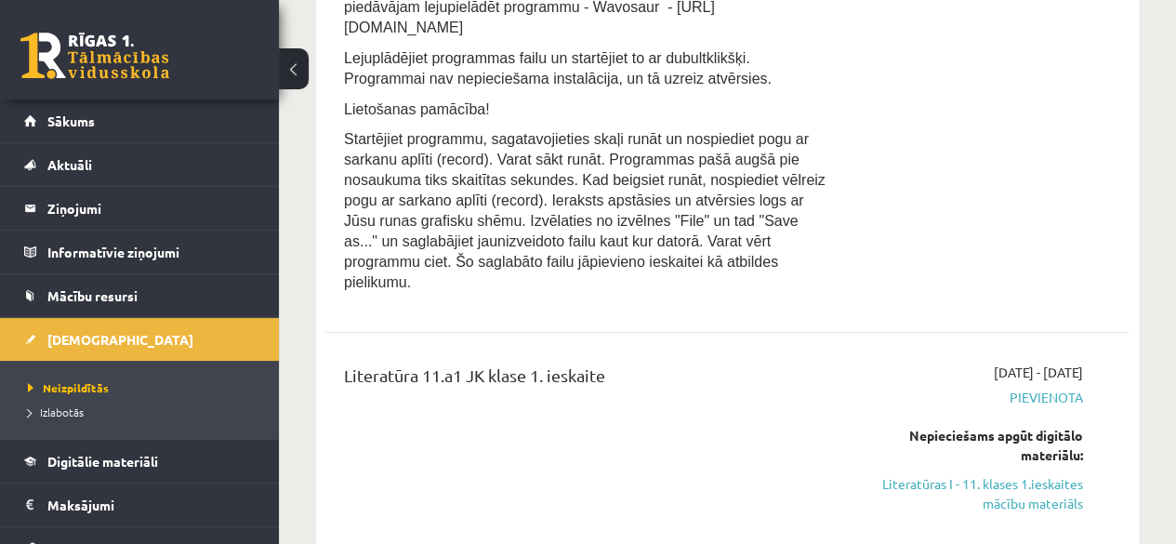
scroll to position [4040, 0]
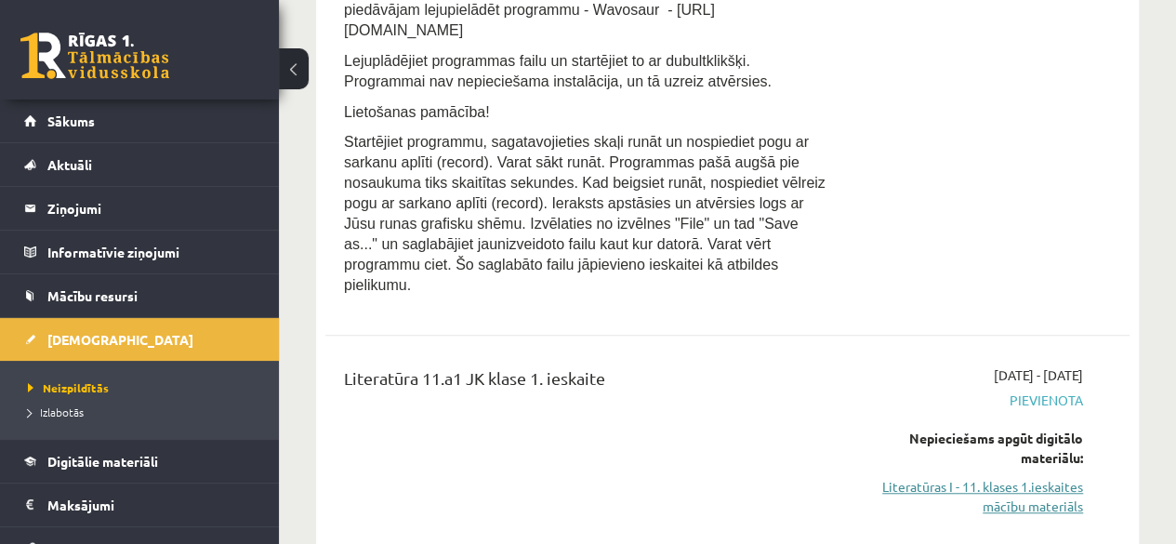
click at [1023, 477] on link "Literatūras I - 11. klases 1.ieskaites mācību materiāls" at bounding box center [969, 496] width 228 height 39
click at [1017, 477] on link "Literatūras I - 11. klases 1.ieskaites mācību materiāls" at bounding box center [969, 496] width 228 height 39
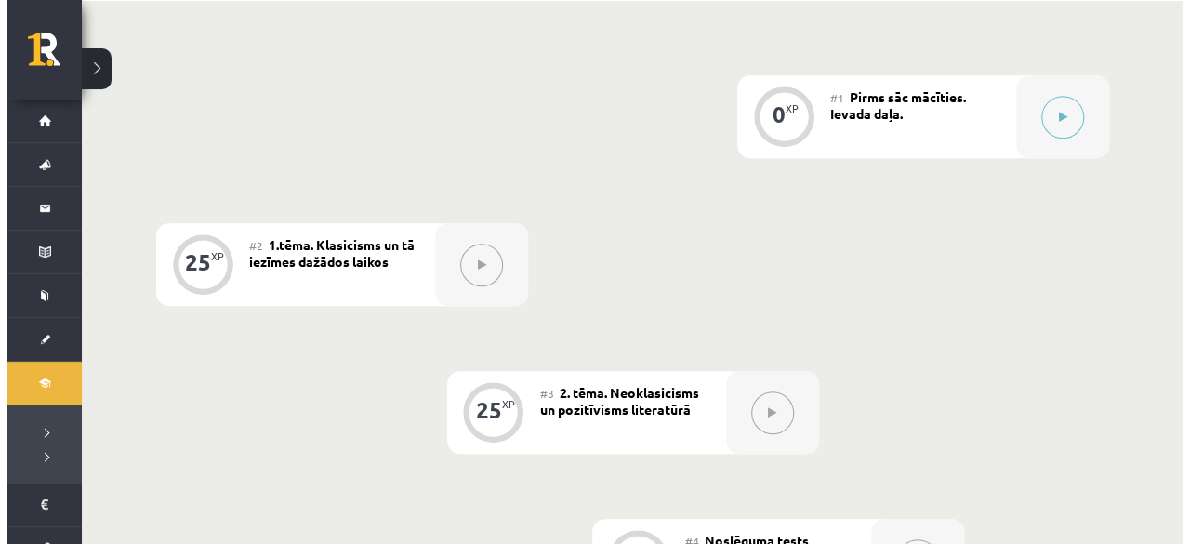
scroll to position [413, 0]
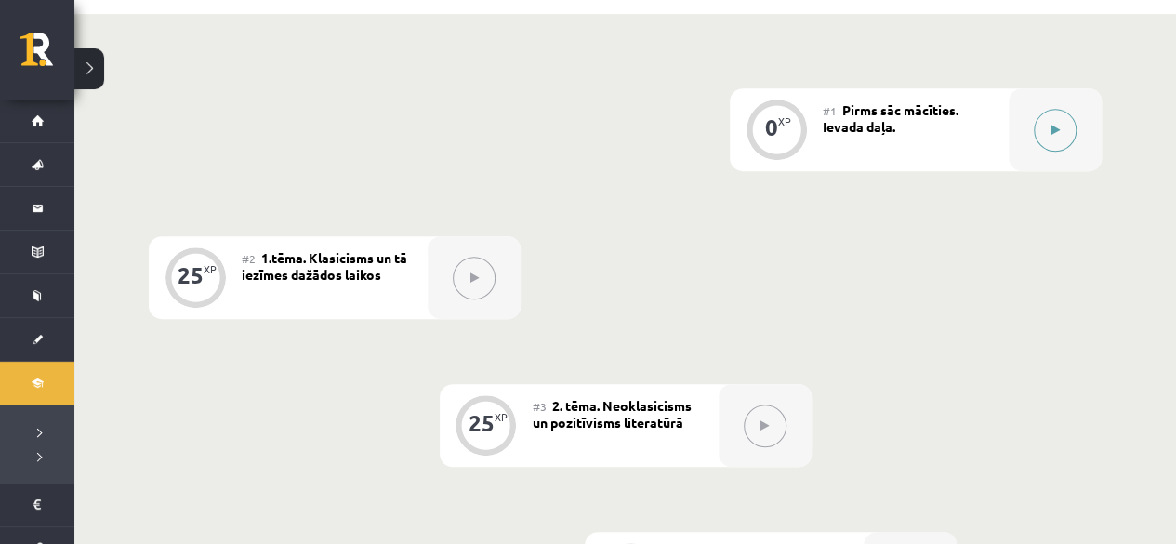
click at [1043, 133] on button at bounding box center [1055, 130] width 43 height 43
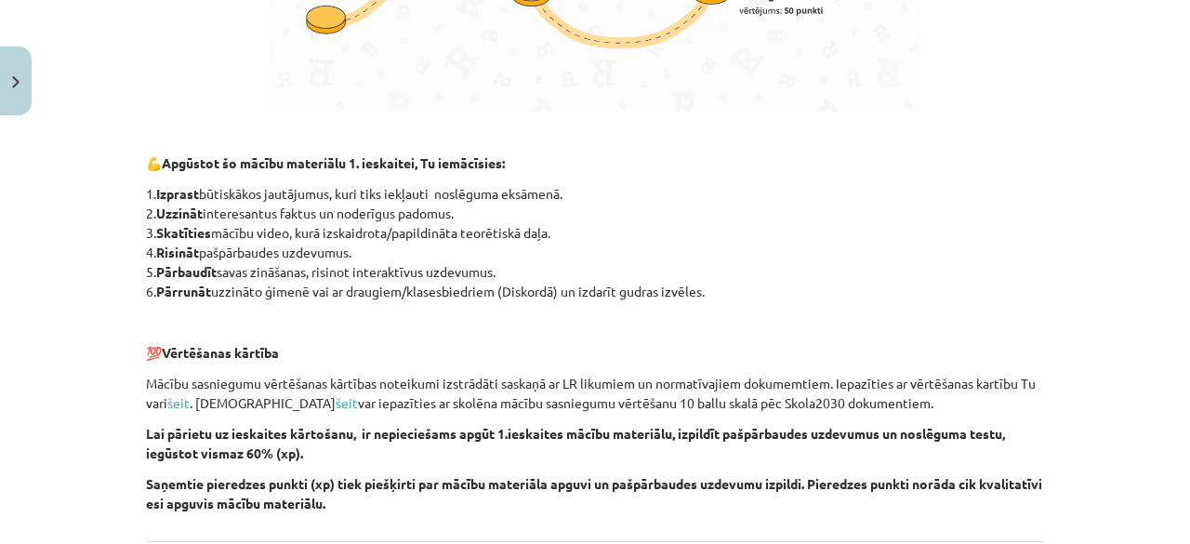
scroll to position [1399, 0]
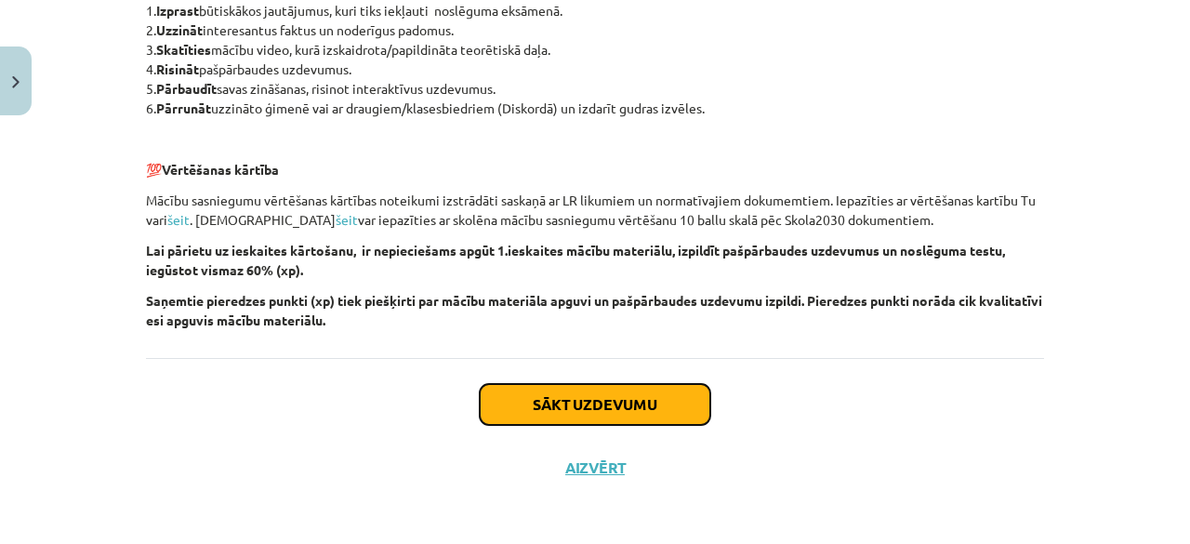
click at [636, 411] on button "Sākt uzdevumu" at bounding box center [595, 404] width 231 height 41
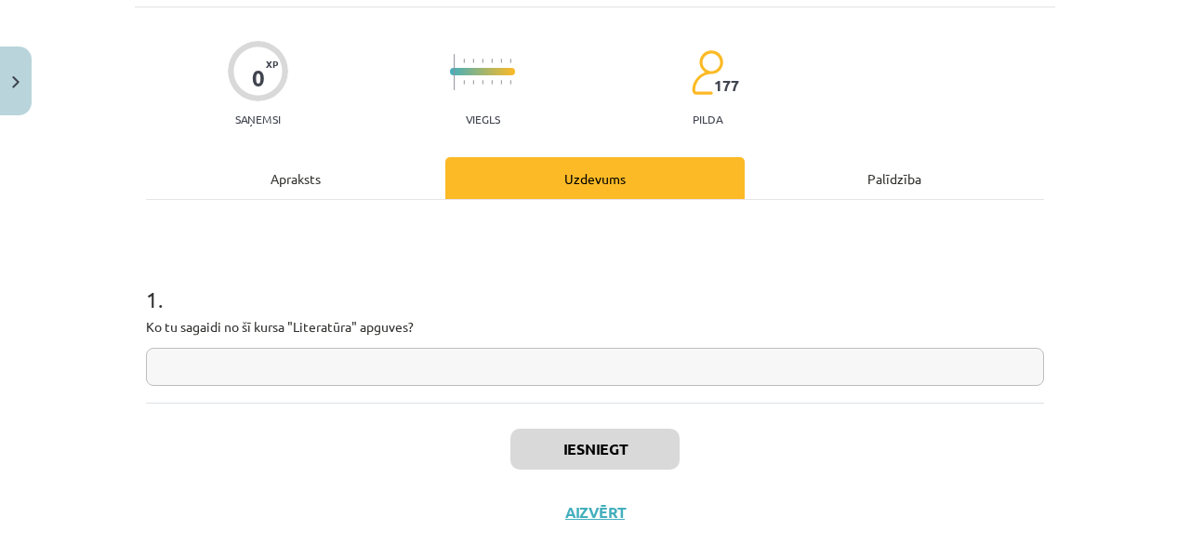
scroll to position [131, 0]
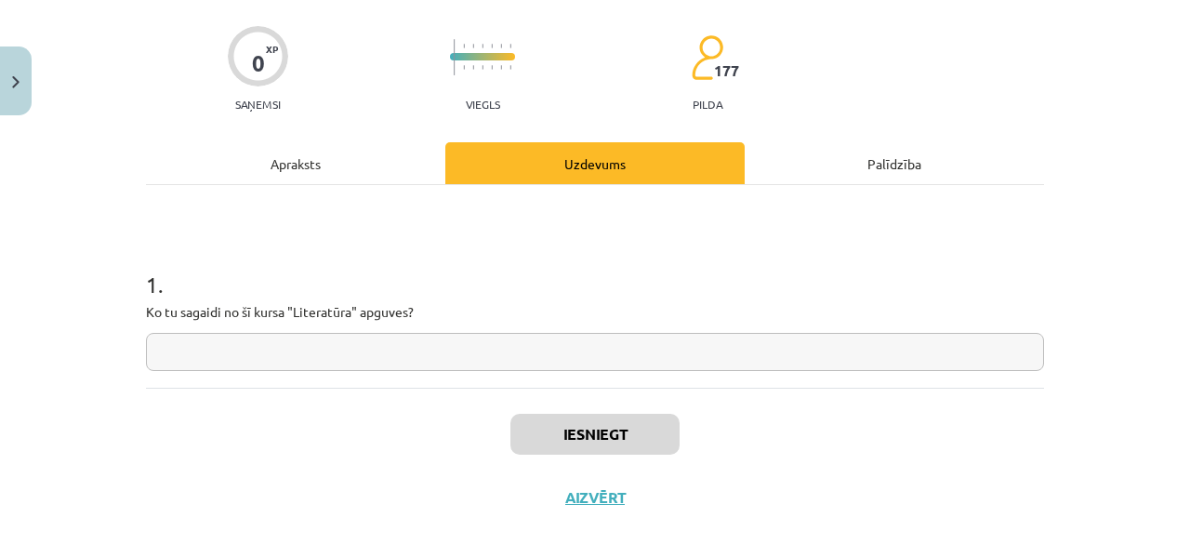
click at [383, 359] on input "text" at bounding box center [595, 352] width 898 height 38
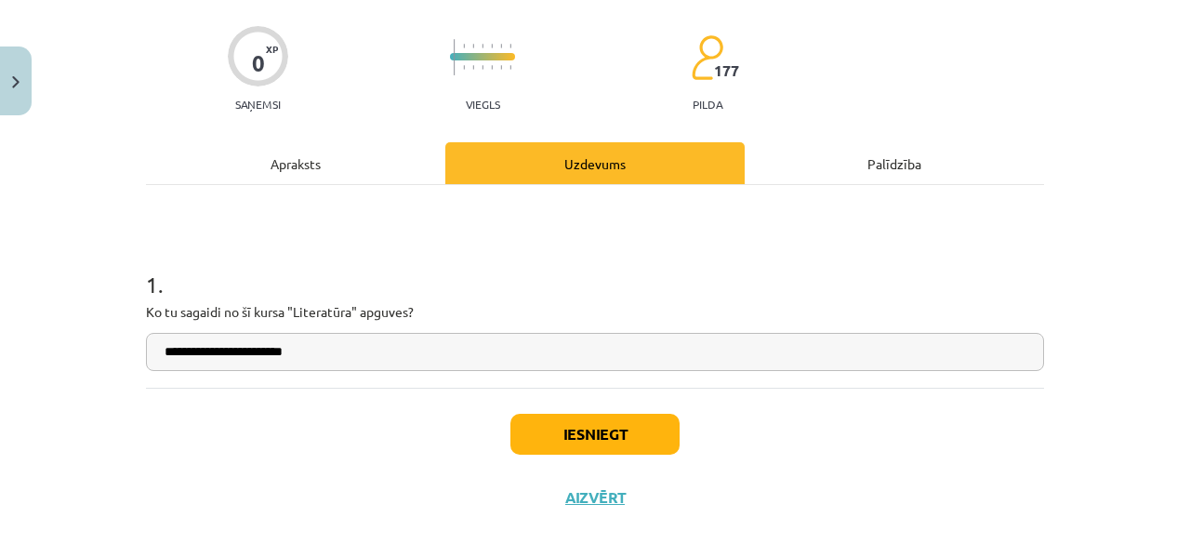
click at [214, 352] on input "**********" at bounding box center [595, 352] width 898 height 38
click at [244, 349] on input "**********" at bounding box center [595, 352] width 898 height 38
type input "*"
type input "**********"
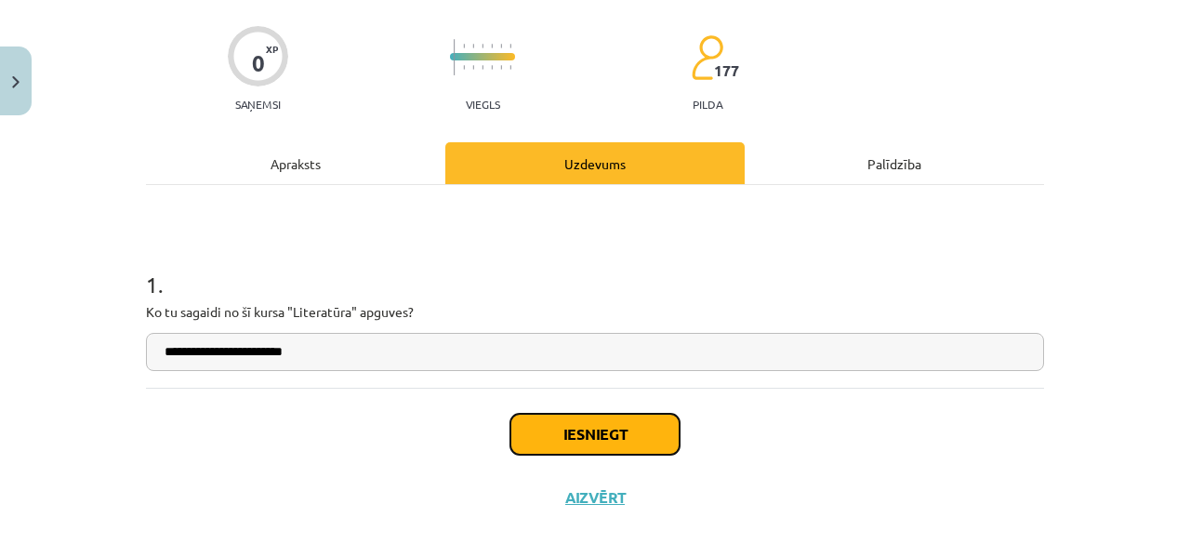
click at [561, 434] on button "Iesniegt" at bounding box center [594, 434] width 169 height 41
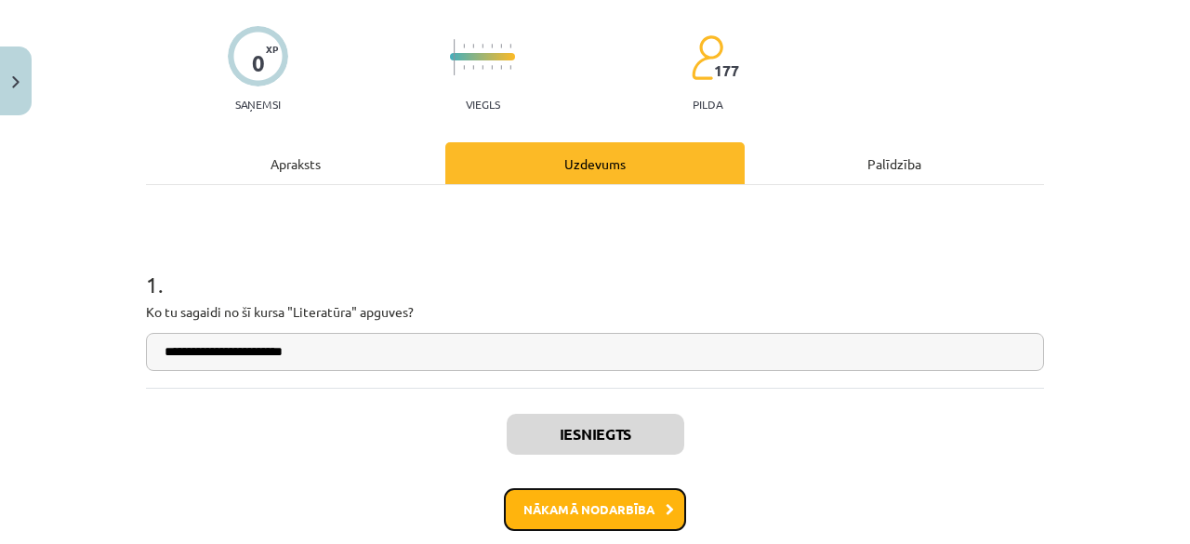
click at [588, 509] on button "Nākamā nodarbība" at bounding box center [595, 509] width 182 height 43
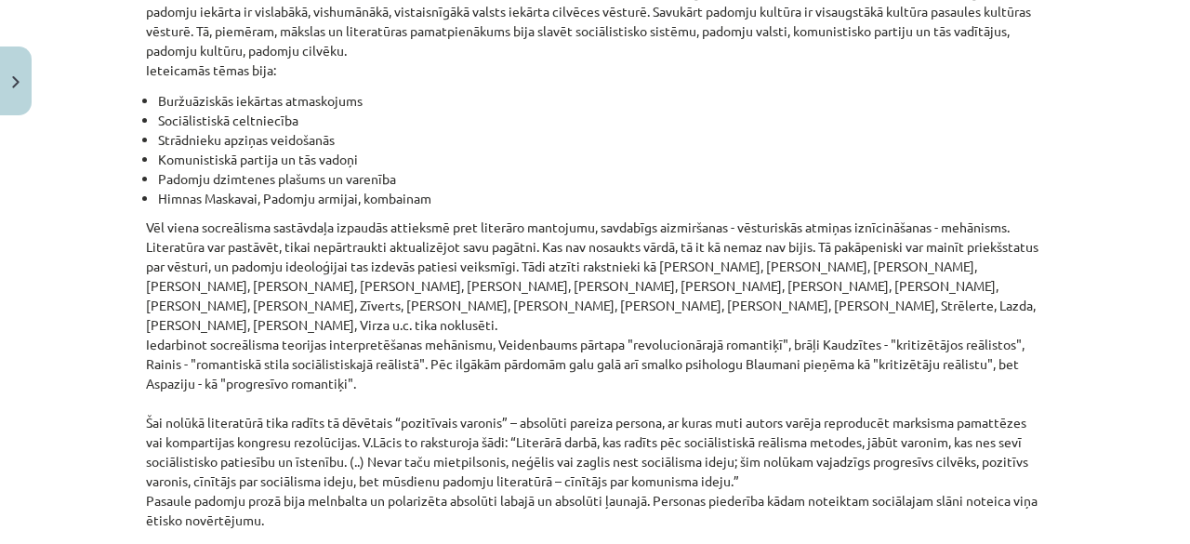
scroll to position [4294, 0]
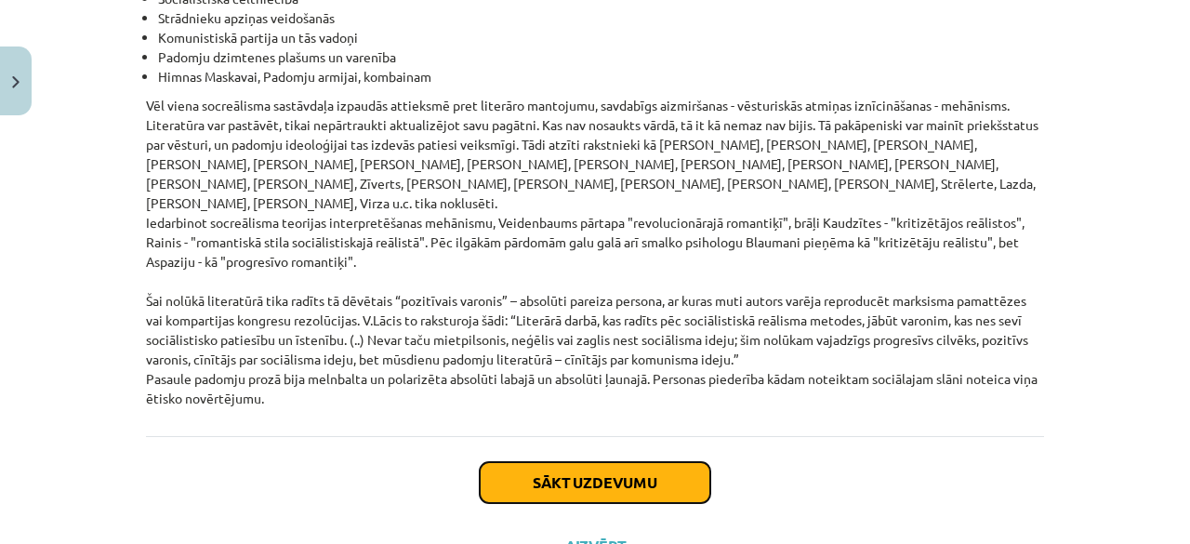
click at [606, 462] on button "Sākt uzdevumu" at bounding box center [595, 482] width 231 height 41
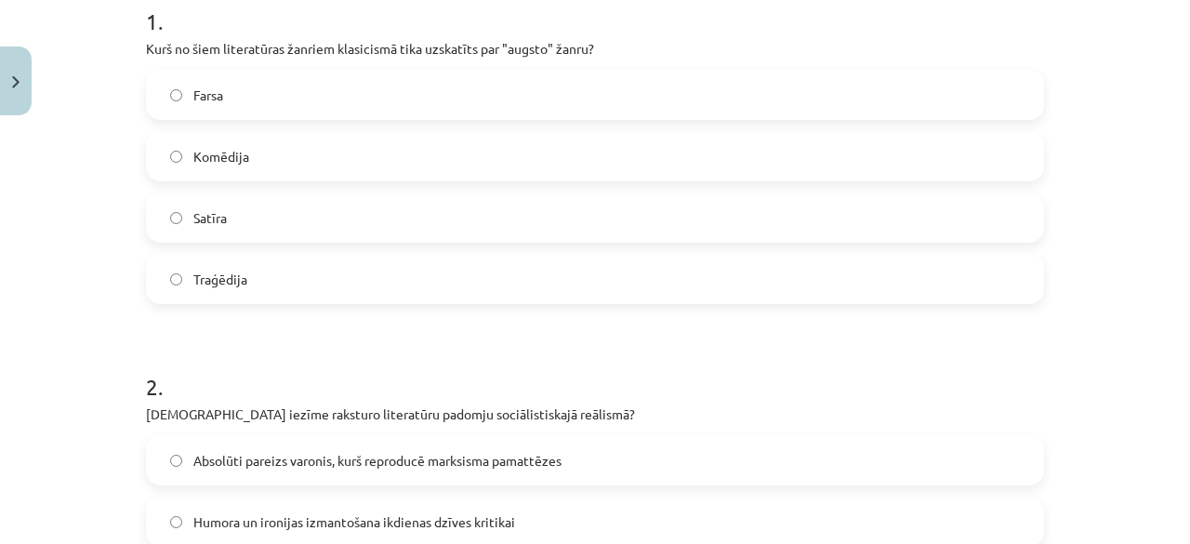
scroll to position [396, 0]
click at [671, 280] on label "Traģēdija" at bounding box center [595, 277] width 894 height 46
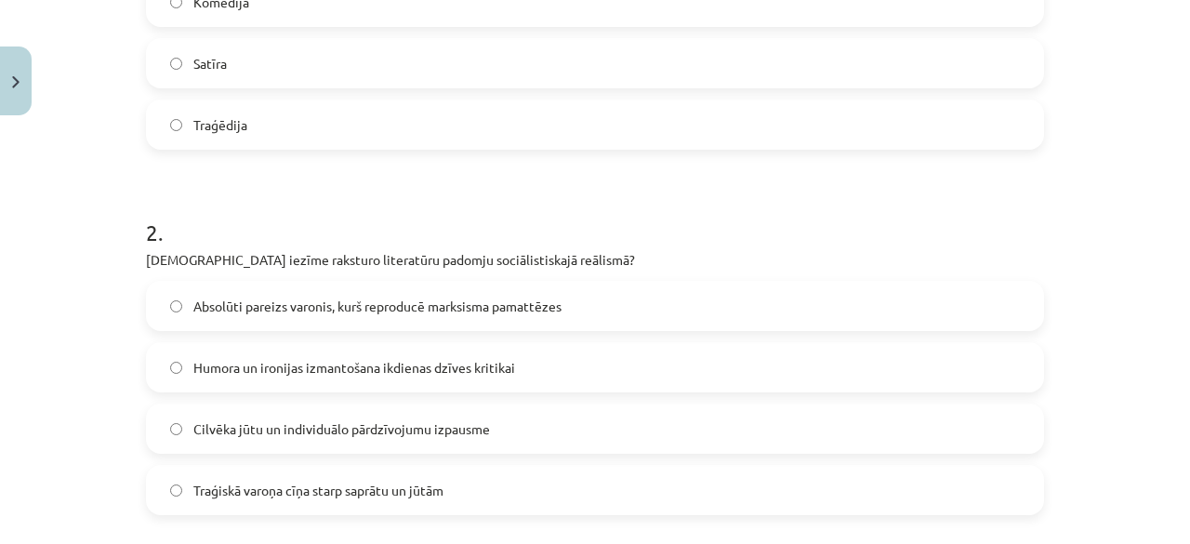
scroll to position [550, 0]
click at [658, 285] on label "Absolūti pareizs varonis, kurš reproducē marksisma pamattēzes" at bounding box center [595, 304] width 894 height 46
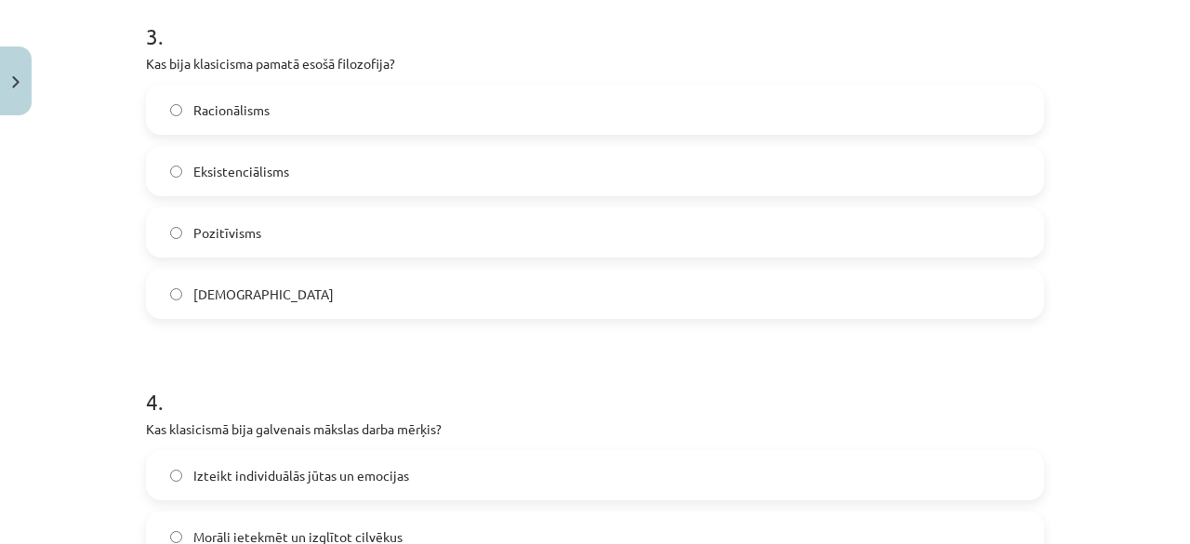
scroll to position [1105, 0]
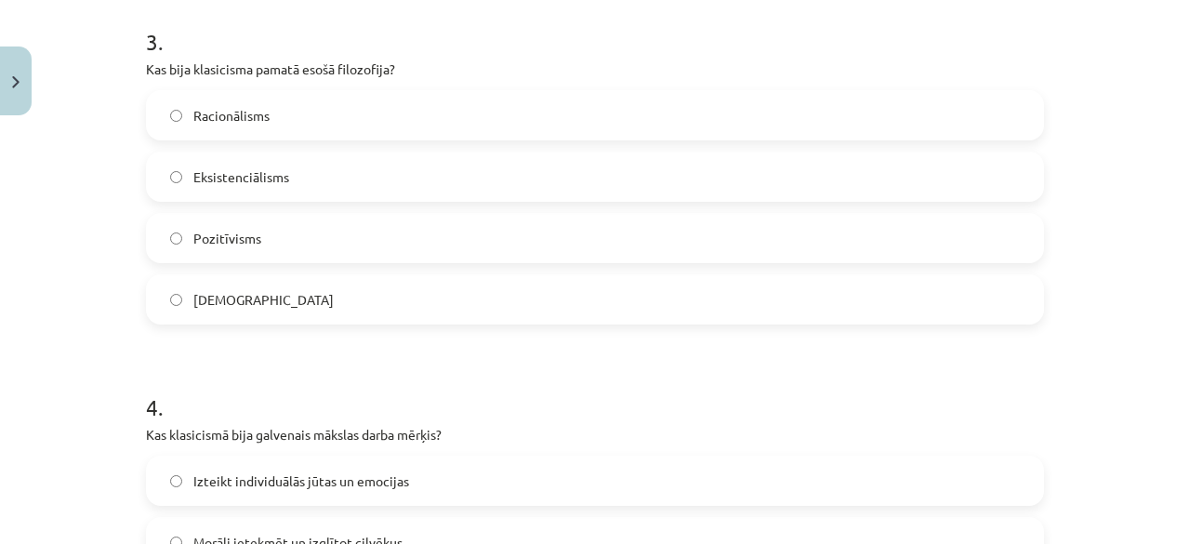
click at [499, 120] on label "Racionālisms" at bounding box center [595, 115] width 894 height 46
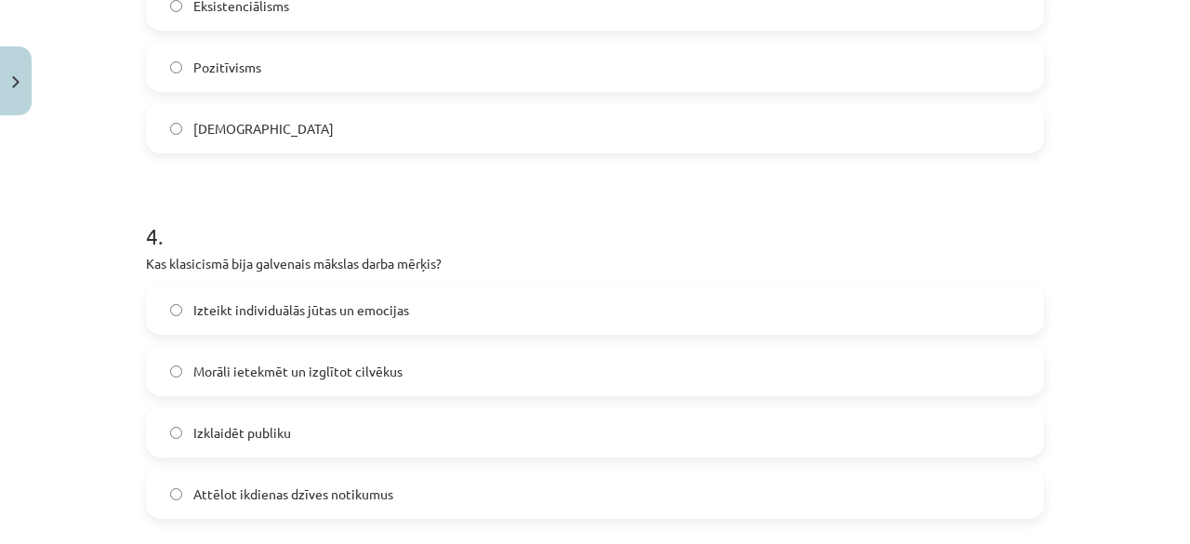
scroll to position [1291, 0]
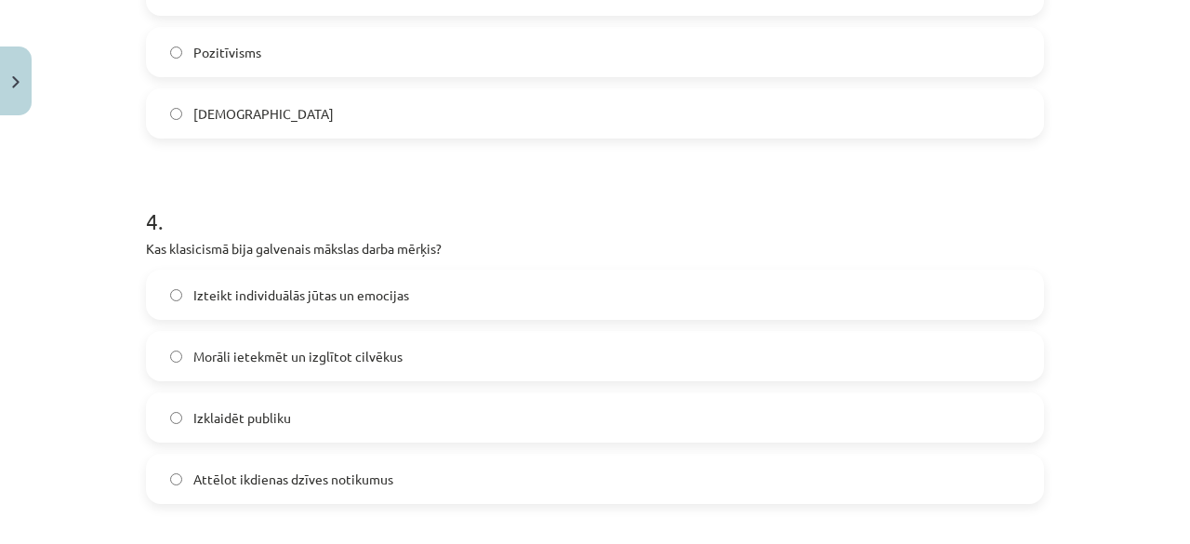
click at [517, 351] on label "Morāli ietekmēt un izglītot cilvēkus" at bounding box center [595, 356] width 894 height 46
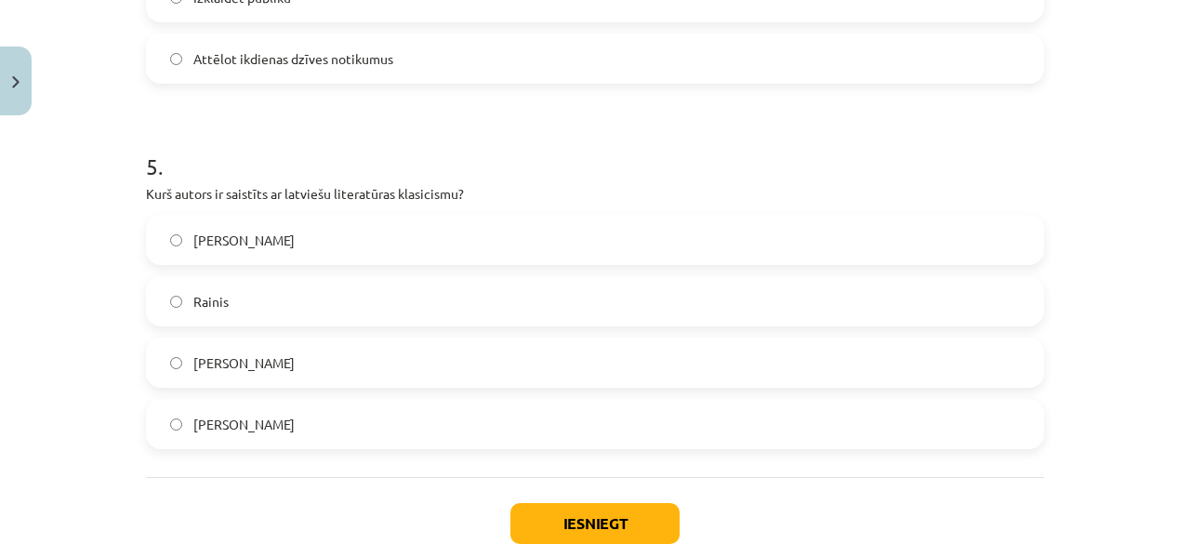
scroll to position [1722, 0]
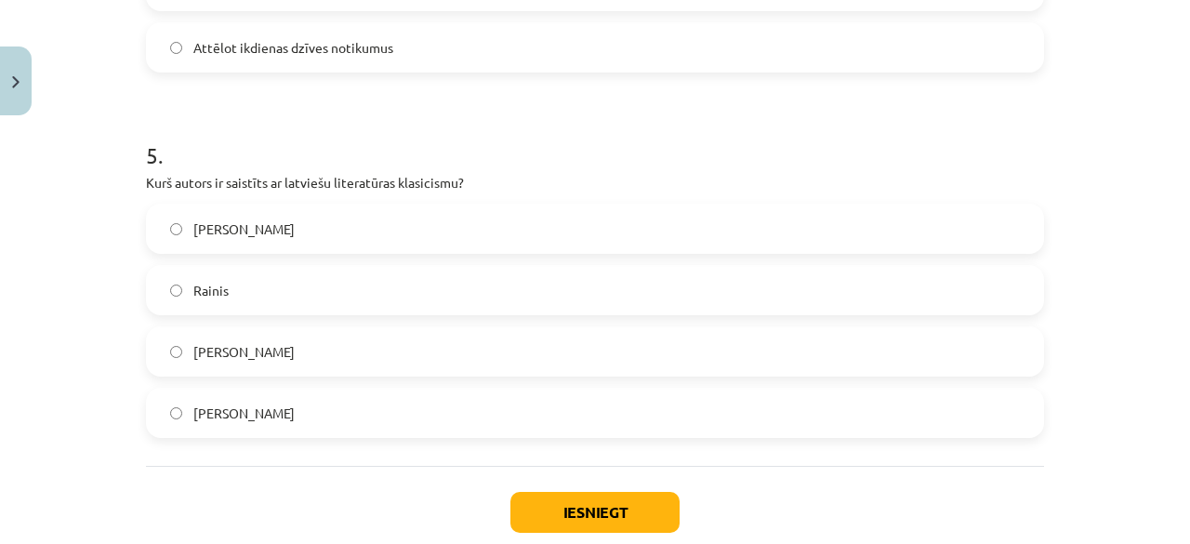
click at [386, 399] on label "Kristofers Fīrekers" at bounding box center [595, 413] width 894 height 46
click at [590, 499] on button "Iesniegt" at bounding box center [594, 512] width 169 height 41
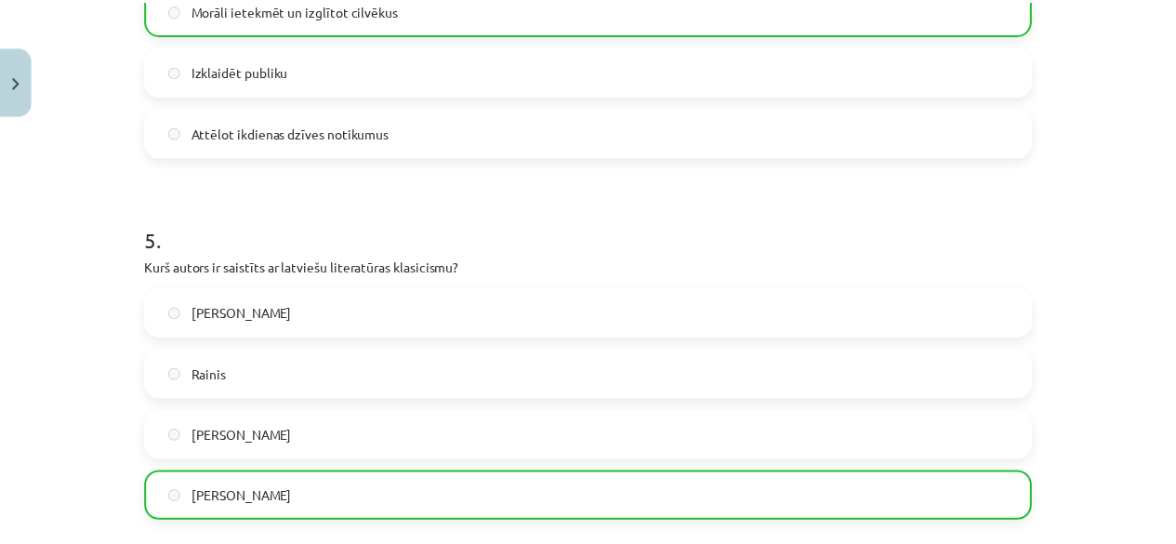
scroll to position [1888, 0]
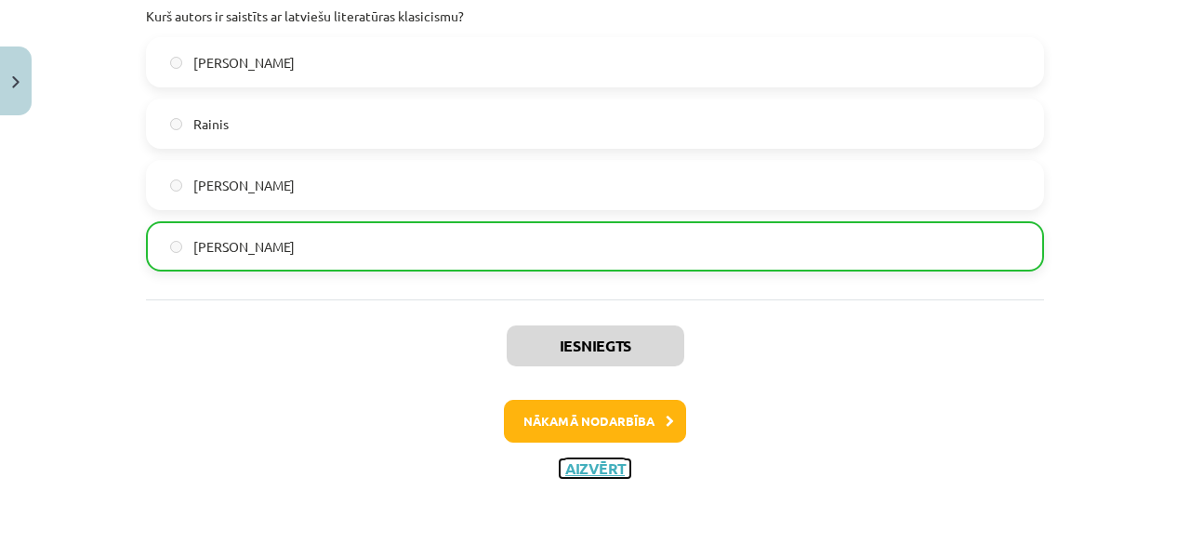
click at [580, 459] on button "Aizvērt" at bounding box center [595, 468] width 71 height 19
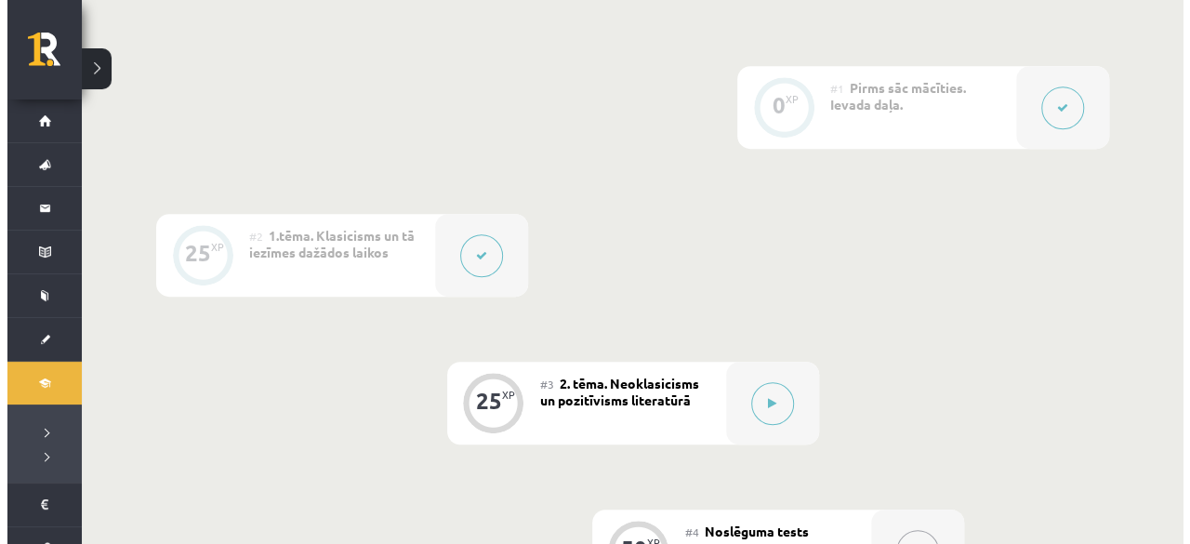
scroll to position [461, 0]
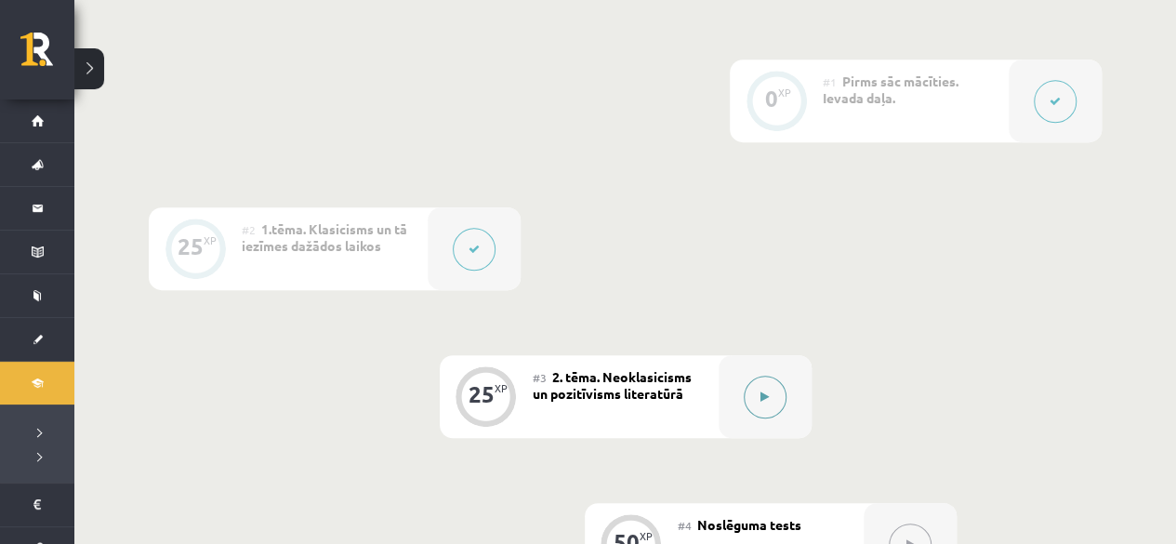
click at [776, 390] on button at bounding box center [765, 397] width 43 height 43
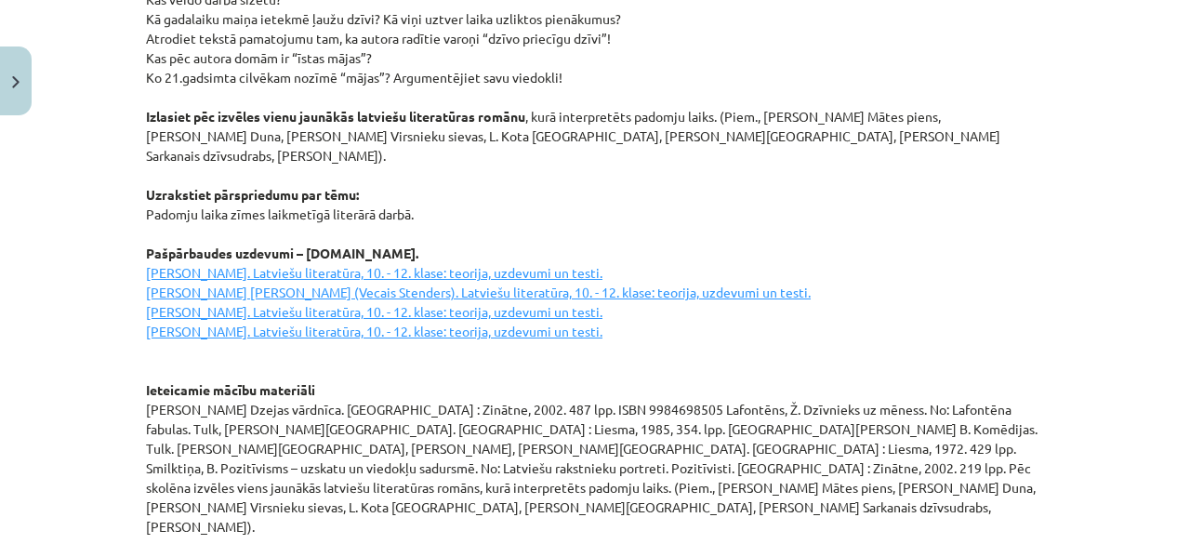
scroll to position [2680, 0]
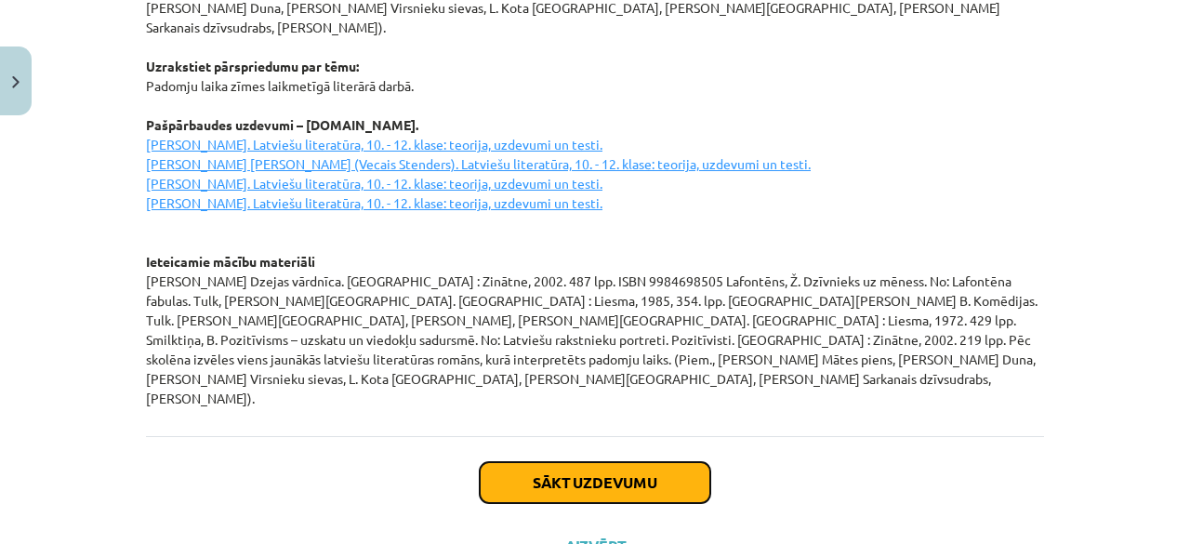
click at [610, 462] on button "Sākt uzdevumu" at bounding box center [595, 482] width 231 height 41
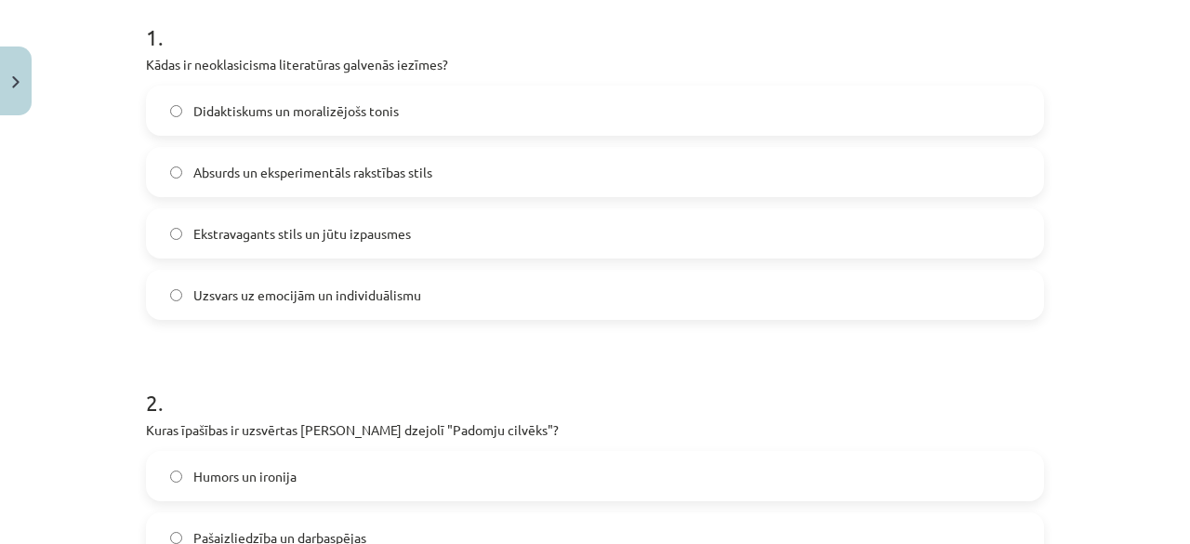
scroll to position [376, 0]
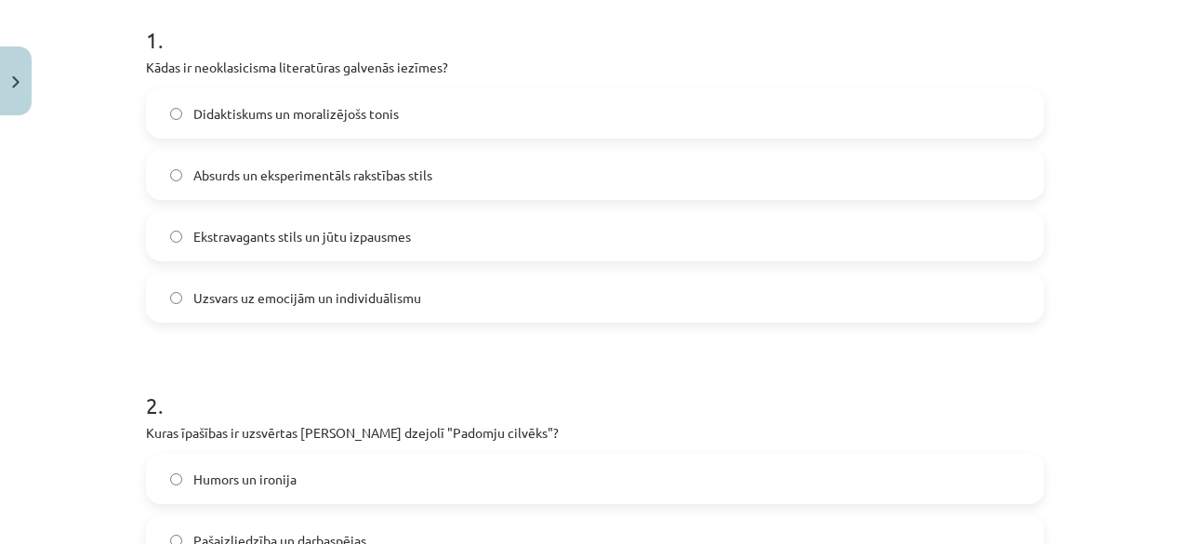
click at [555, 118] on label "Didaktiskums un moralizējošs tonis" at bounding box center [595, 113] width 894 height 46
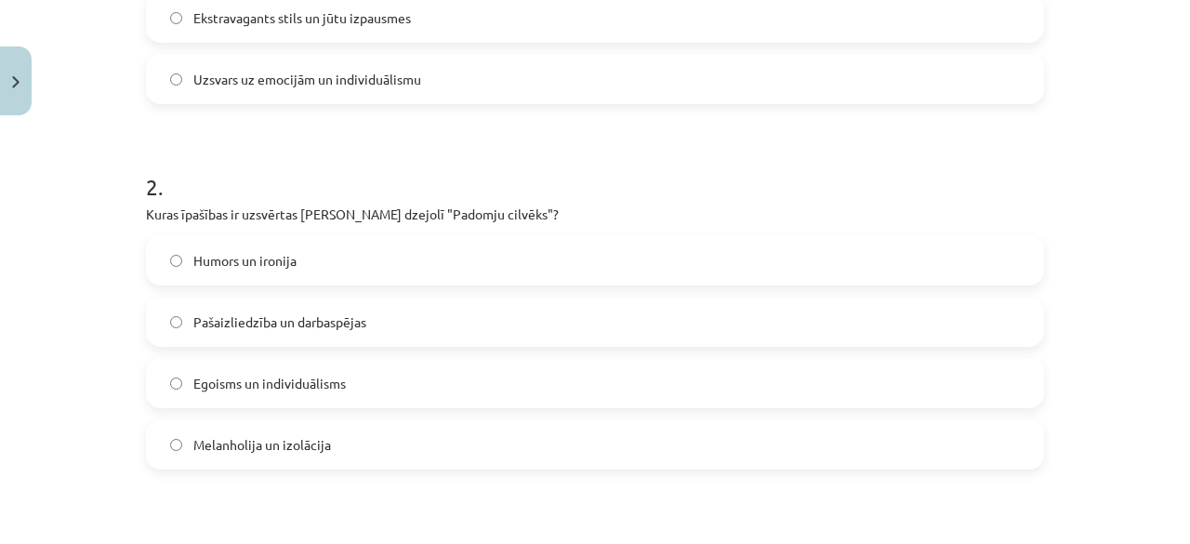
scroll to position [595, 0]
click at [497, 310] on label "Pašaizliedzība un darbaspējas" at bounding box center [595, 321] width 894 height 46
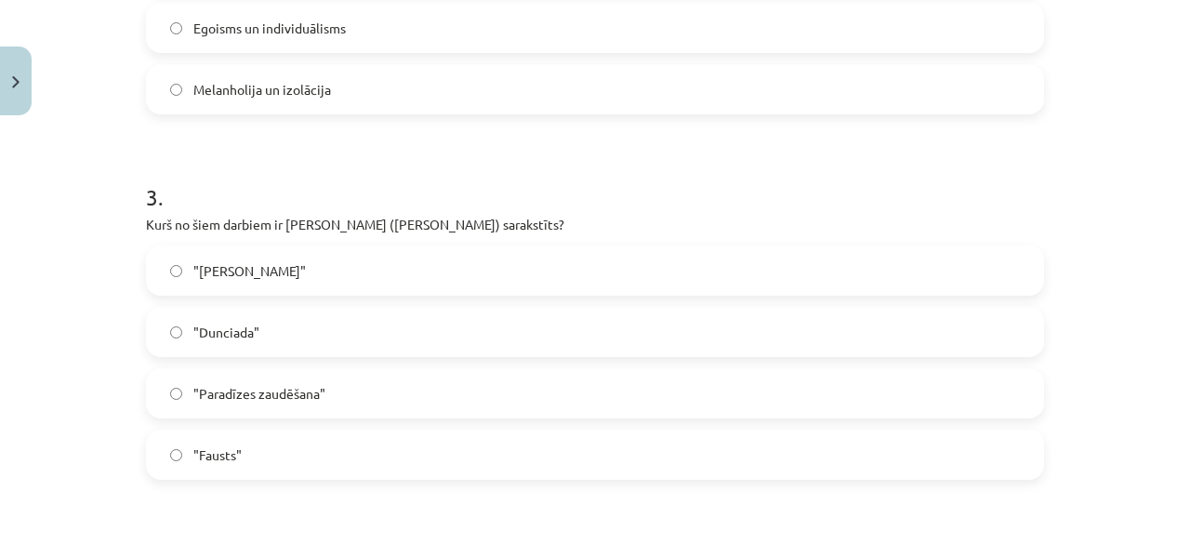
scroll to position [951, 0]
click at [467, 330] on label ""Dunciada"" at bounding box center [595, 330] width 894 height 46
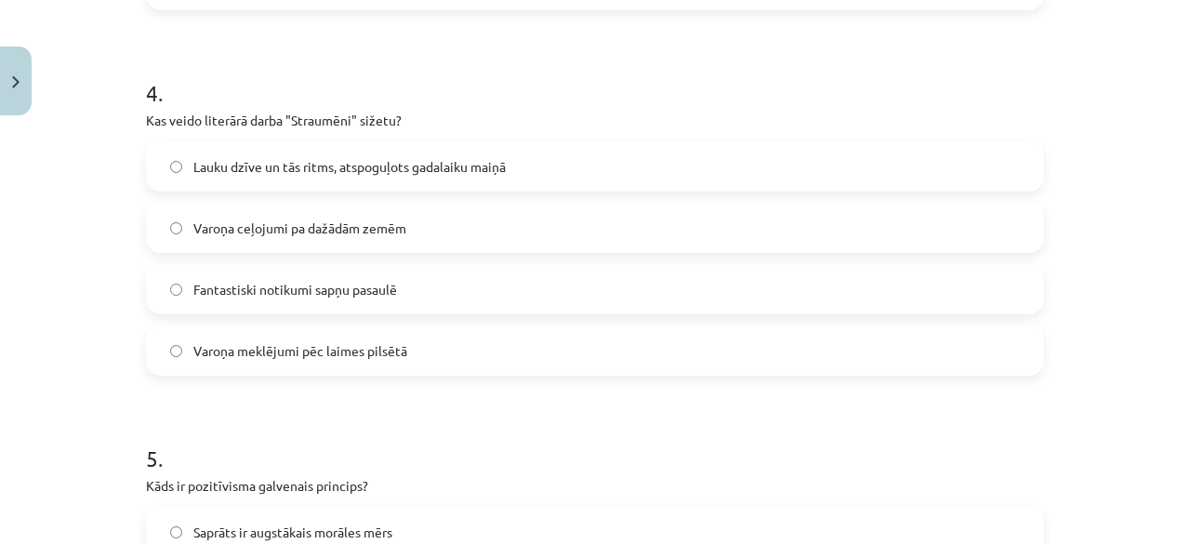
scroll to position [1416, 0]
click at [606, 177] on label "Lauku dzīve un tās ritms, atspoguļots gadalaiku maiņā" at bounding box center [595, 169] width 894 height 46
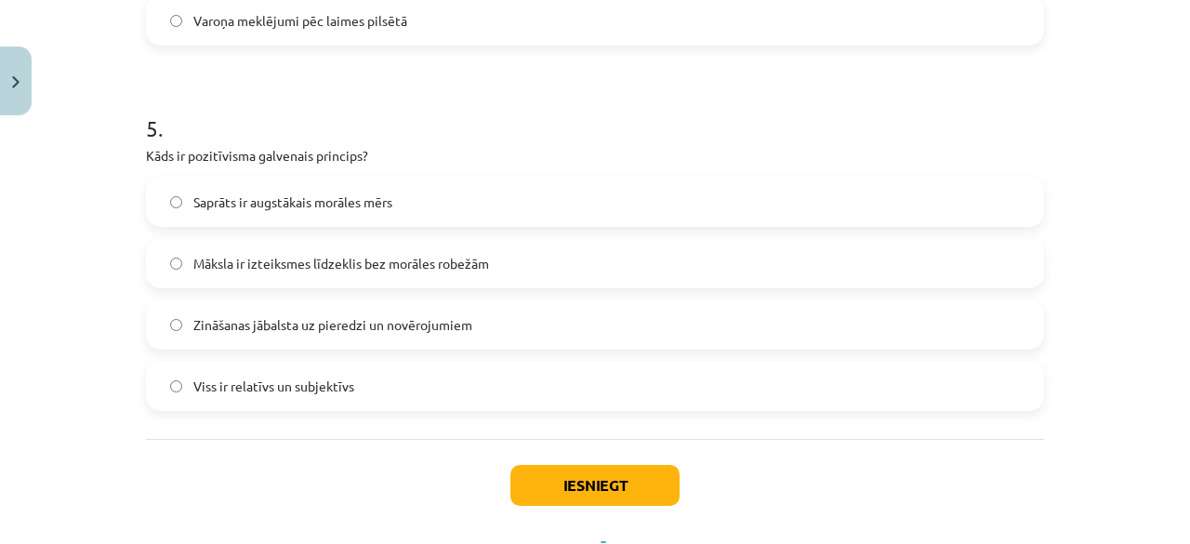
scroll to position [1751, 0]
click at [551, 313] on label "Zināšanas jābalsta uz pieredzi un novērojumiem" at bounding box center [595, 322] width 894 height 46
click at [606, 475] on button "Iesniegt" at bounding box center [594, 483] width 169 height 41
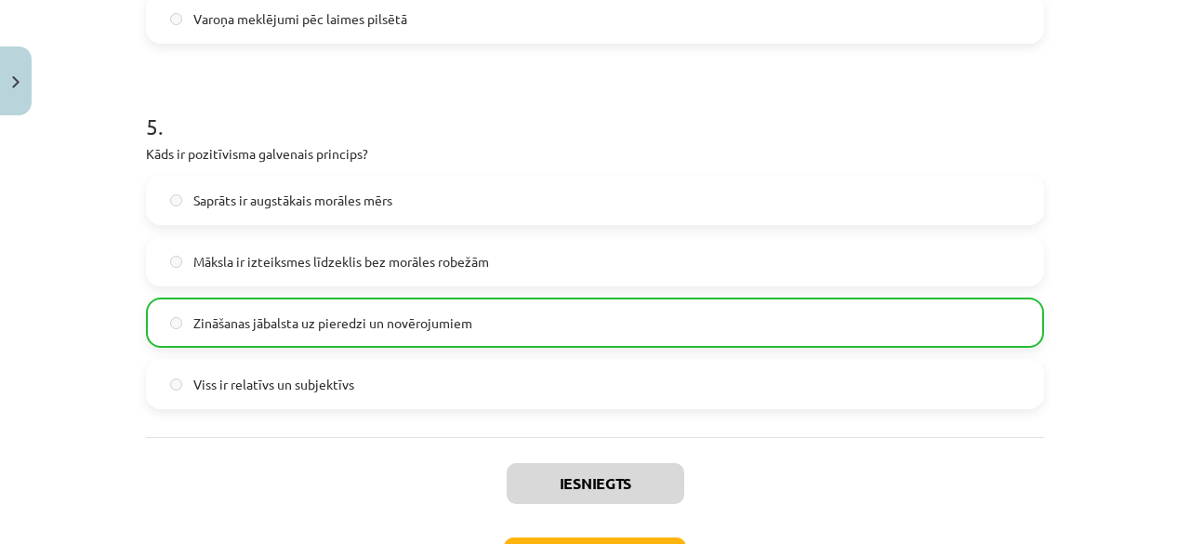
click at [809, 482] on div "Iesniegts Nākamā nodarbība Aizvērt" at bounding box center [595, 532] width 898 height 190
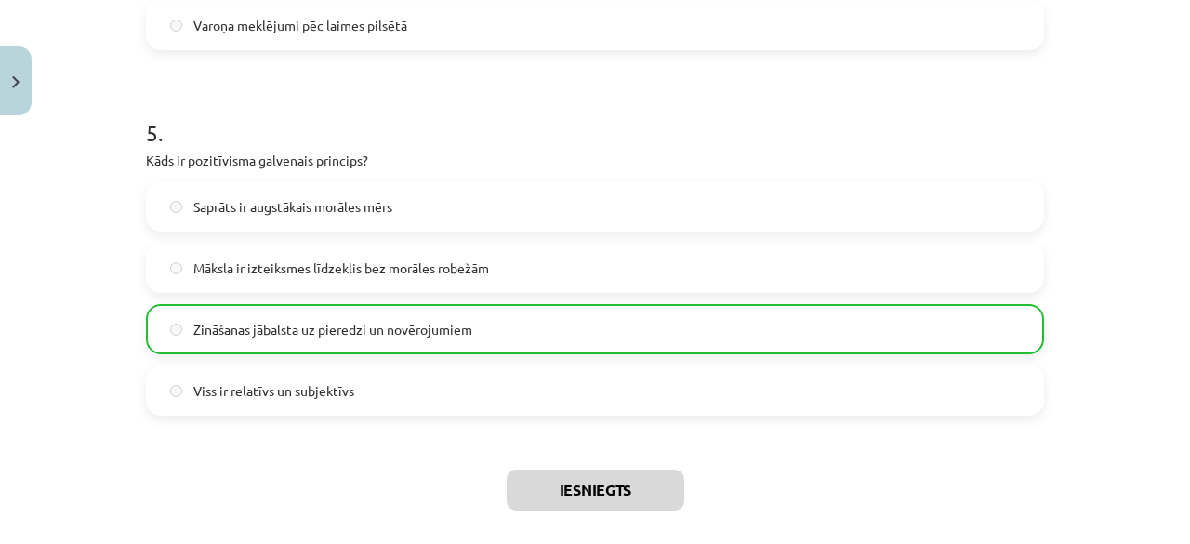
scroll to position [1888, 0]
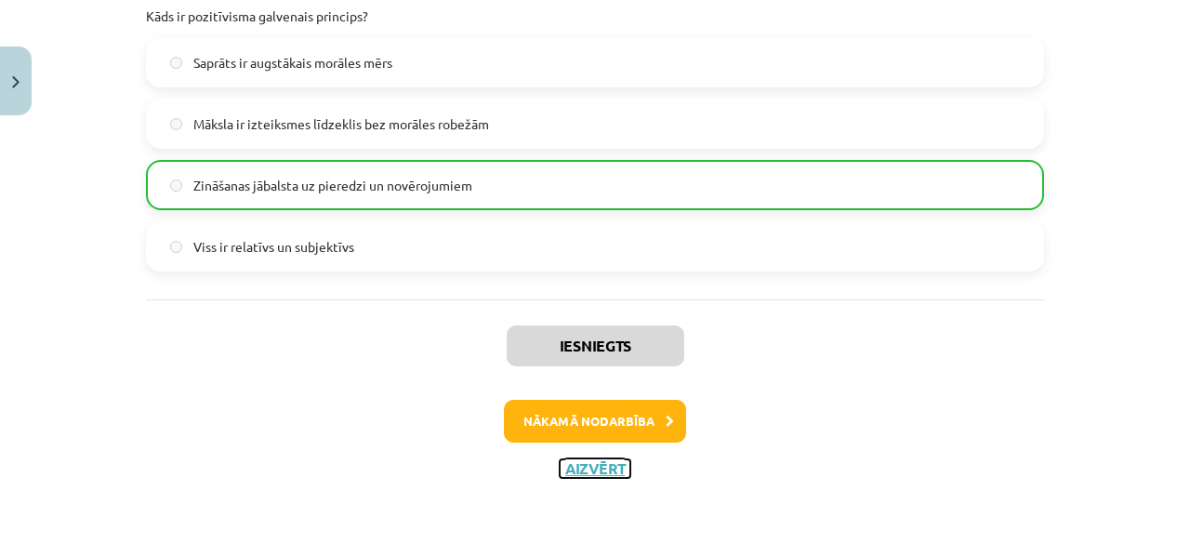
click at [568, 469] on button "Aizvērt" at bounding box center [595, 468] width 71 height 19
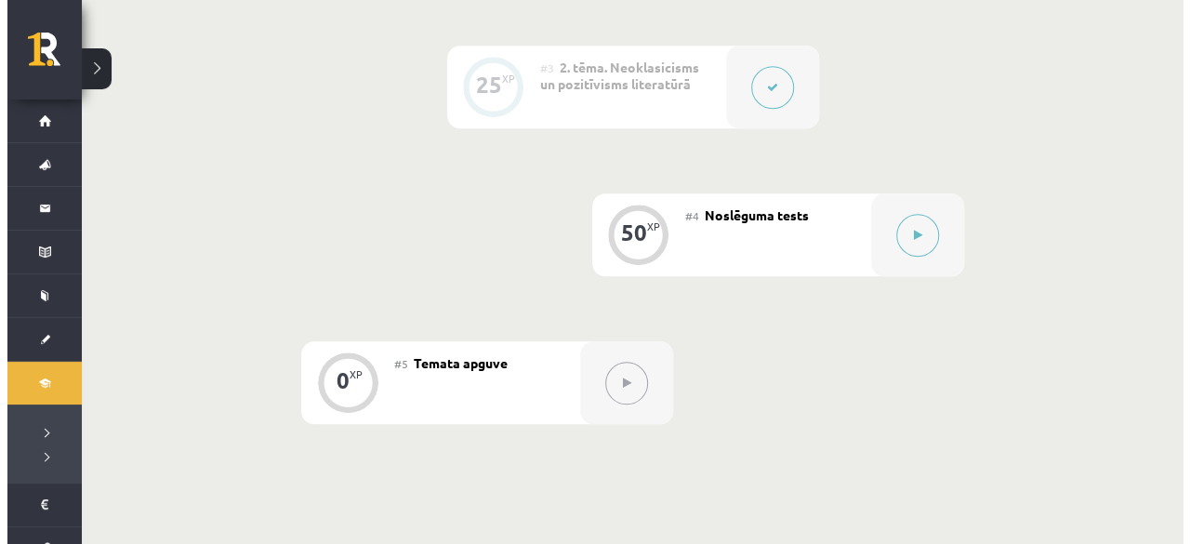
scroll to position [769, 0]
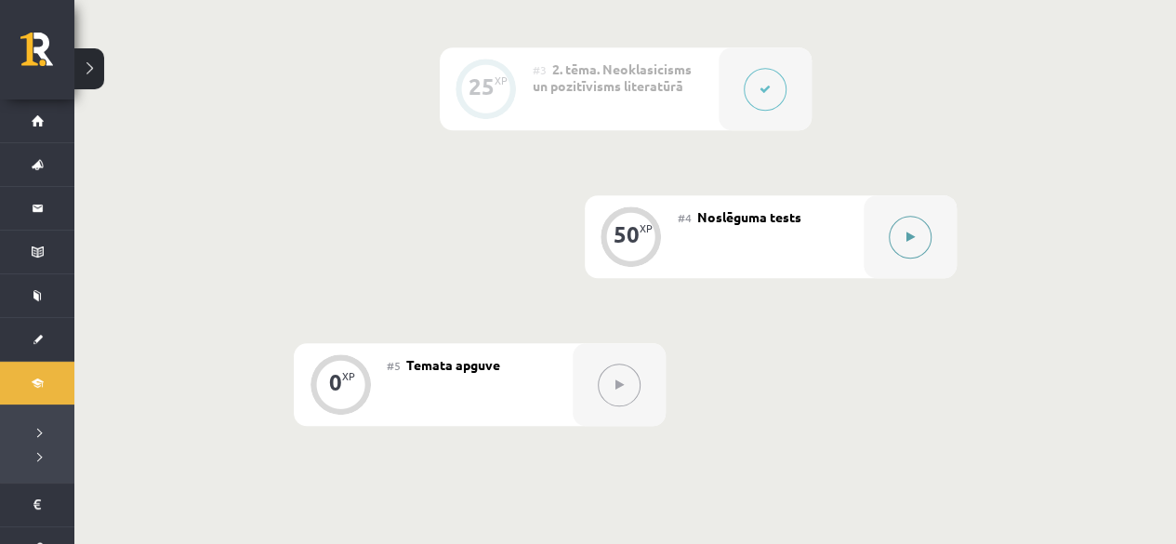
click at [904, 251] on button at bounding box center [910, 237] width 43 height 43
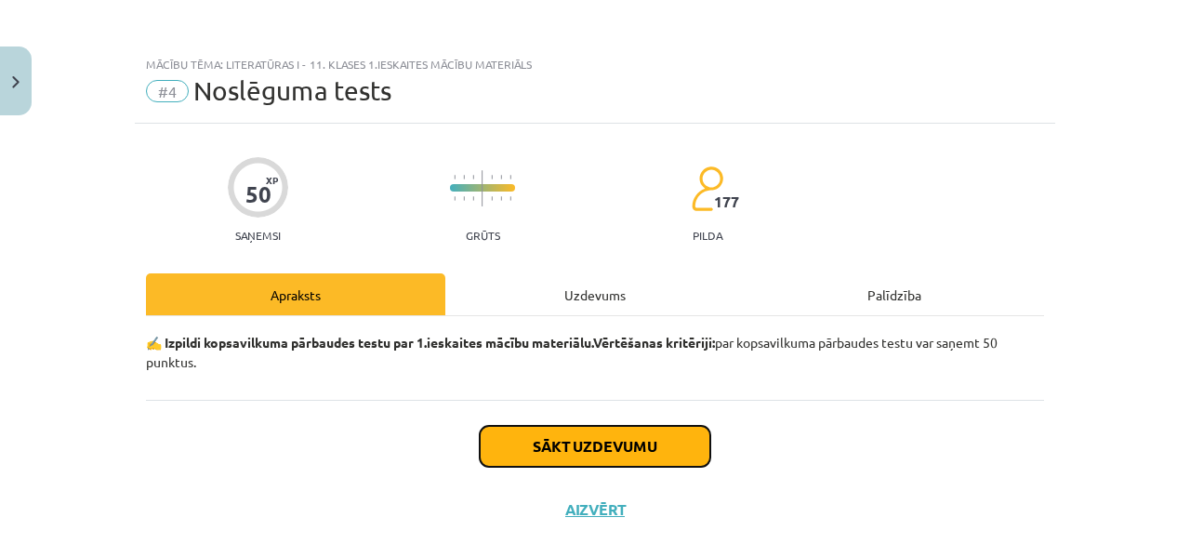
click at [637, 447] on button "Sākt uzdevumu" at bounding box center [595, 446] width 231 height 41
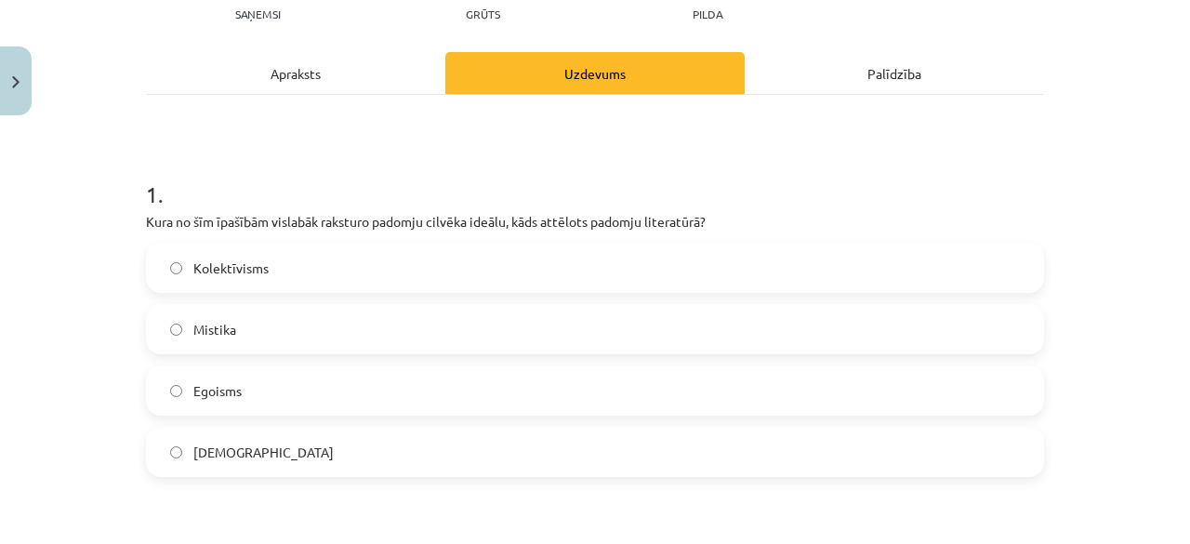
scroll to position [223, 0]
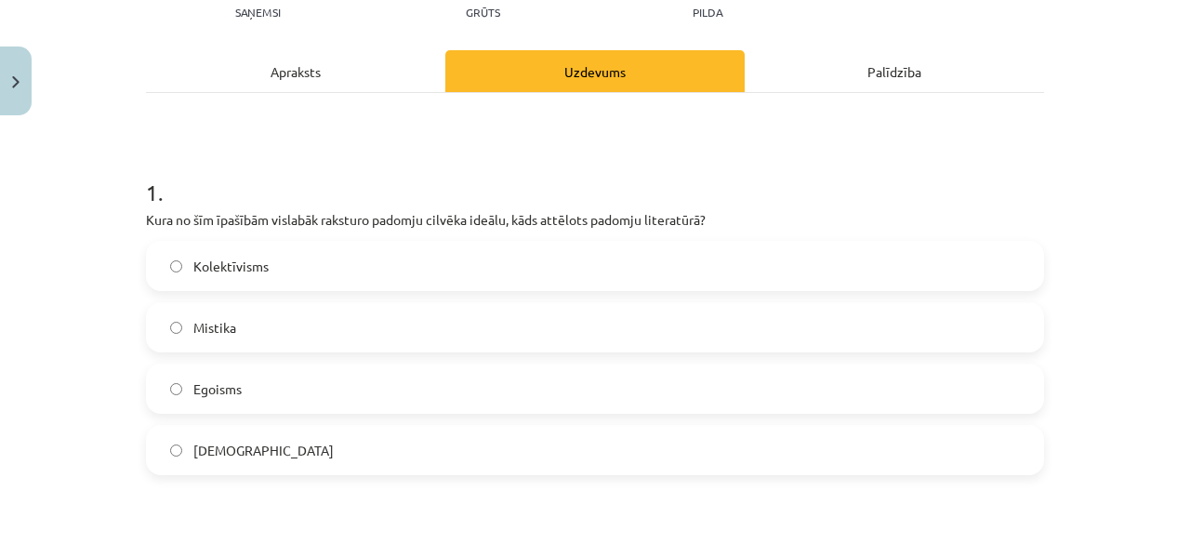
click at [308, 66] on div "Apraksts" at bounding box center [295, 71] width 299 height 42
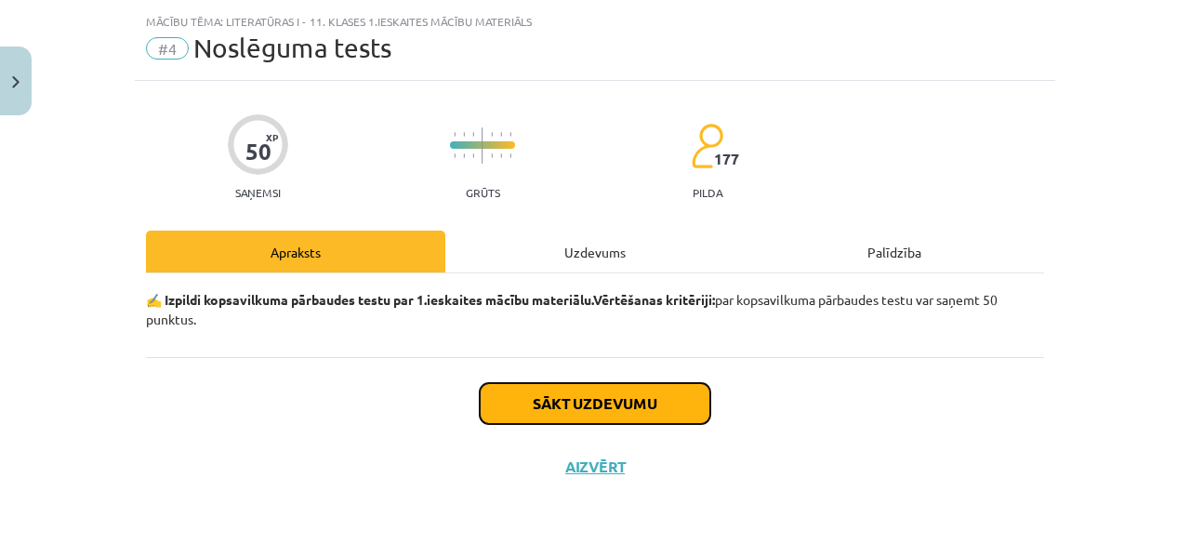
click at [591, 397] on button "Sākt uzdevumu" at bounding box center [595, 403] width 231 height 41
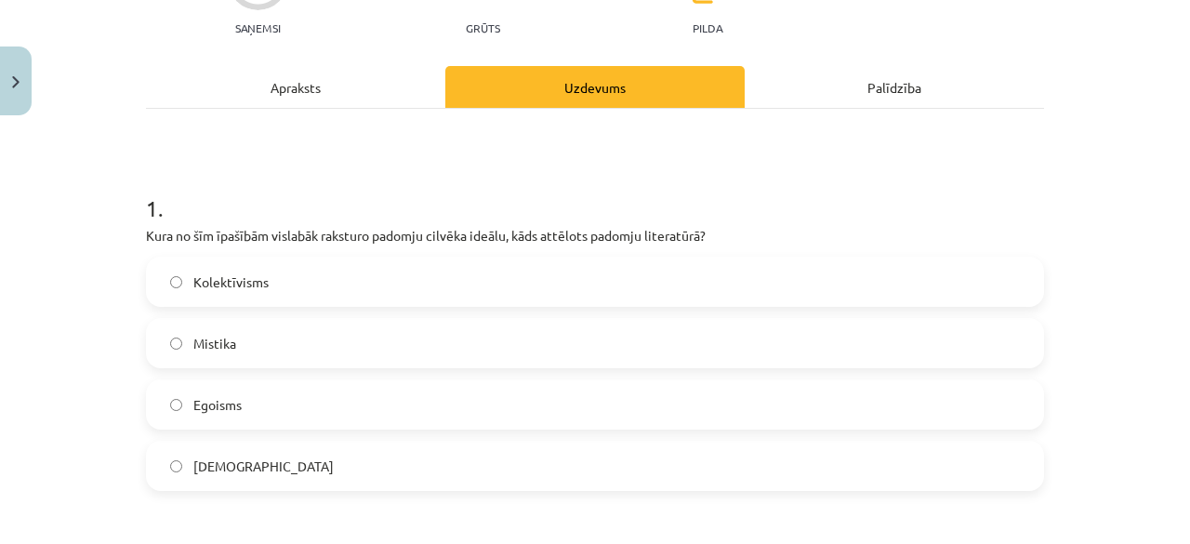
scroll to position [213, 0]
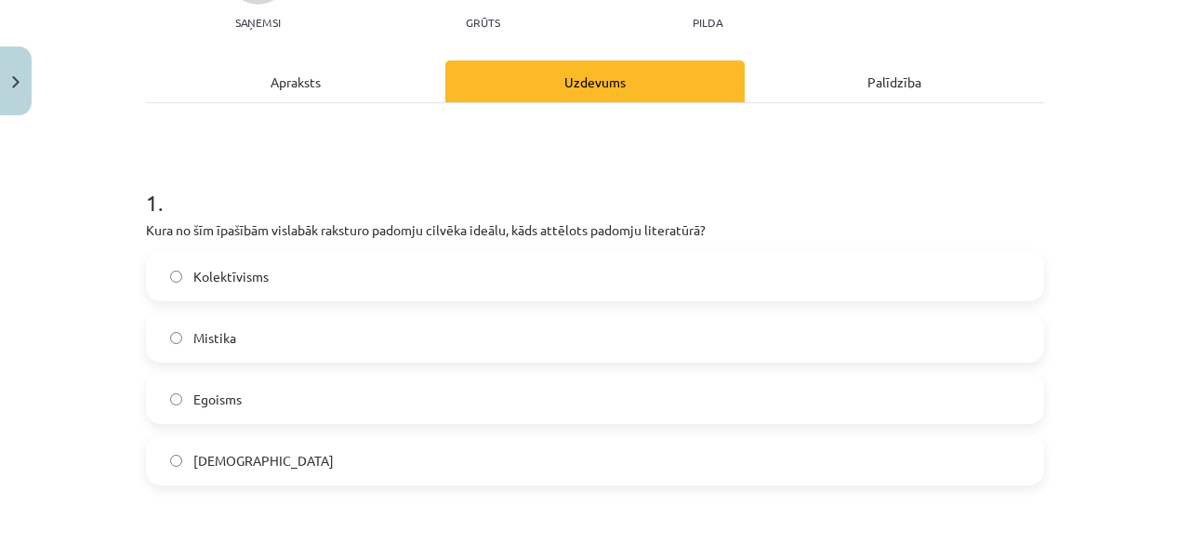
click at [392, 282] on label "Kolektīvisms" at bounding box center [595, 276] width 894 height 46
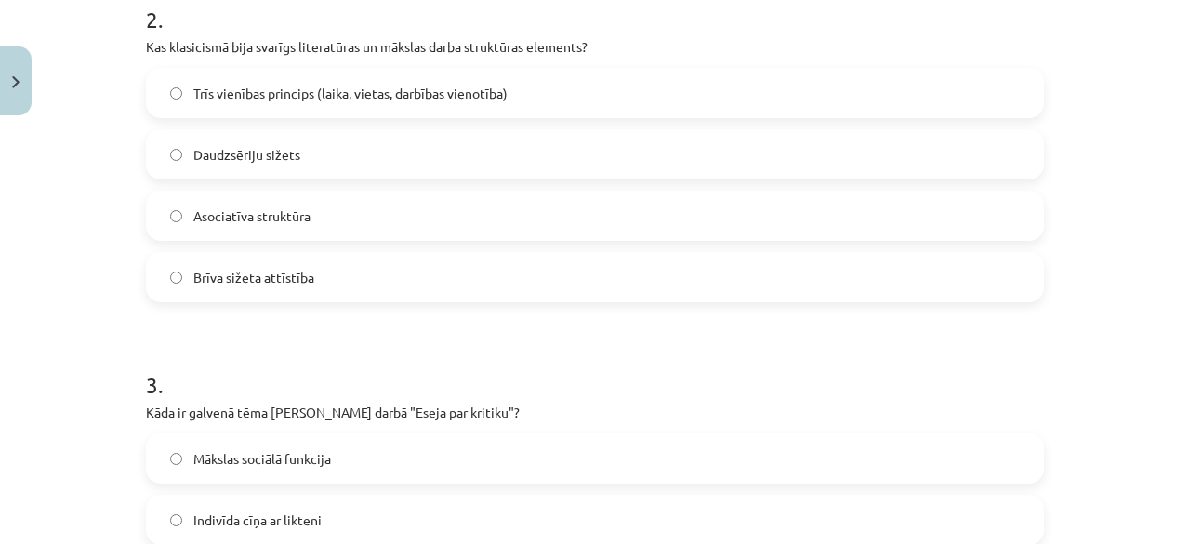
scroll to position [762, 0]
click at [482, 92] on span "Trīs vienības princips (laika, vietas, darbības vienotība)" at bounding box center [350, 93] width 314 height 20
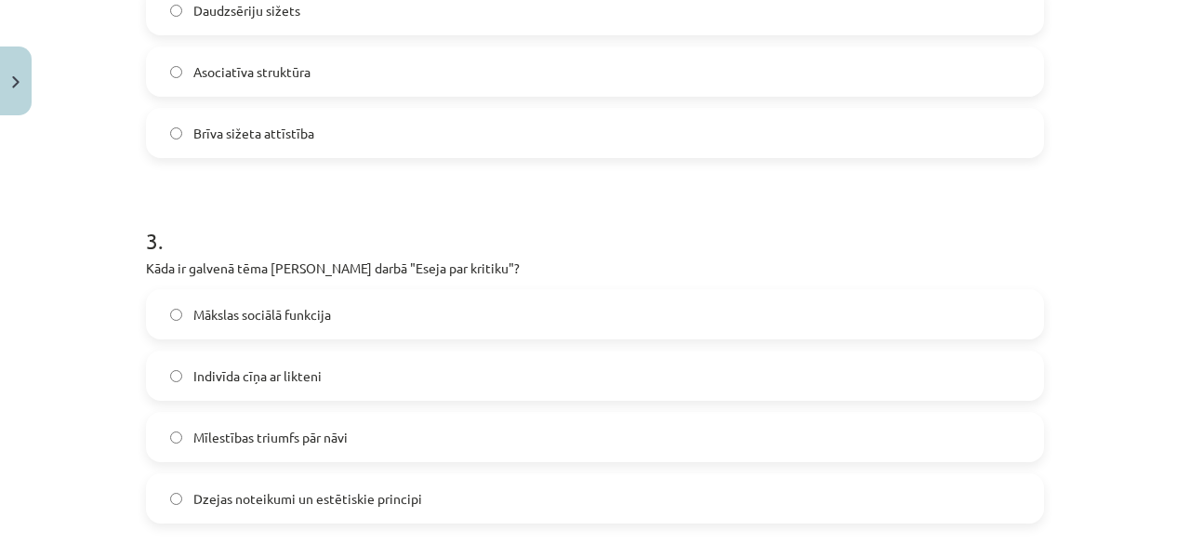
scroll to position [924, 0]
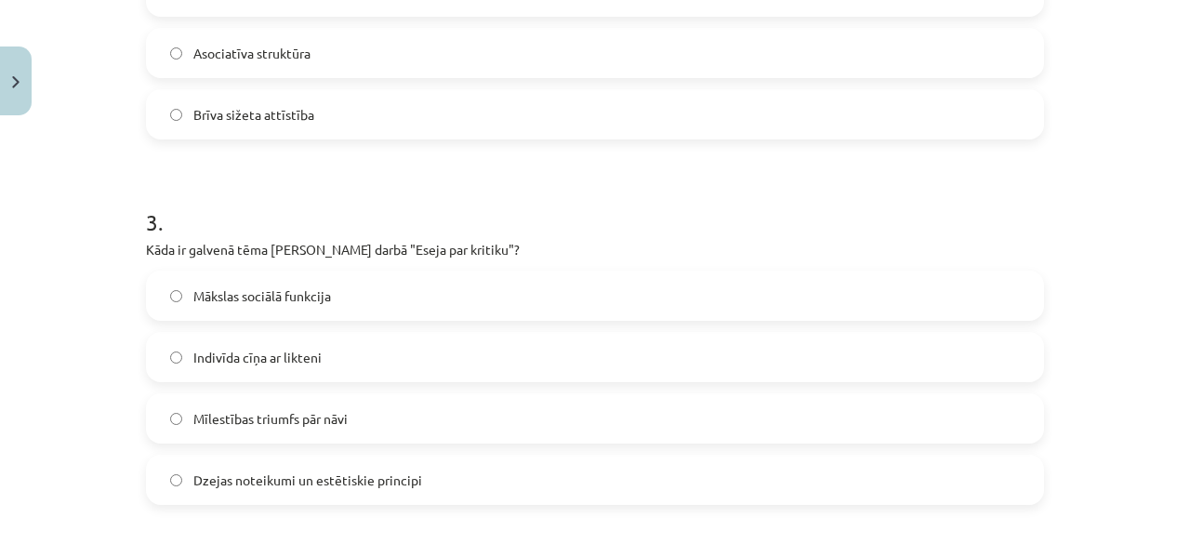
click at [616, 304] on label "Mākslas sociālā funkcija" at bounding box center [595, 295] width 894 height 46
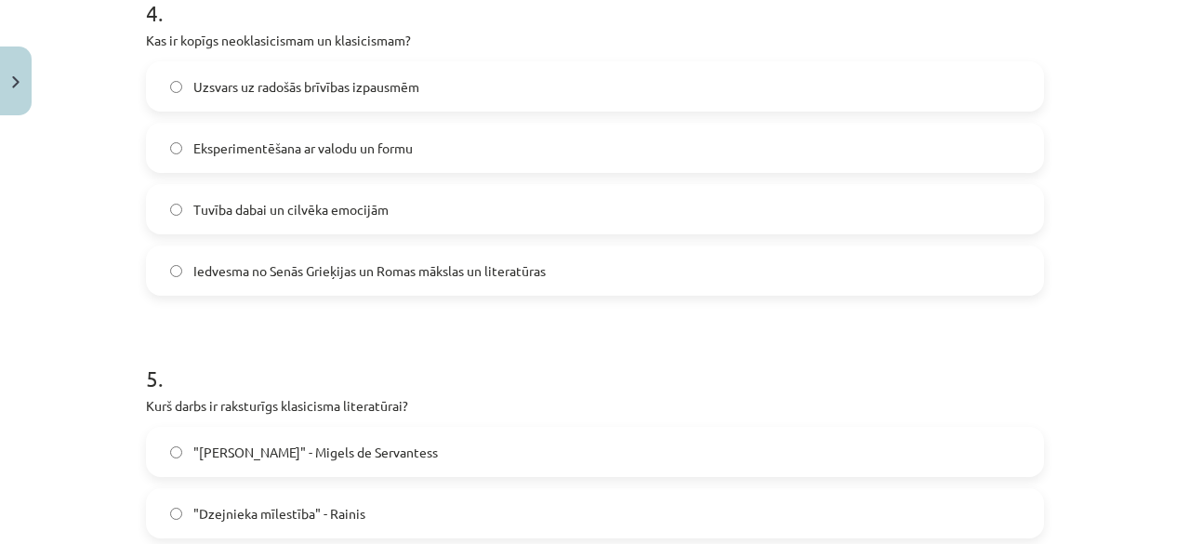
scroll to position [1498, 0]
click at [483, 293] on label "Iedvesma no Senās Grieķijas un Romas mākslas un literatūras" at bounding box center [595, 271] width 894 height 46
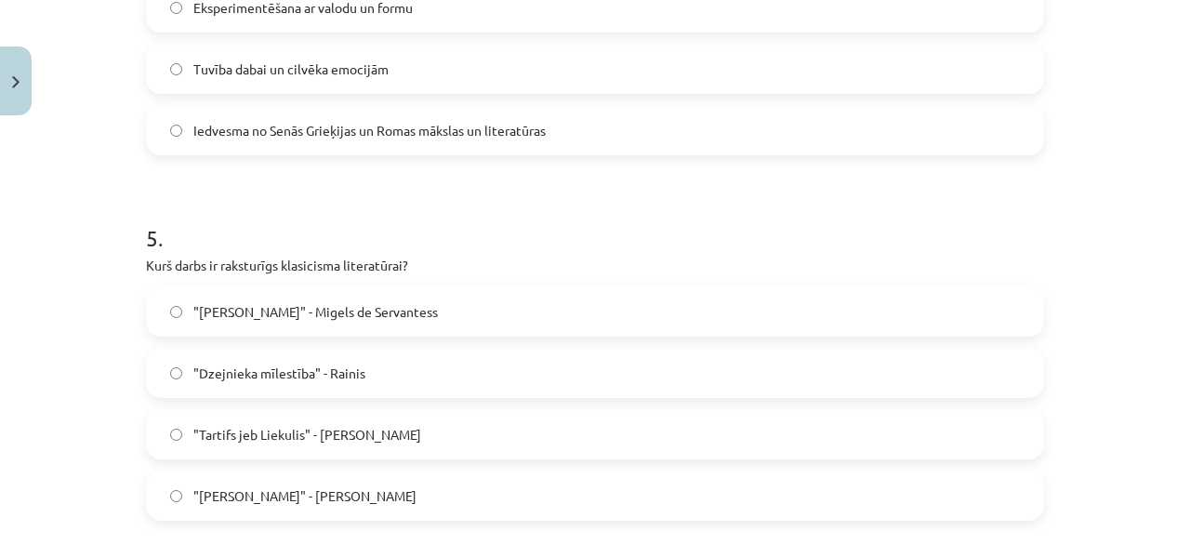
scroll to position [1642, 0]
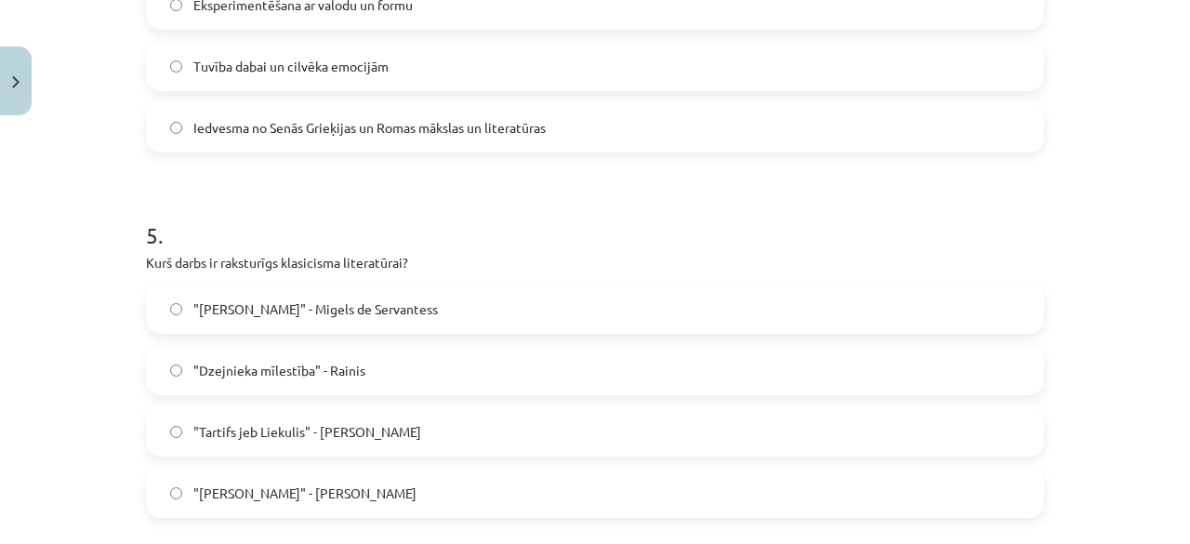
click at [537, 363] on label ""Dzejnieka mīlestība" - Rainis" at bounding box center [595, 370] width 894 height 46
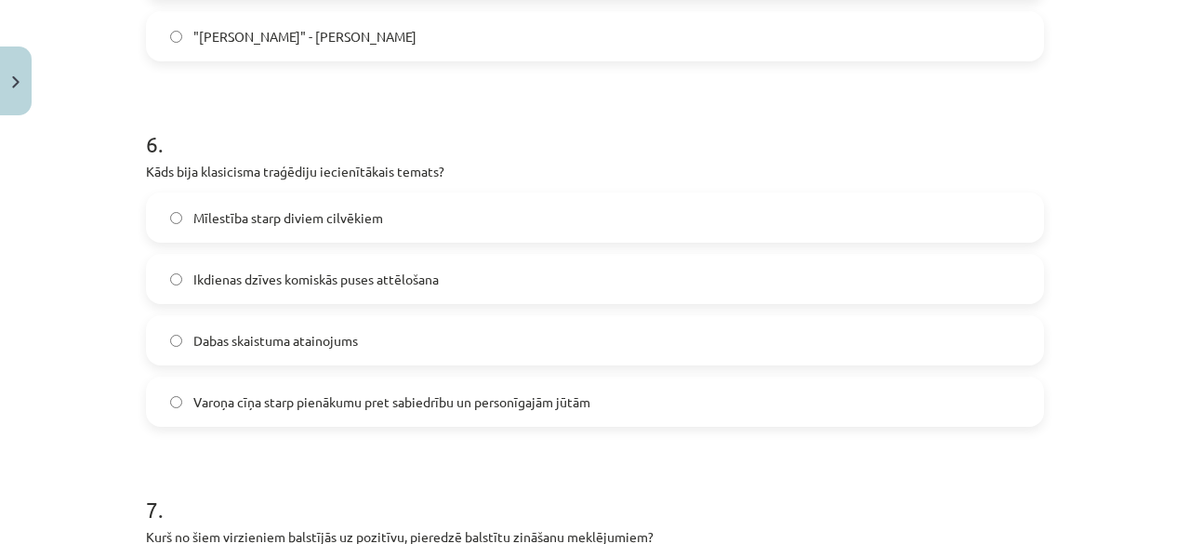
scroll to position [2102, 0]
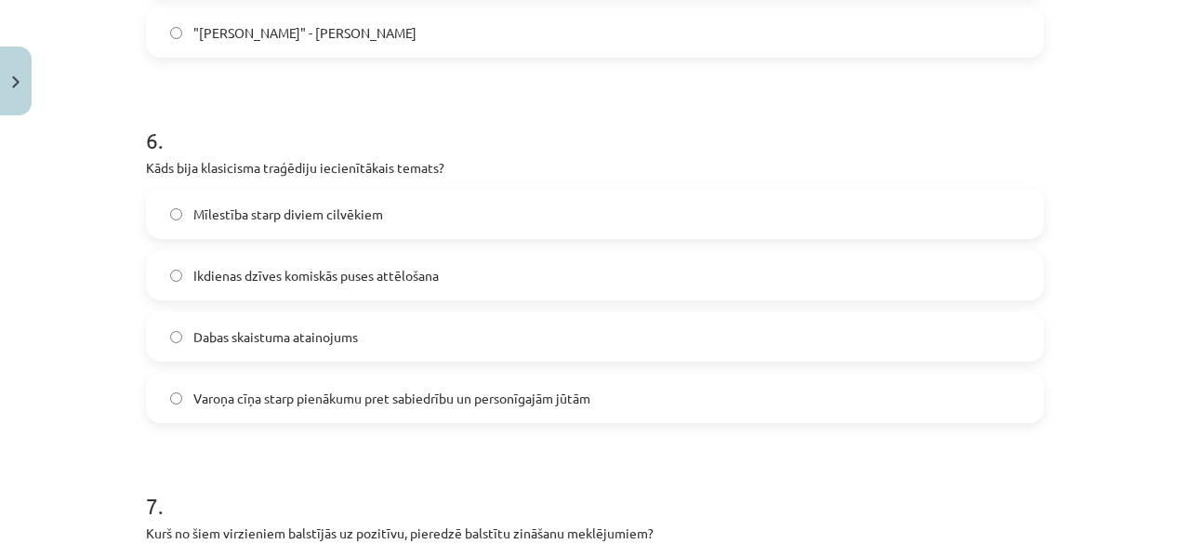
click at [543, 399] on span "Varoņa cīņa starp pienākumu pret sabiedrību un personīgajām jūtām" at bounding box center [391, 399] width 397 height 20
click at [430, 209] on label "Mīlestība starp diviem cilvēkiem" at bounding box center [595, 214] width 894 height 46
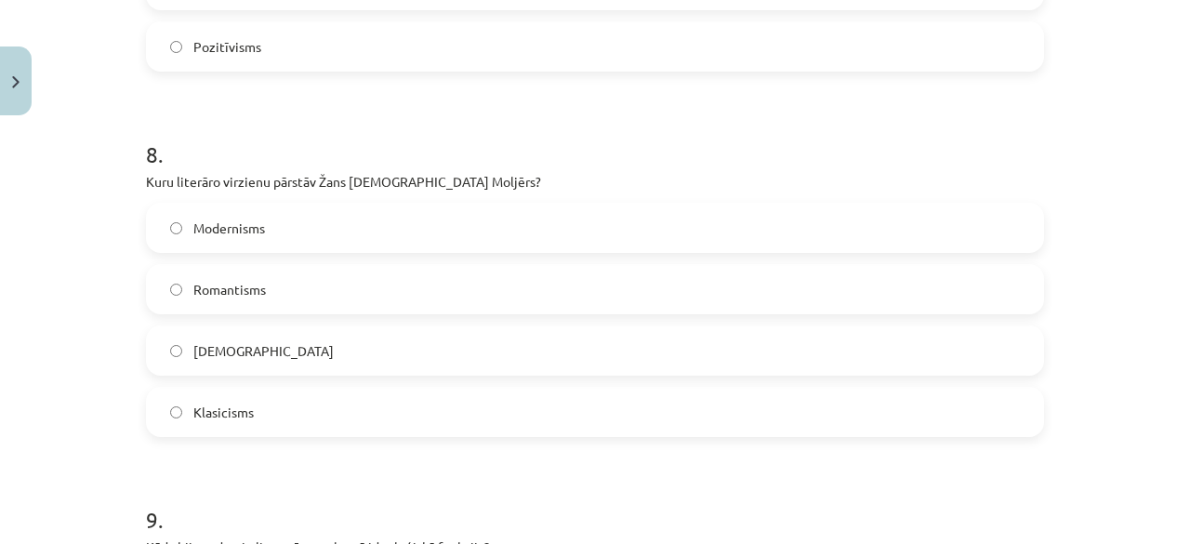
scroll to position [2835, 0]
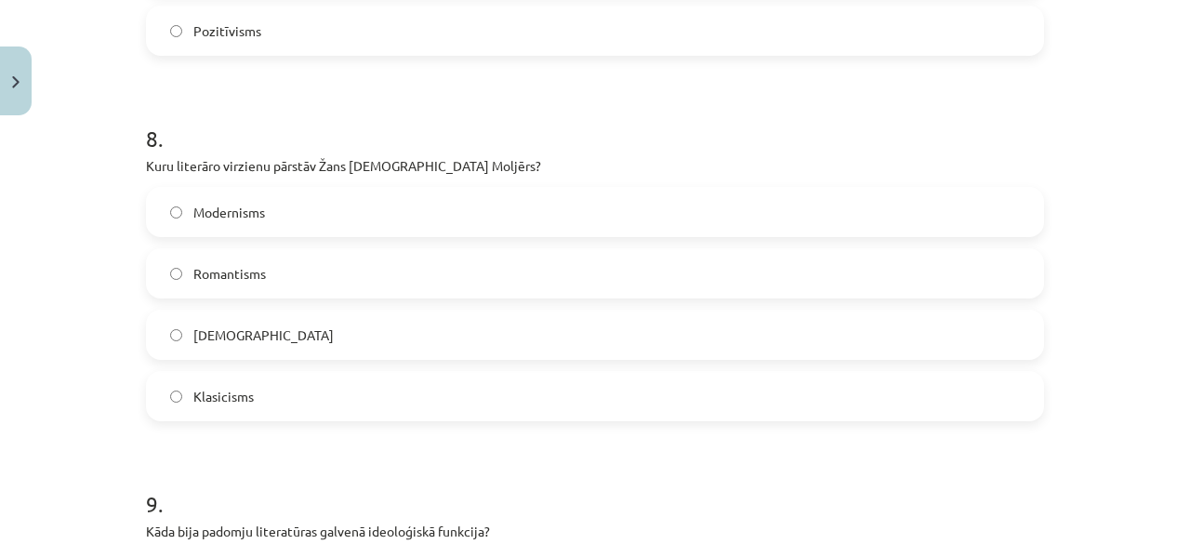
click at [573, 282] on label "Romantisms" at bounding box center [595, 273] width 894 height 46
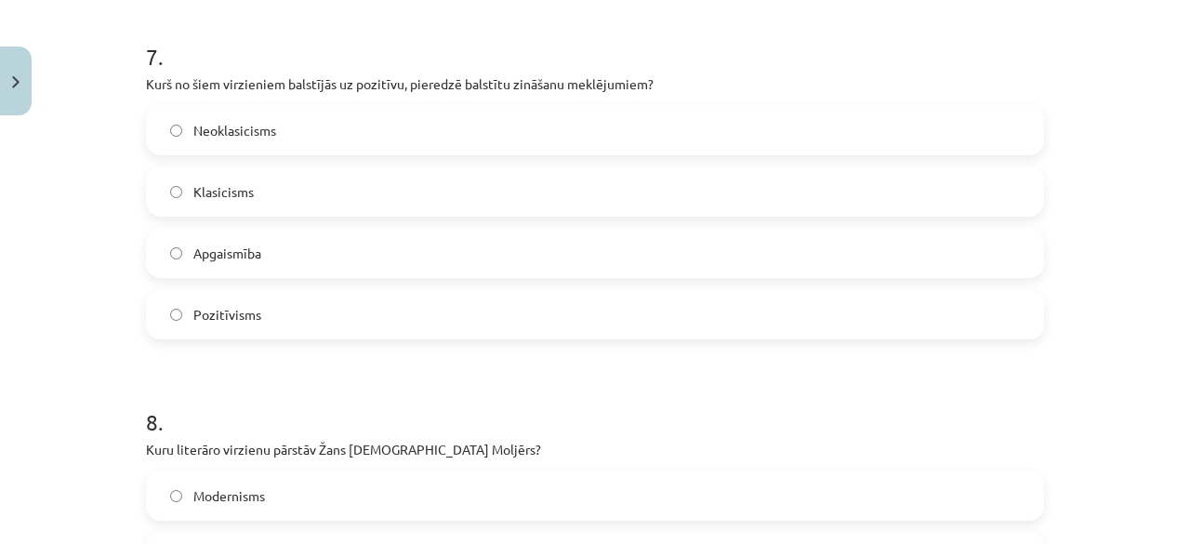
scroll to position [2515, 0]
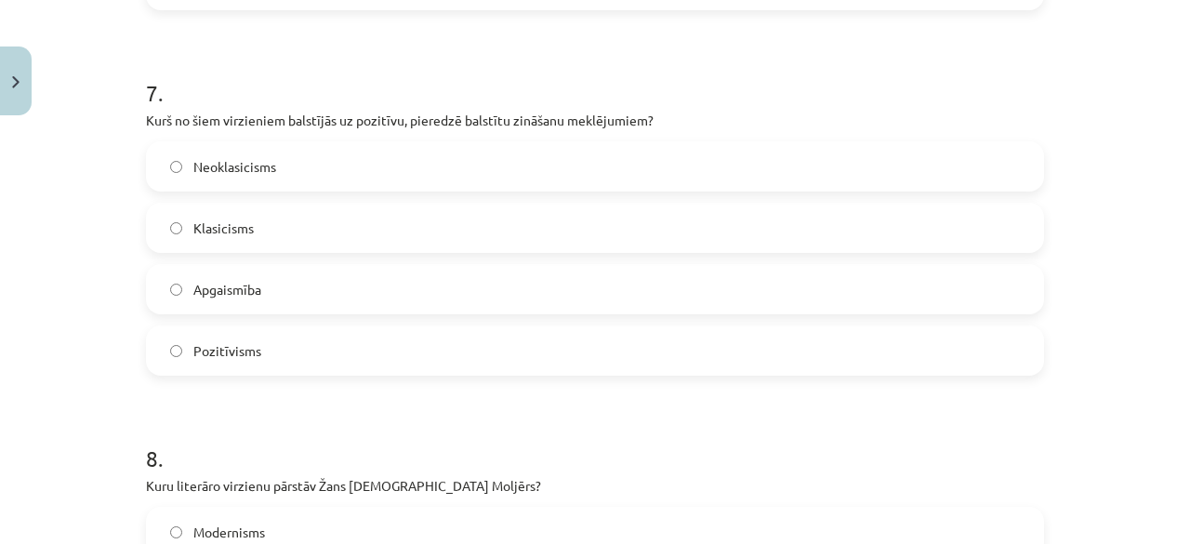
click at [366, 351] on label "Pozitīvisms" at bounding box center [595, 350] width 894 height 46
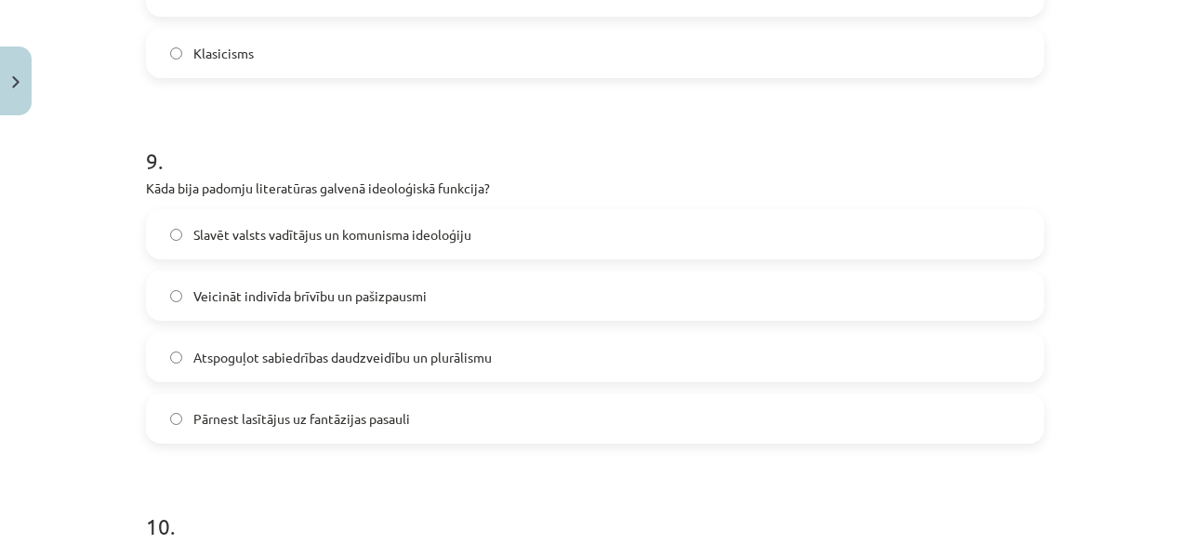
scroll to position [3195, 0]
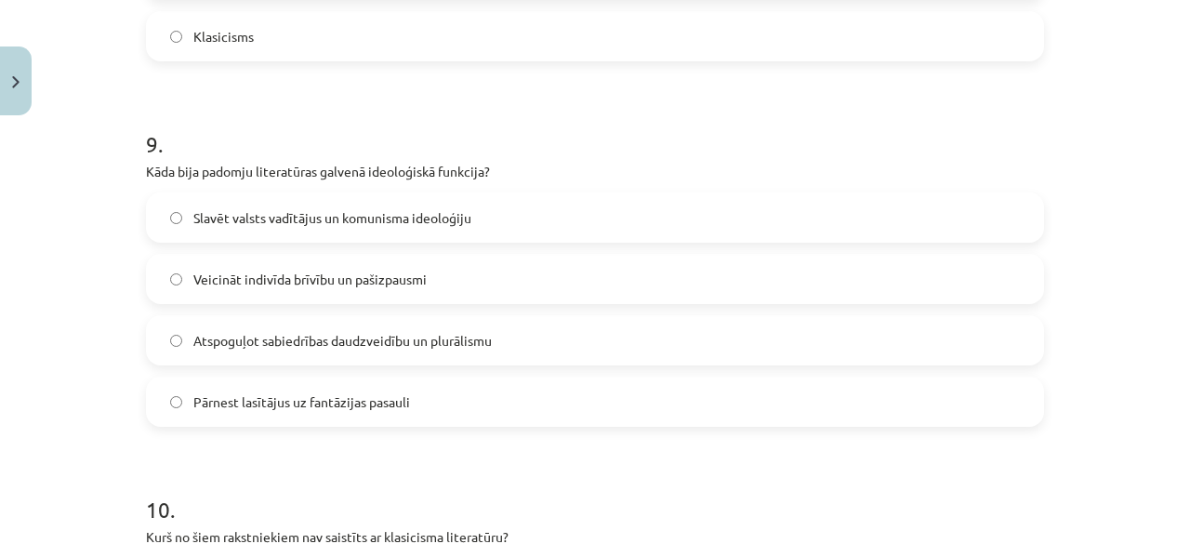
click at [540, 218] on label "Slavēt valsts vadītājus un komunisma ideoloģiju" at bounding box center [595, 217] width 894 height 46
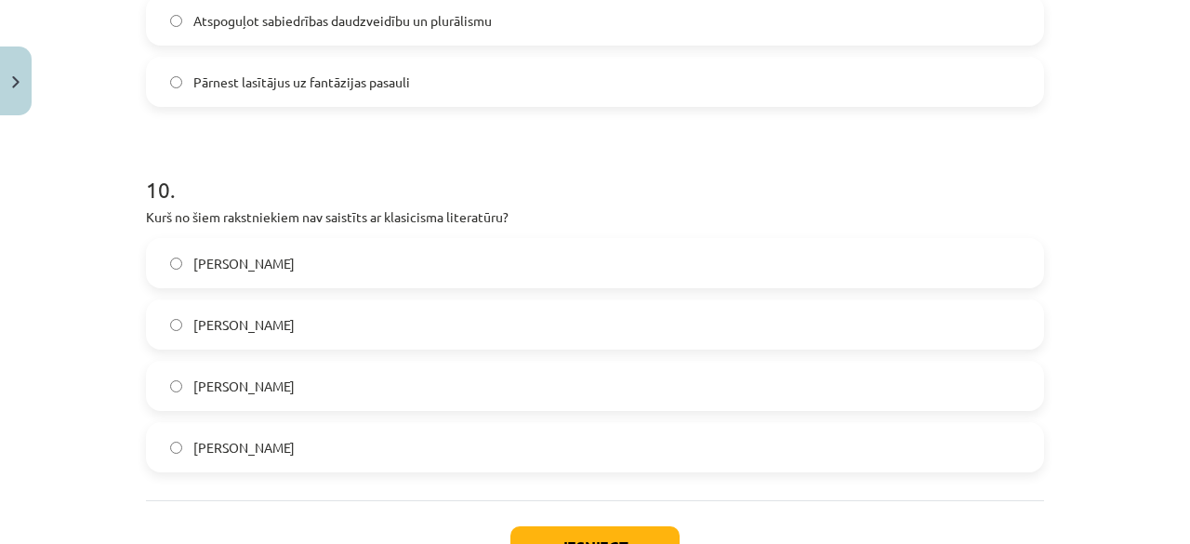
scroll to position [3515, 0]
click at [591, 262] on label "Žans Batists Moljērs" at bounding box center [595, 262] width 894 height 46
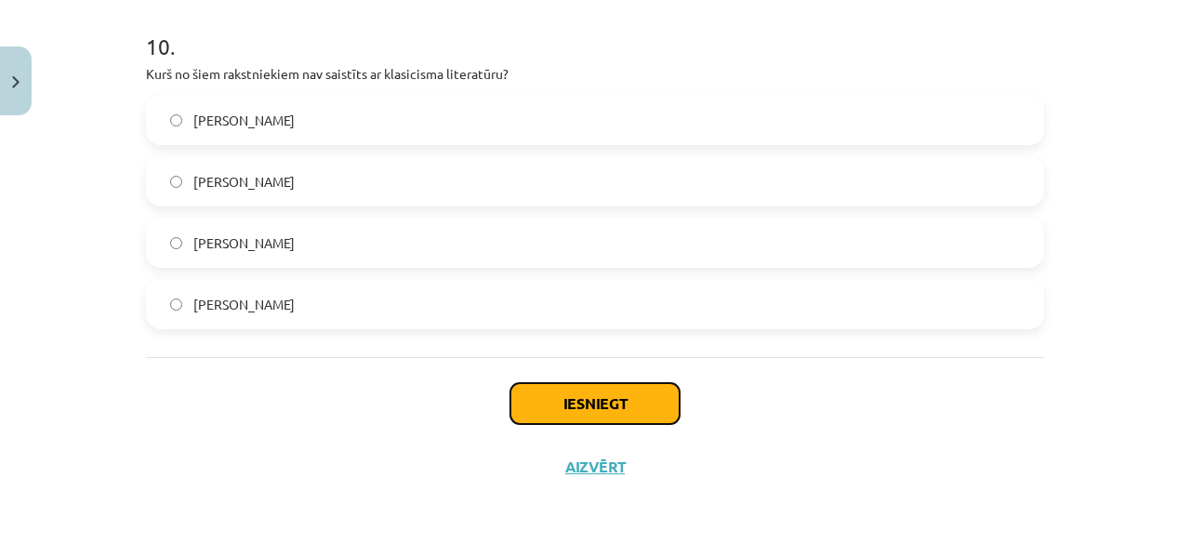
click at [627, 415] on button "Iesniegt" at bounding box center [594, 403] width 169 height 41
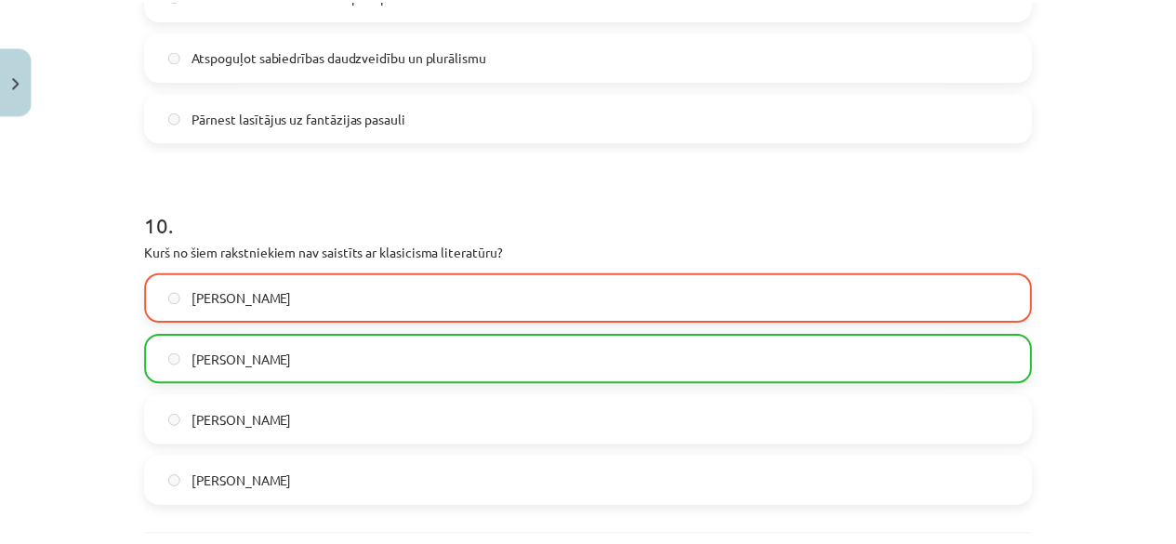
scroll to position [3715, 0]
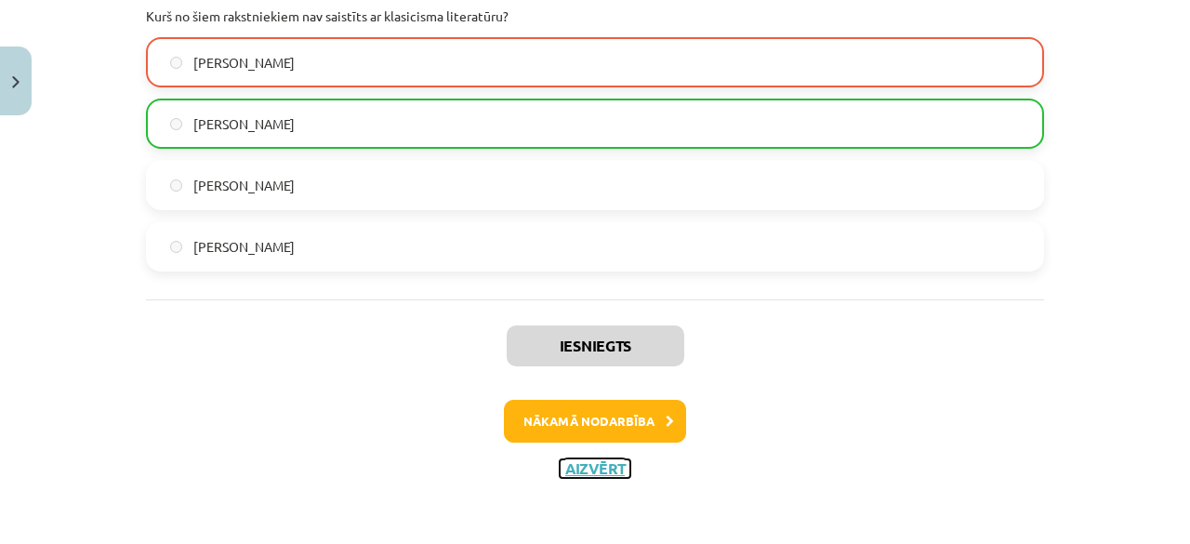
click at [593, 464] on button "Aizvērt" at bounding box center [595, 468] width 71 height 19
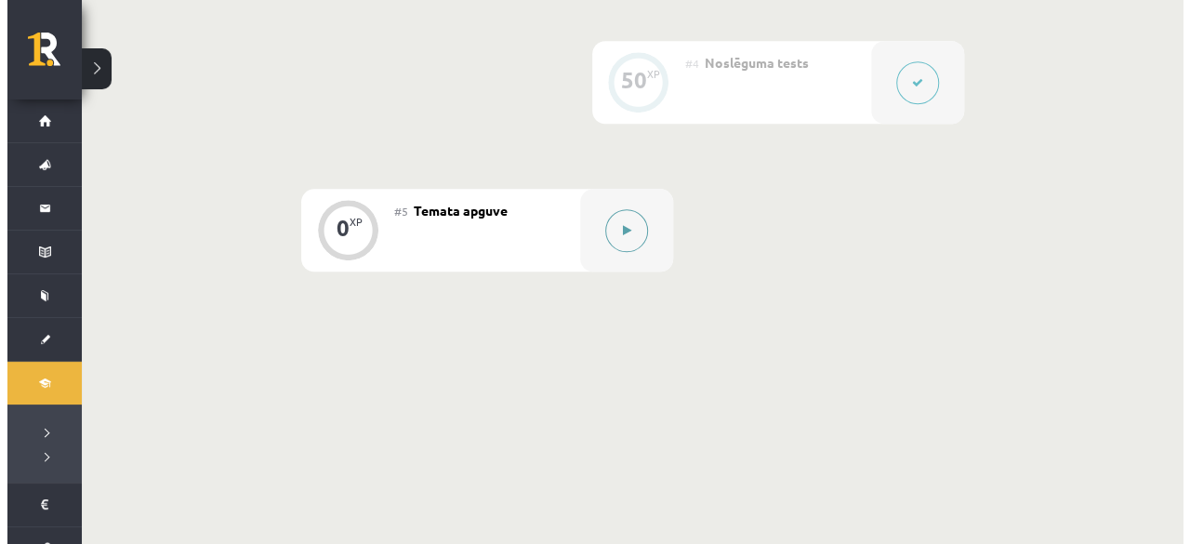
scroll to position [924, 0]
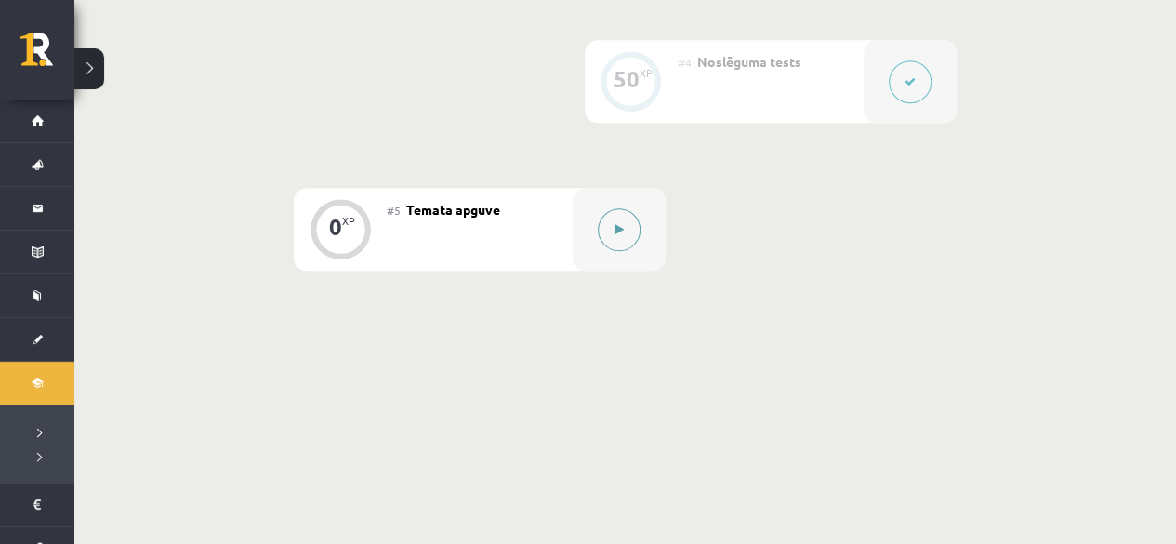
click at [616, 224] on icon at bounding box center [620, 229] width 8 height 11
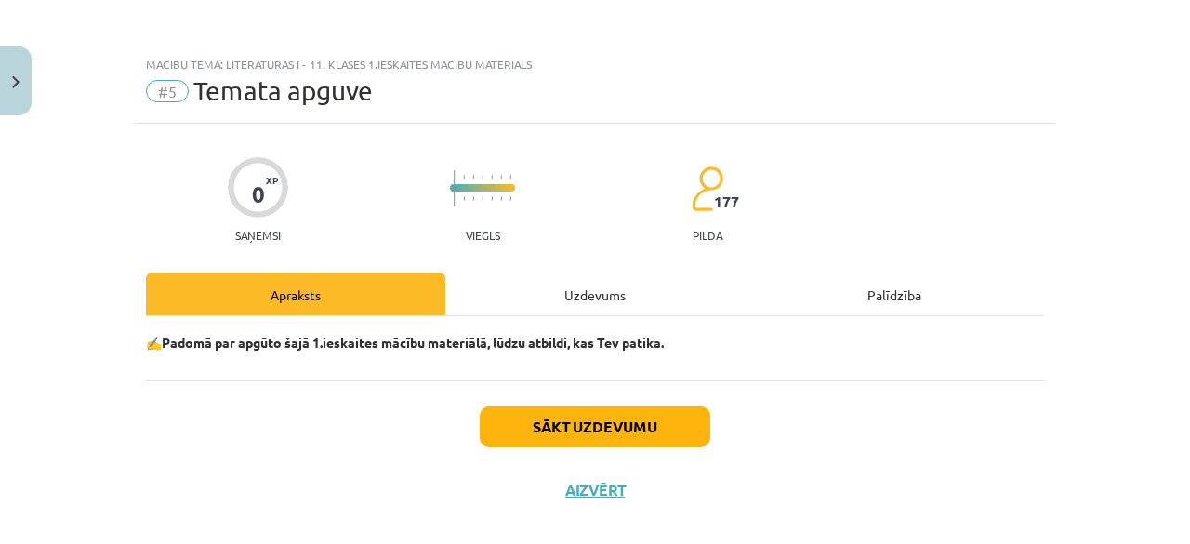
click at [606, 293] on div "Uzdevums" at bounding box center [594, 294] width 299 height 42
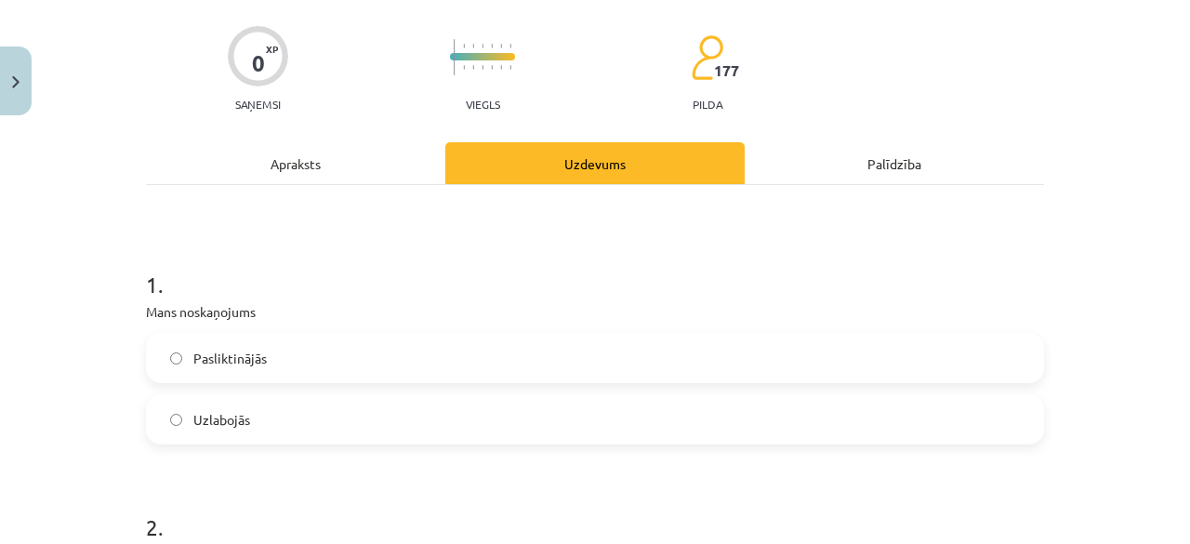
scroll to position [0, 0]
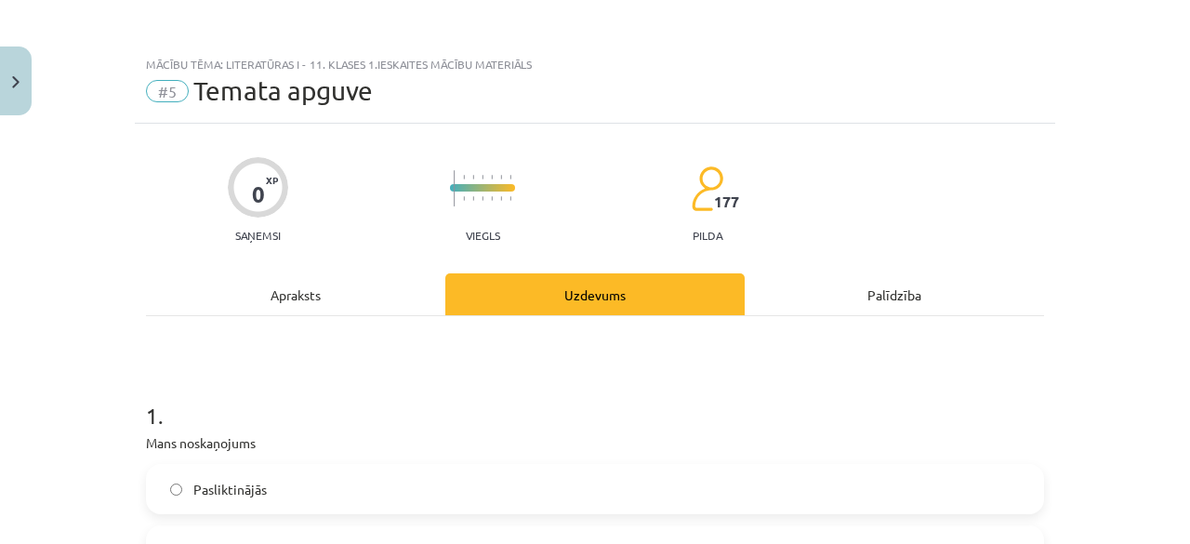
click at [288, 284] on div "Apraksts" at bounding box center [295, 294] width 299 height 42
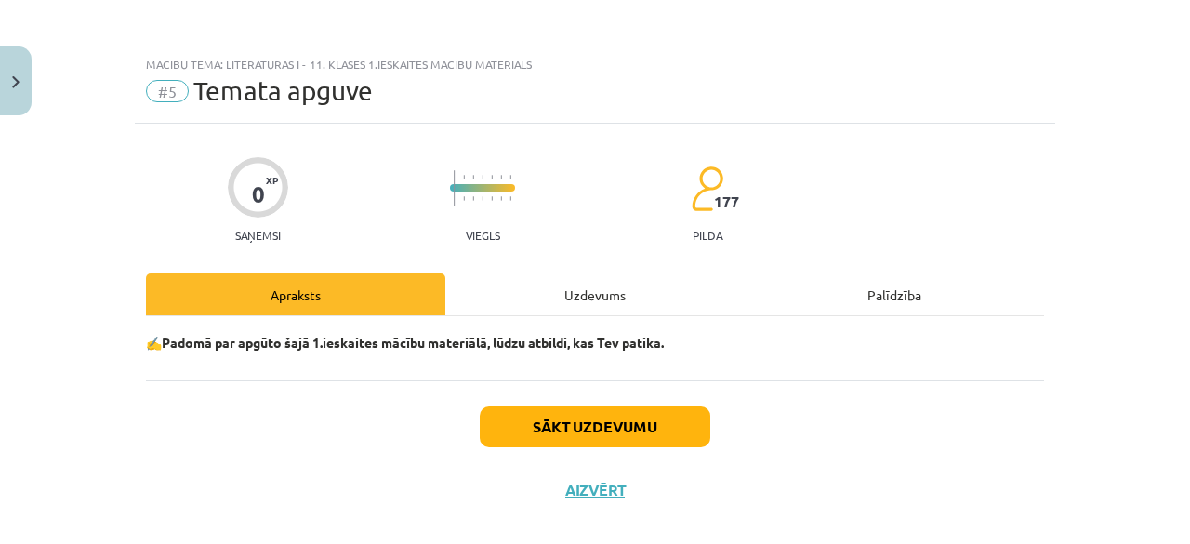
scroll to position [22, 0]
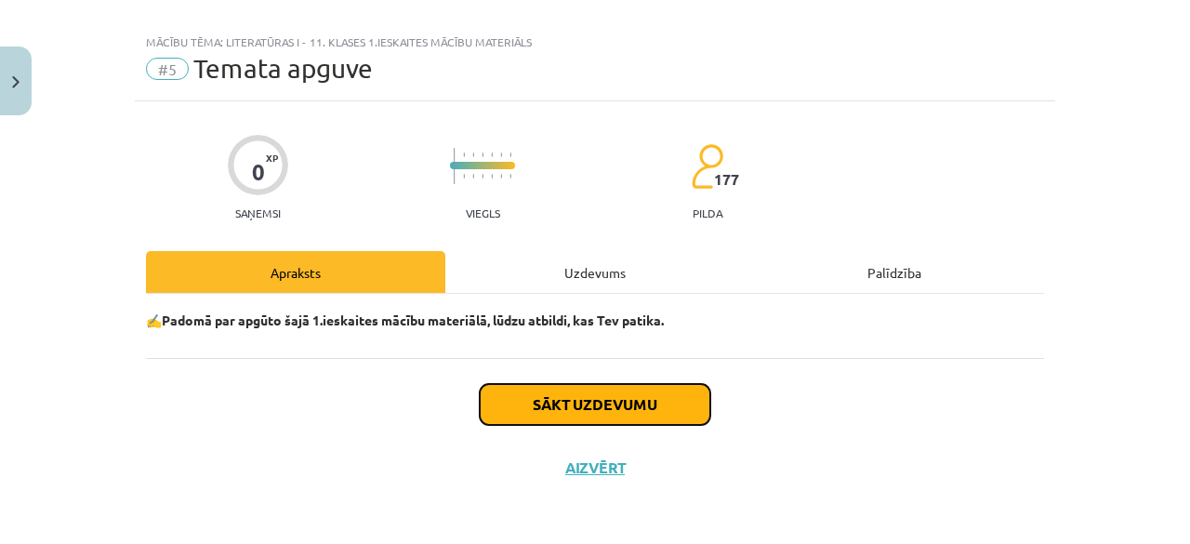
click at [610, 397] on button "Sākt uzdevumu" at bounding box center [595, 404] width 231 height 41
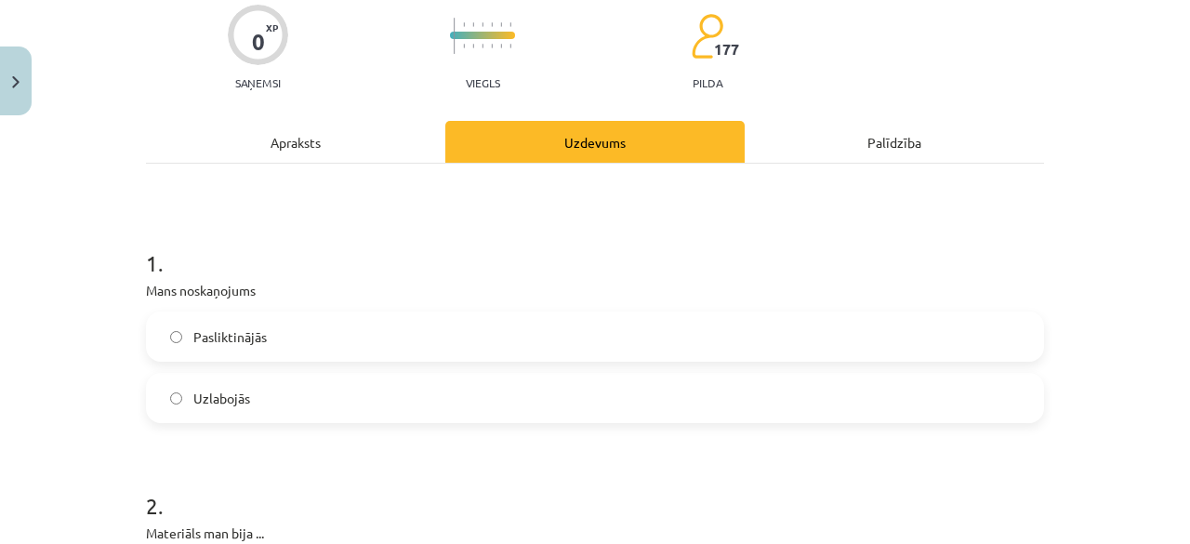
scroll to position [160, 0]
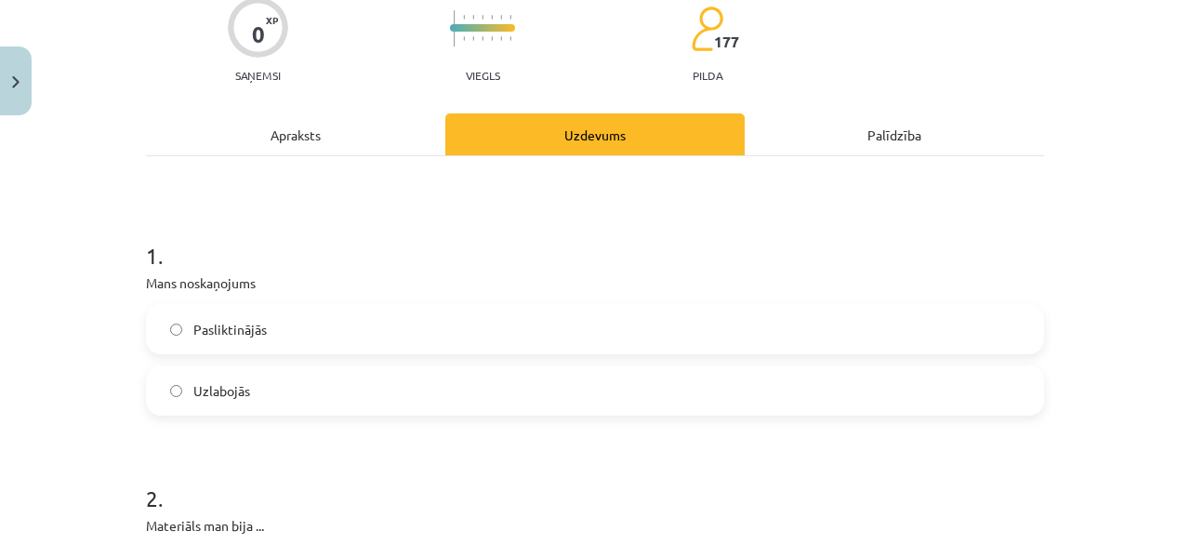
click at [500, 397] on label "Uzlabojās" at bounding box center [595, 390] width 894 height 46
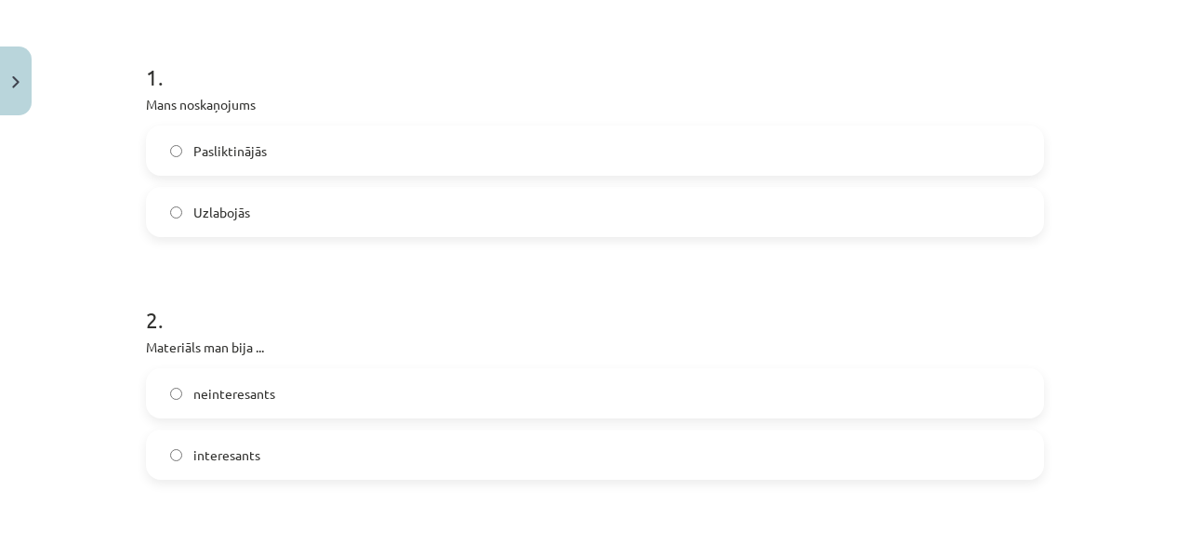
scroll to position [383, 0]
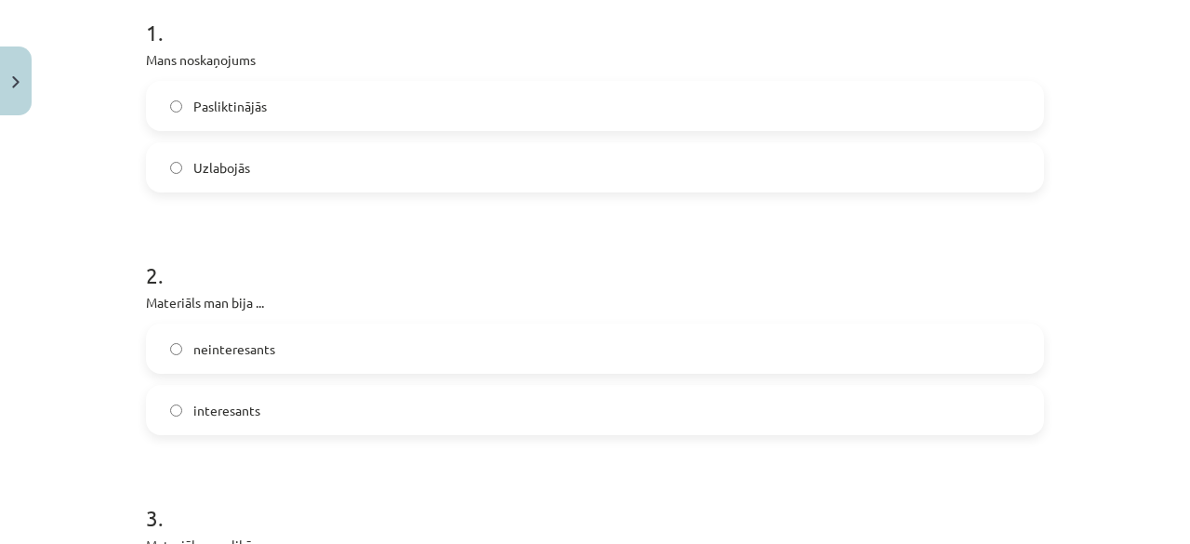
click at [413, 404] on label "interesants" at bounding box center [595, 410] width 894 height 46
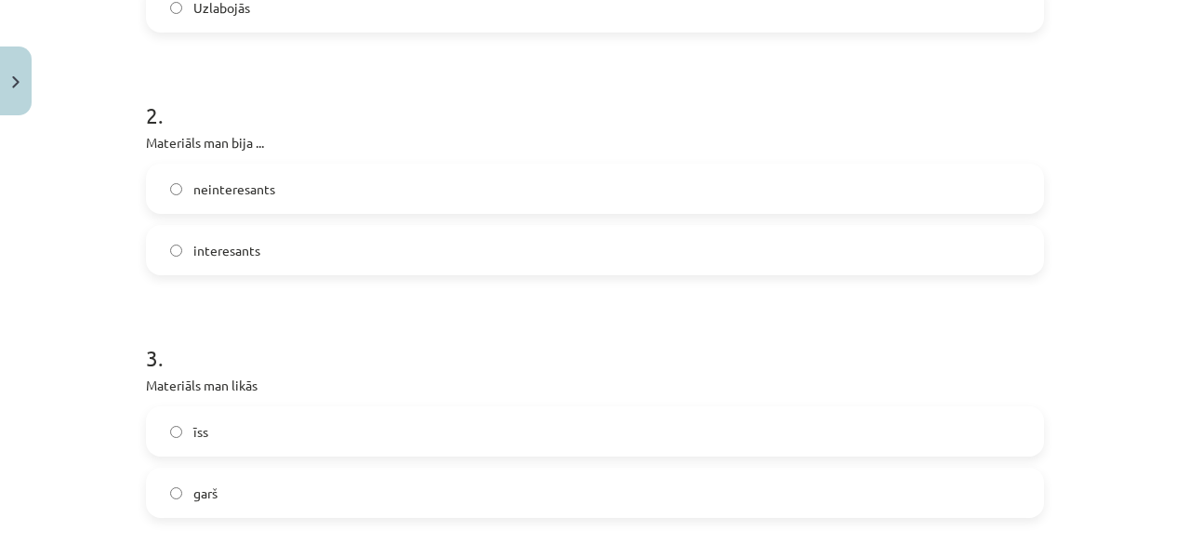
scroll to position [576, 0]
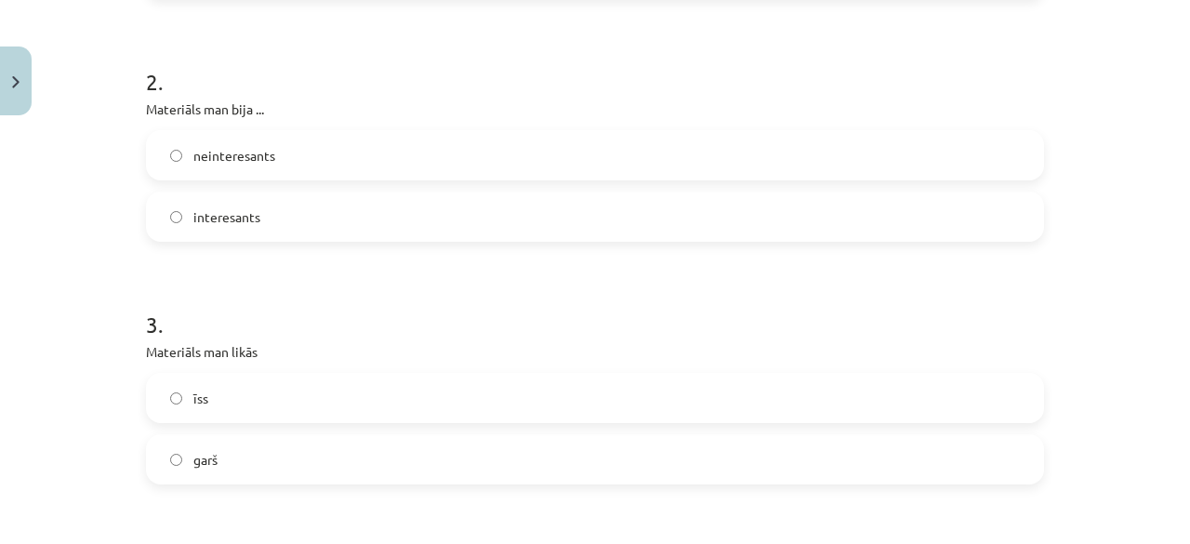
click at [403, 397] on label "īss" at bounding box center [595, 398] width 894 height 46
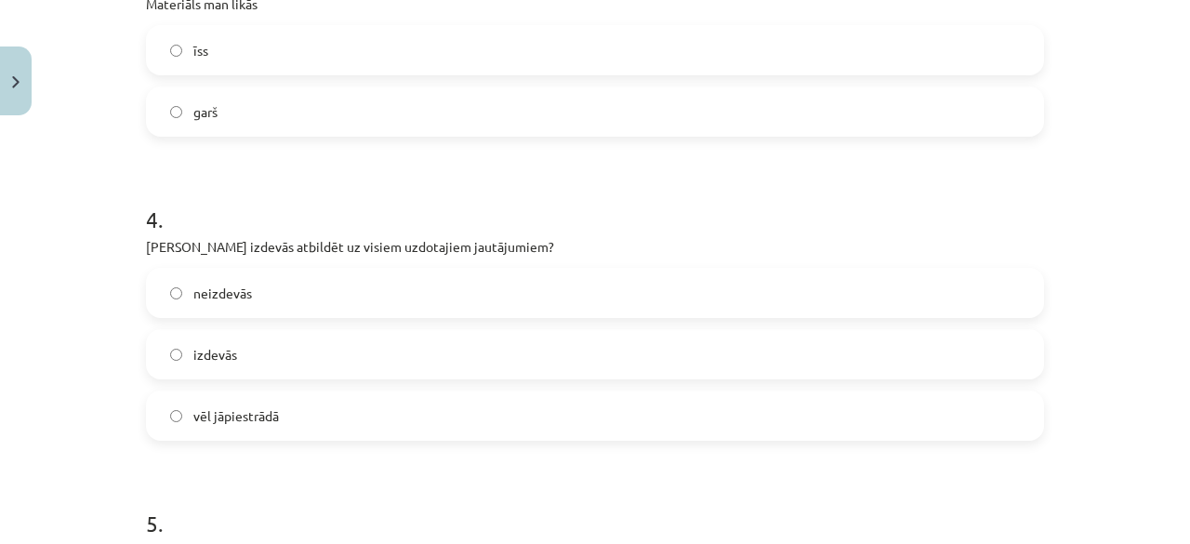
scroll to position [943, 0]
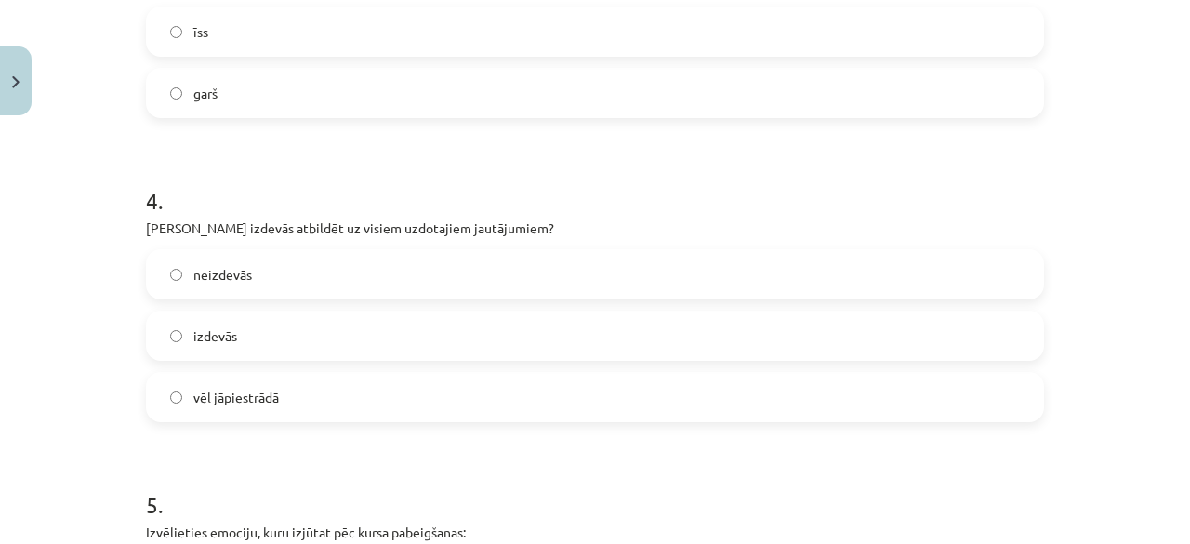
click at [414, 390] on label "vēl jāpiestrādā" at bounding box center [595, 397] width 894 height 46
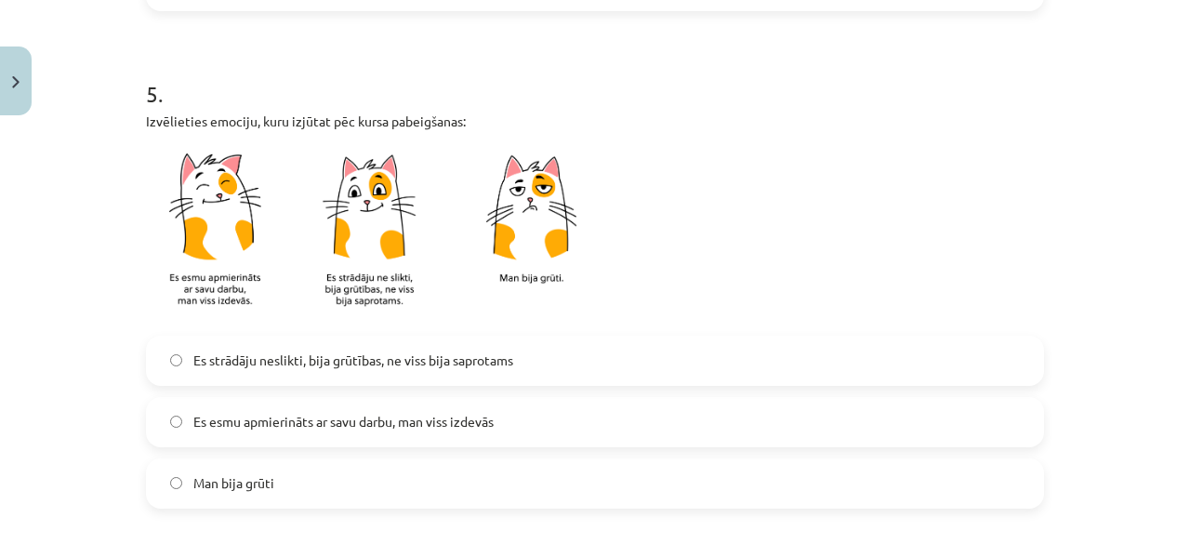
scroll to position [1361, 0]
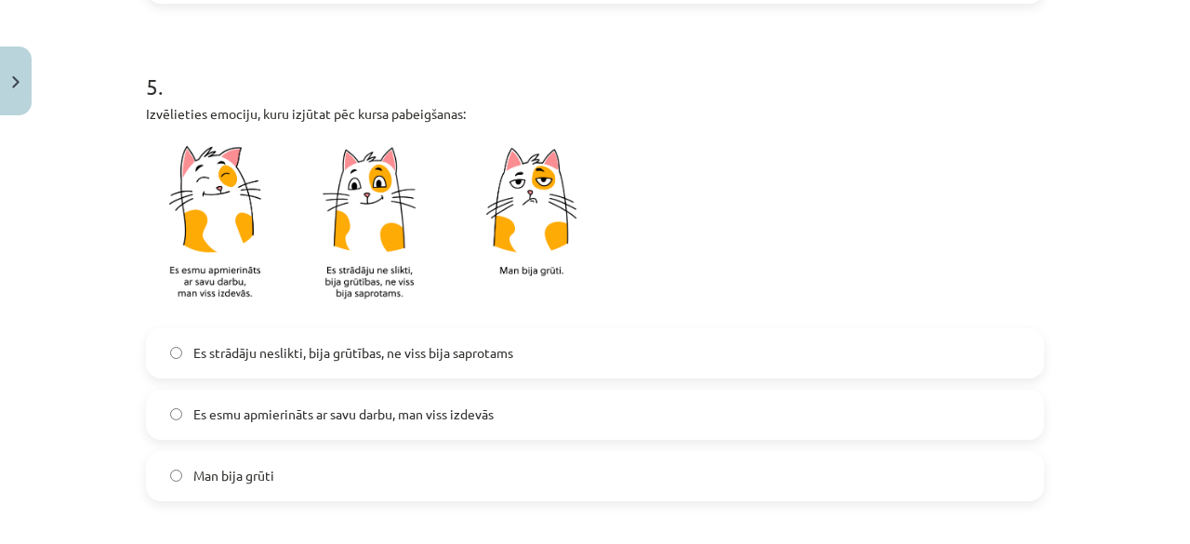
click at [588, 362] on label "Es strādāju neslikti, bija grūtības, ne viss bija saprotams" at bounding box center [595, 353] width 894 height 46
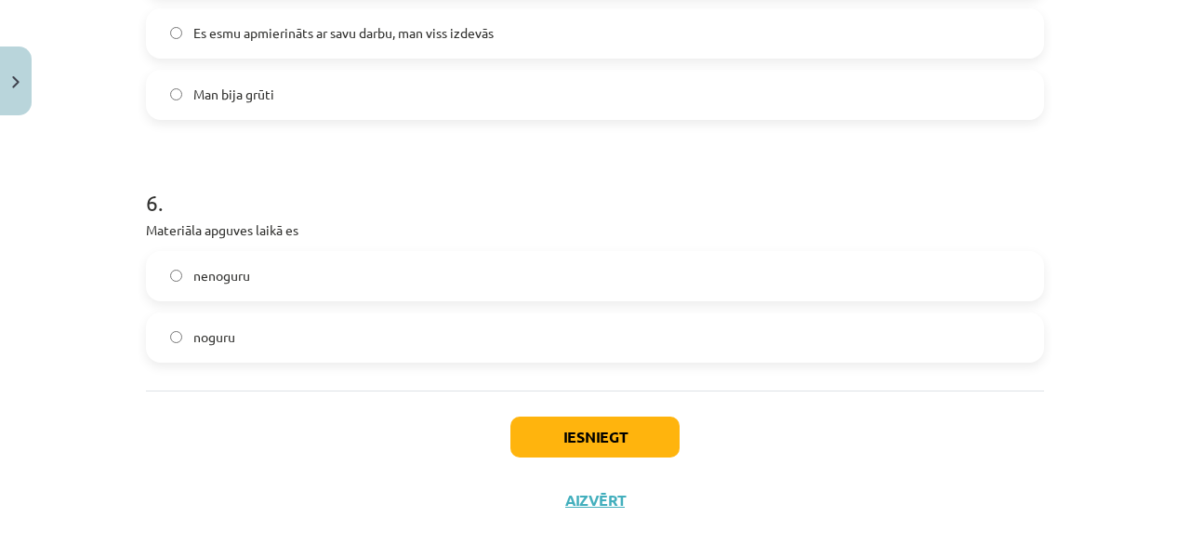
scroll to position [1742, 0]
click at [322, 283] on label "nenoguru" at bounding box center [595, 276] width 894 height 46
click at [622, 433] on button "Iesniegt" at bounding box center [594, 437] width 169 height 41
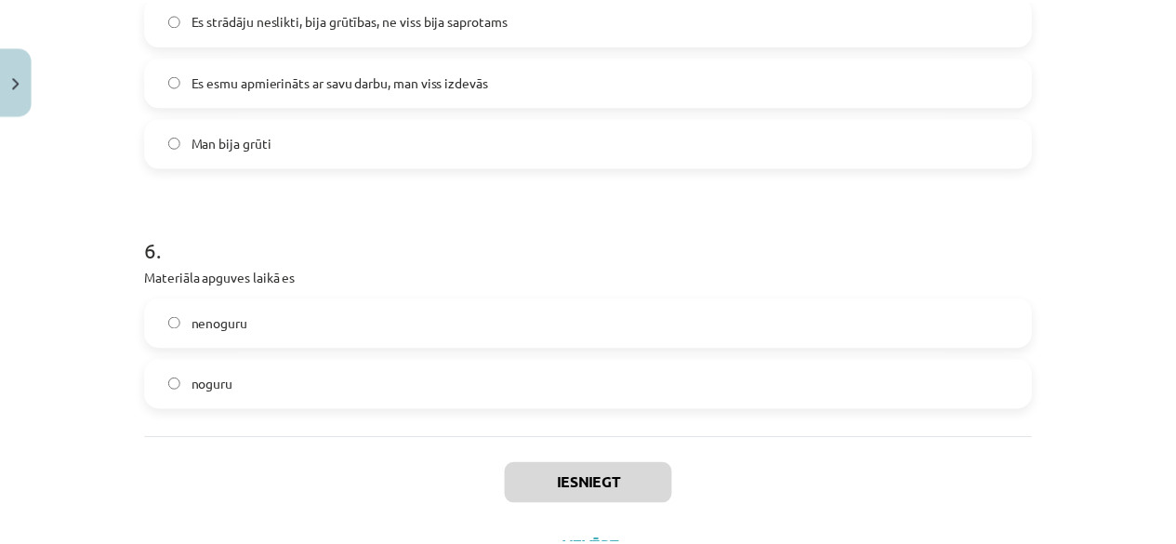
scroll to position [906, 0]
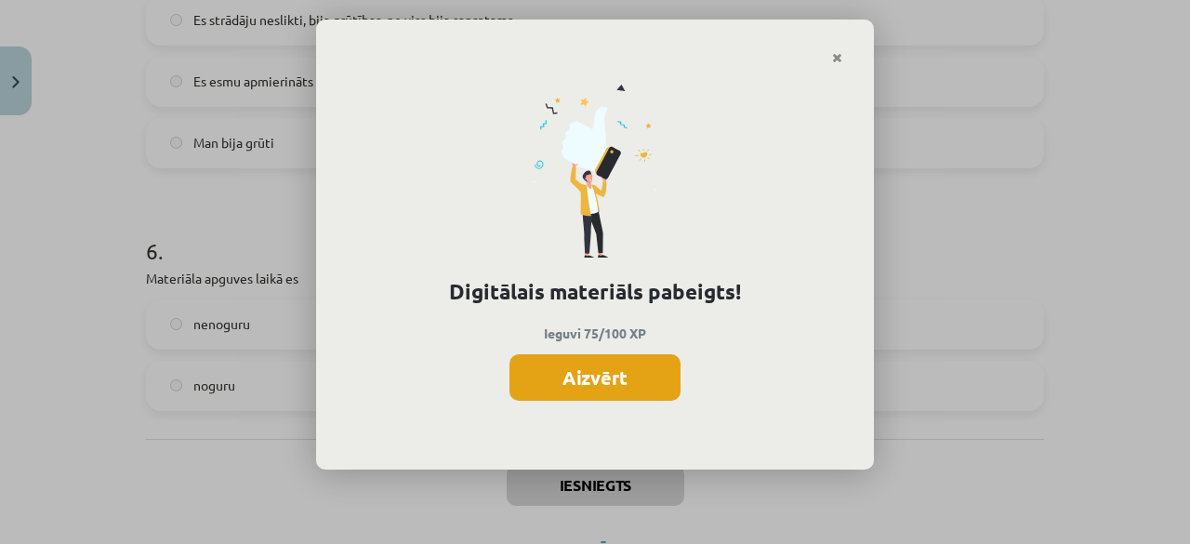
click at [627, 378] on button "Aizvērt" at bounding box center [595, 377] width 171 height 46
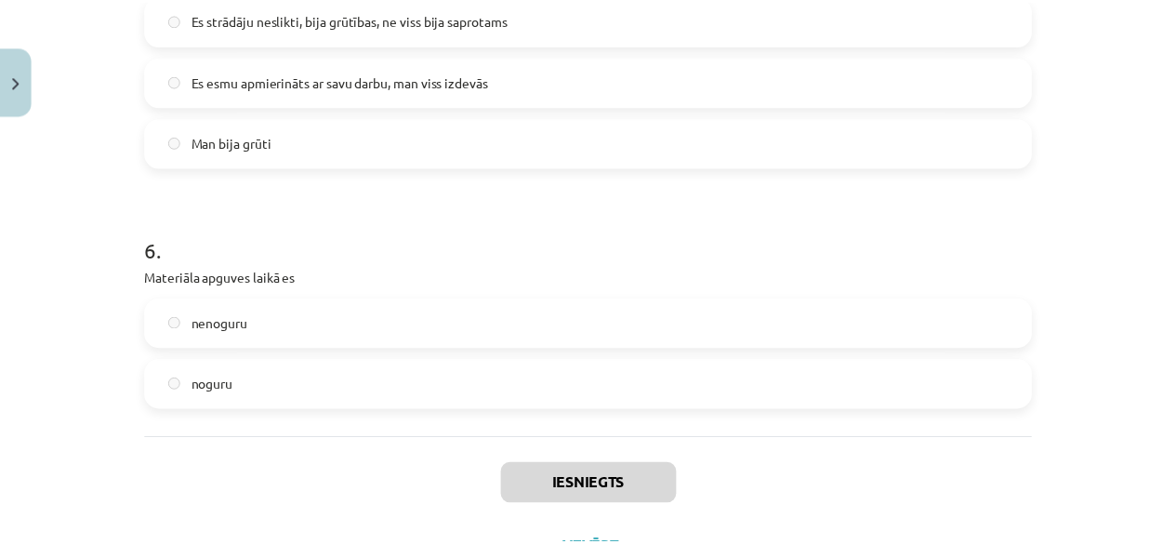
scroll to position [1775, 0]
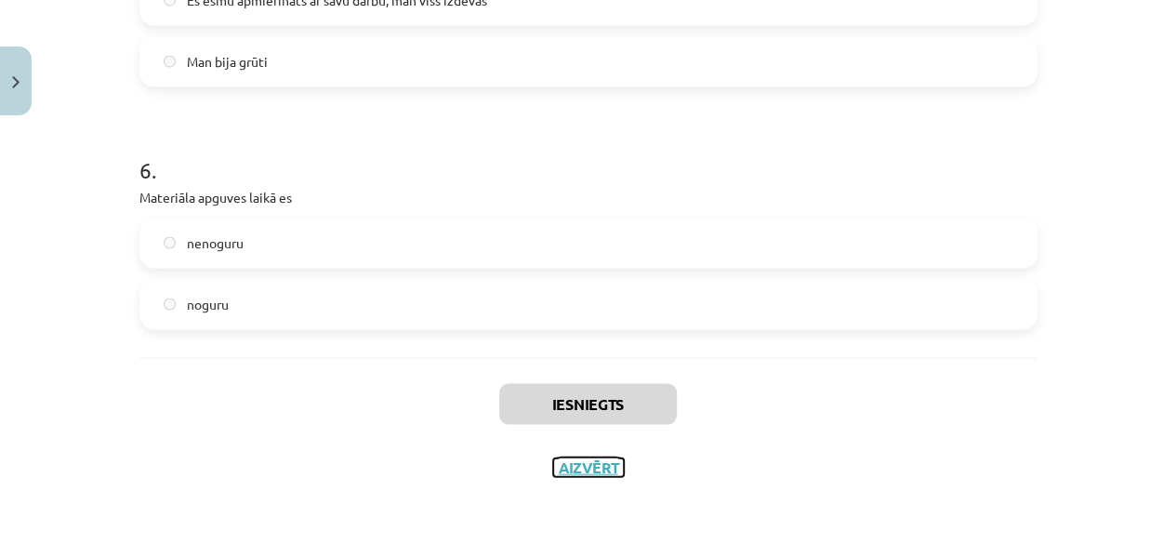
click at [590, 472] on button "Aizvērt" at bounding box center [588, 467] width 71 height 19
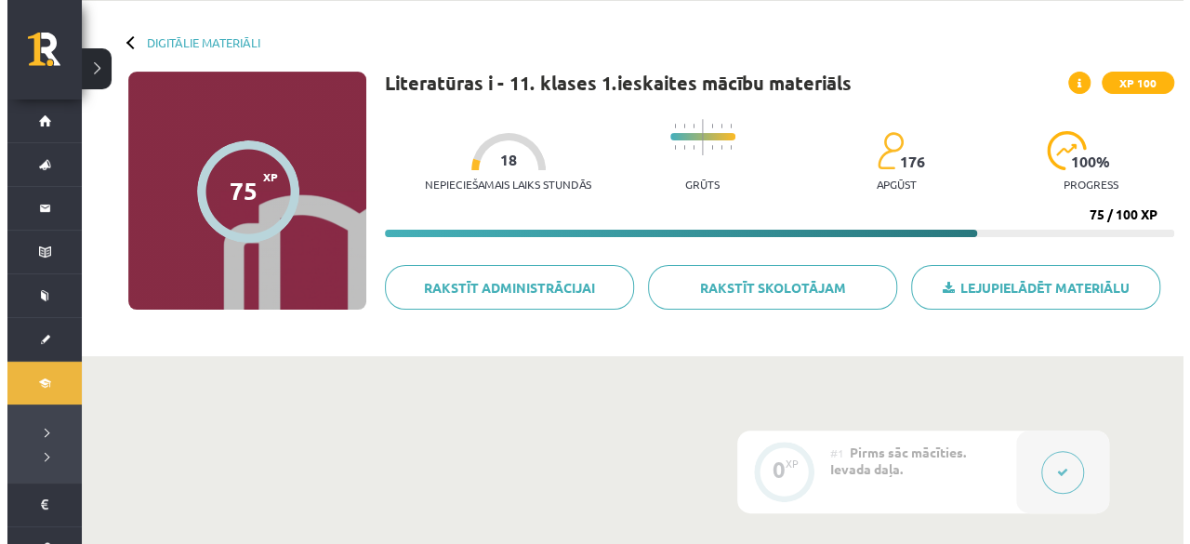
scroll to position [0, 0]
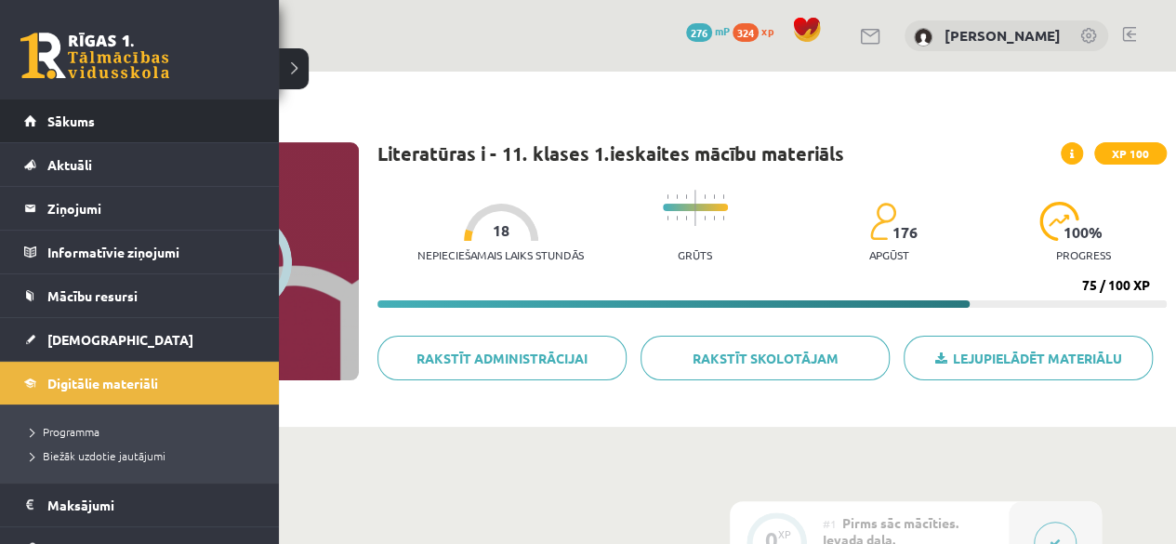
click at [23, 115] on li "Sākums" at bounding box center [139, 121] width 279 height 44
click at [69, 115] on span "Sākums" at bounding box center [70, 121] width 47 height 17
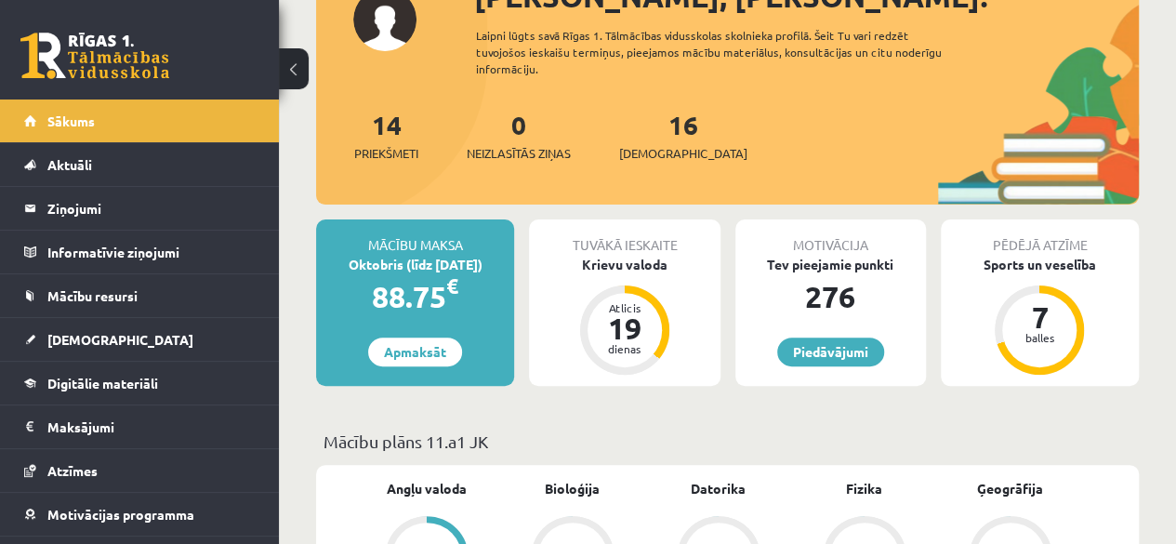
scroll to position [149, 0]
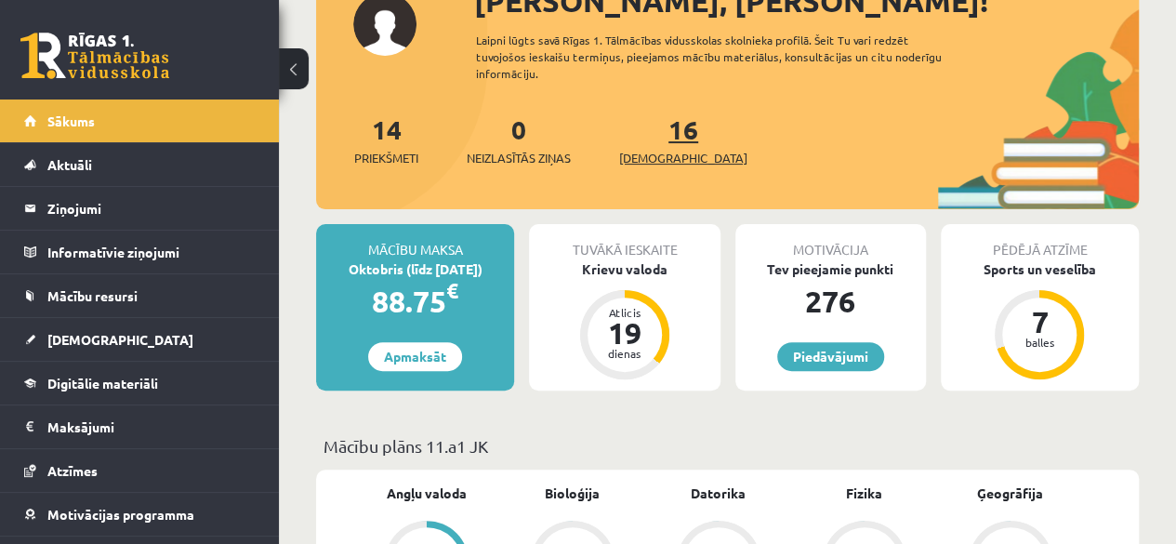
click at [660, 153] on span "[DEMOGRAPHIC_DATA]" at bounding box center [683, 158] width 128 height 19
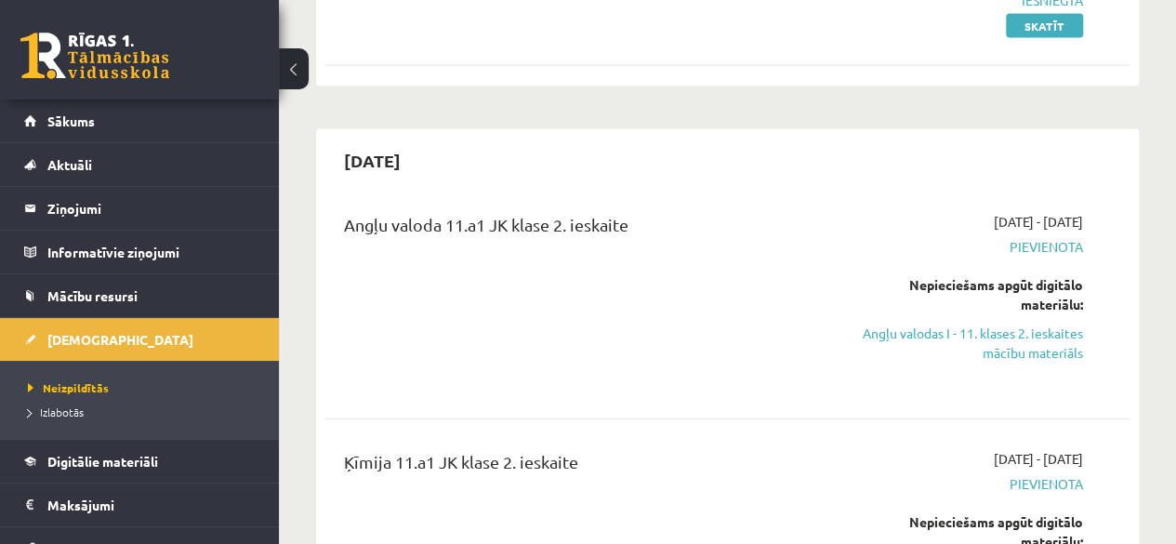
scroll to position [5405, 0]
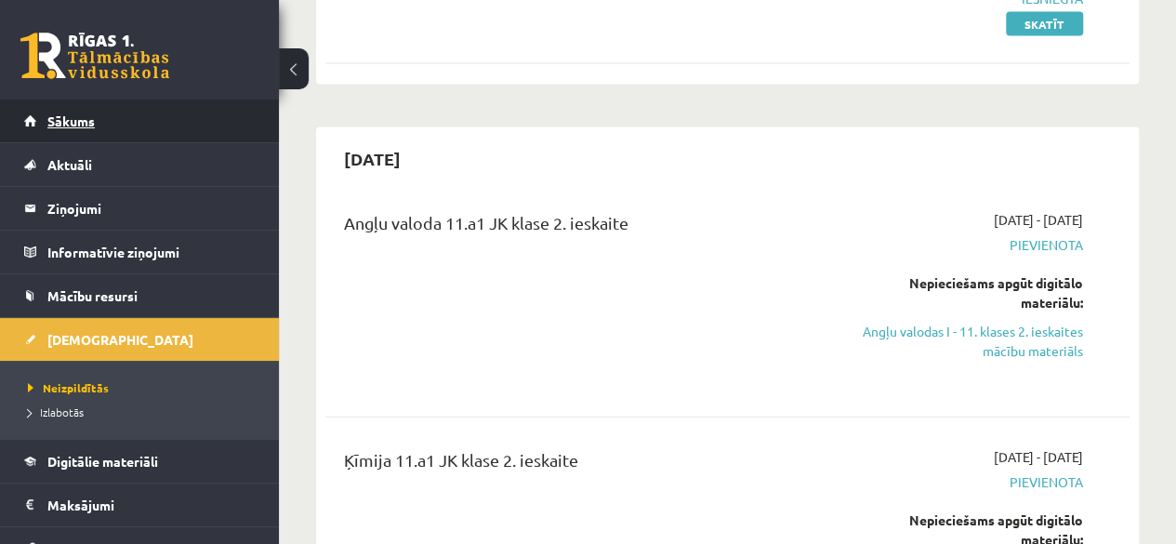
click at [114, 127] on link "Sākums" at bounding box center [140, 120] width 232 height 43
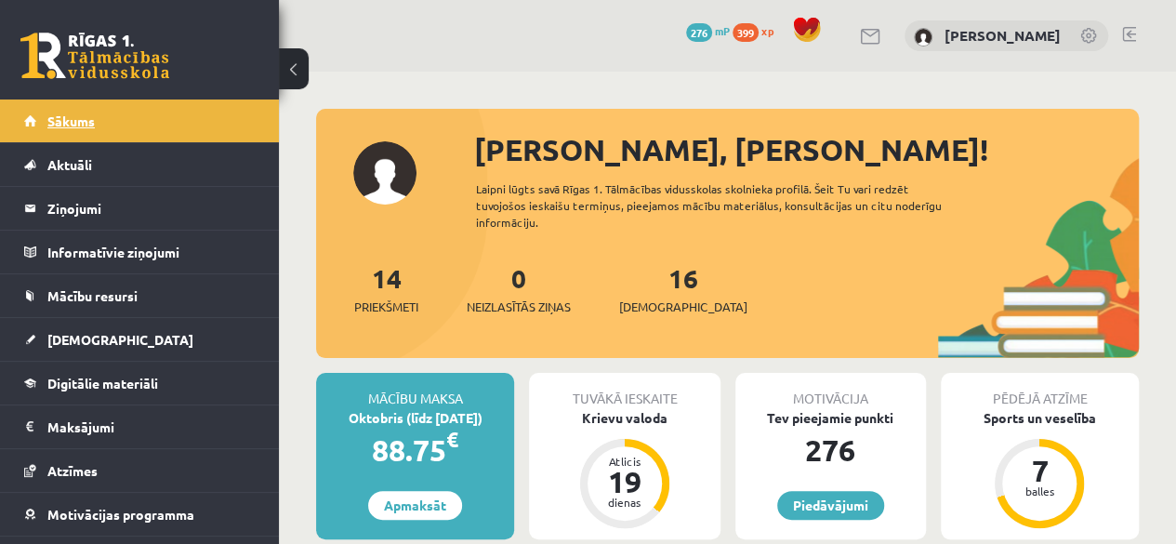
click at [61, 116] on span "Sākums" at bounding box center [70, 121] width 47 height 17
